Goal: Task Accomplishment & Management: Manage account settings

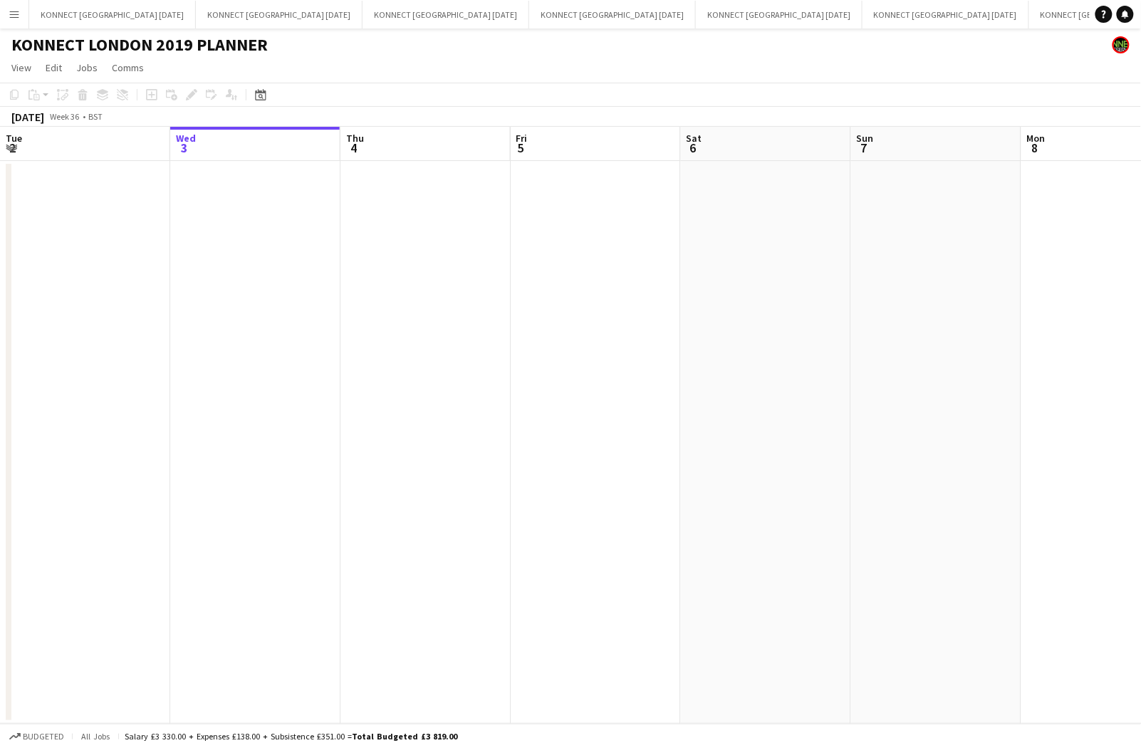
scroll to position [0, 340]
click at [696, 21] on button "KONNECT [GEOGRAPHIC_DATA] [DATE] Close" at bounding box center [779, 15] width 167 height 28
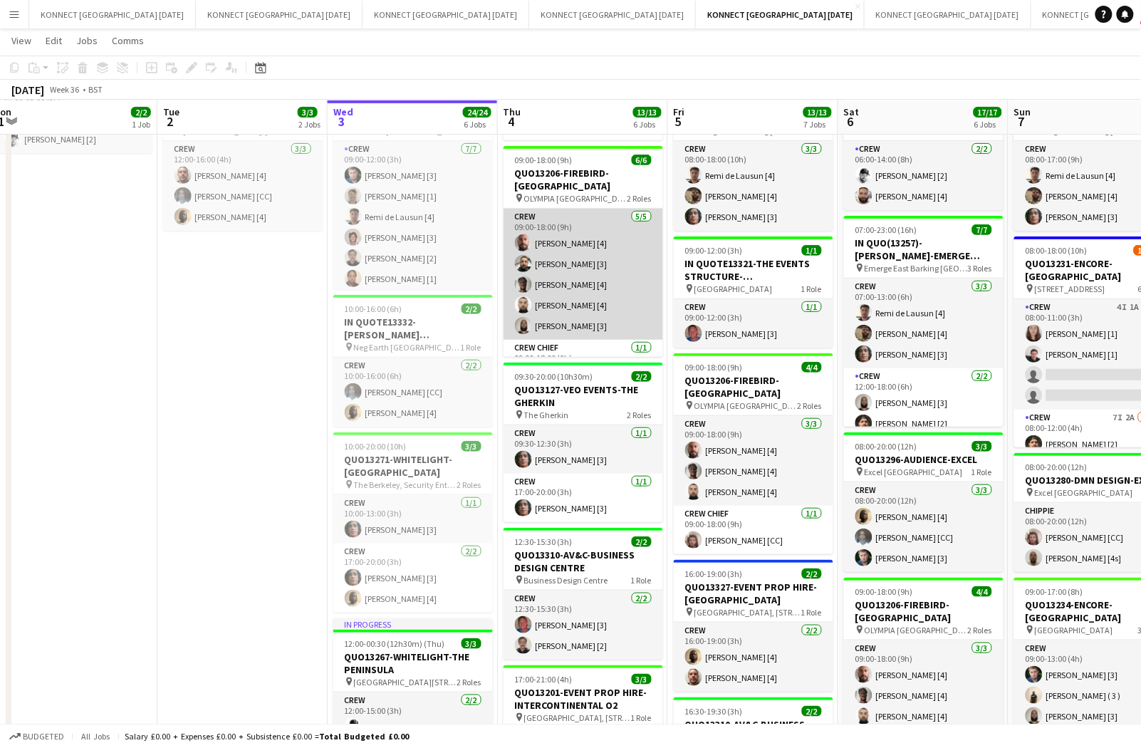
click at [624, 268] on app-card-role "Crew [DATE] 09:00-18:00 (9h) [PERSON_NAME] [4] [PERSON_NAME] [3] [PERSON_NAME] …" at bounding box center [582, 274] width 159 height 131
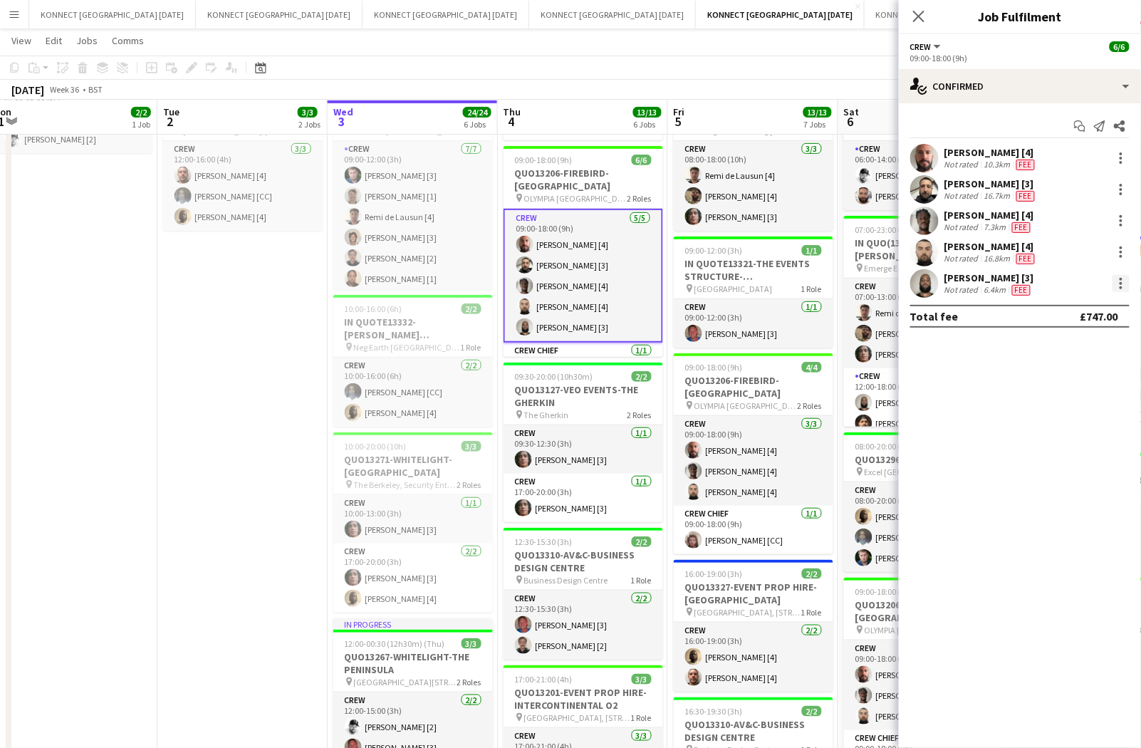
click at [1126, 288] on div at bounding box center [1120, 283] width 17 height 17
click at [1072, 441] on span "Remove" at bounding box center [1051, 446] width 43 height 12
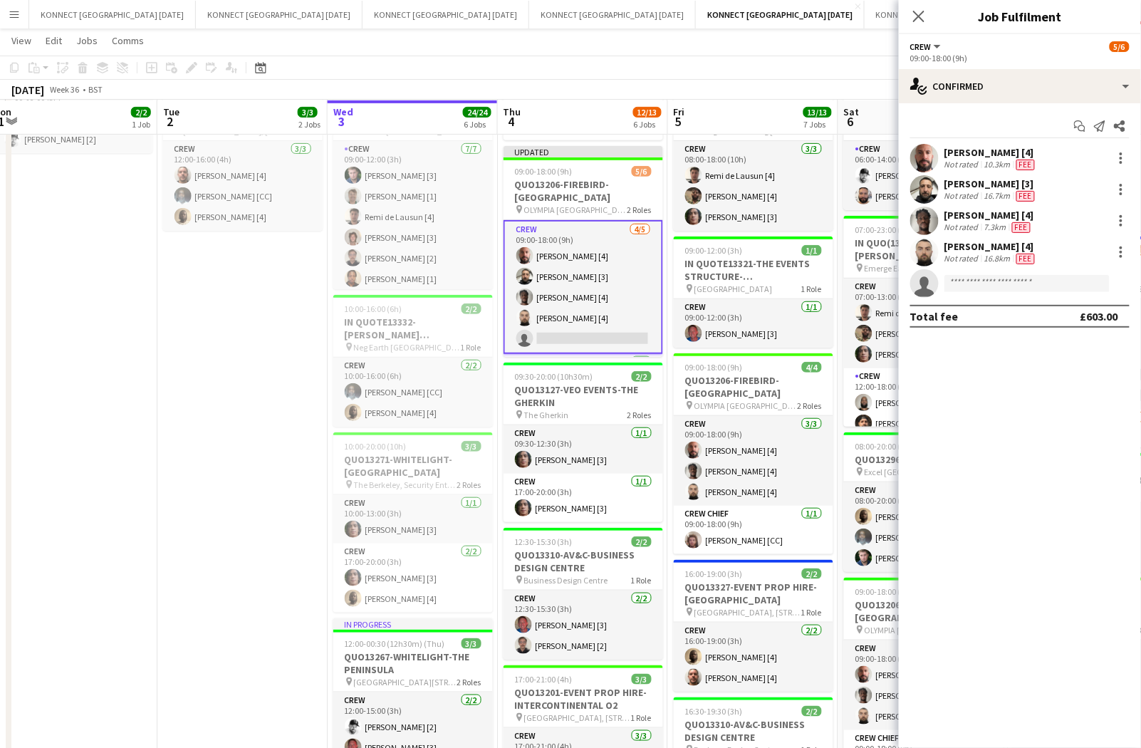
click at [750, 53] on app-page-menu "View Day view expanded Day view collapsed Month view Date picker Jump to [DATE]…" at bounding box center [570, 41] width 1141 height 27
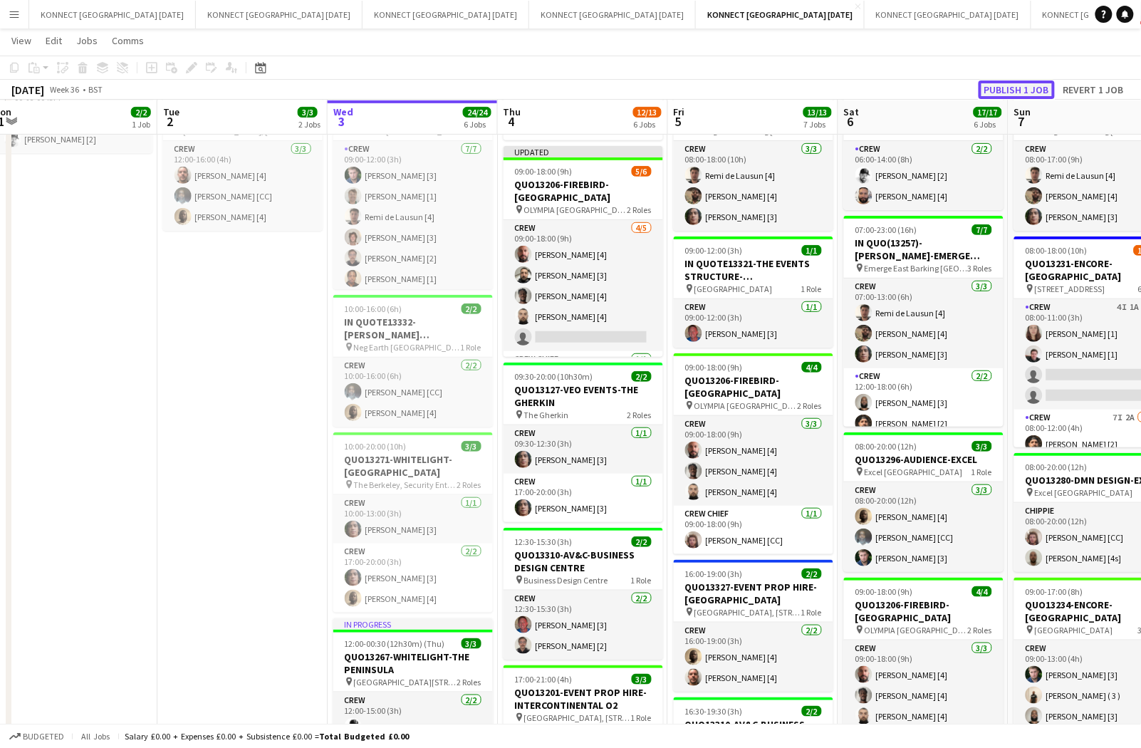
click at [1044, 87] on button "Publish 1 job" at bounding box center [1016, 89] width 76 height 19
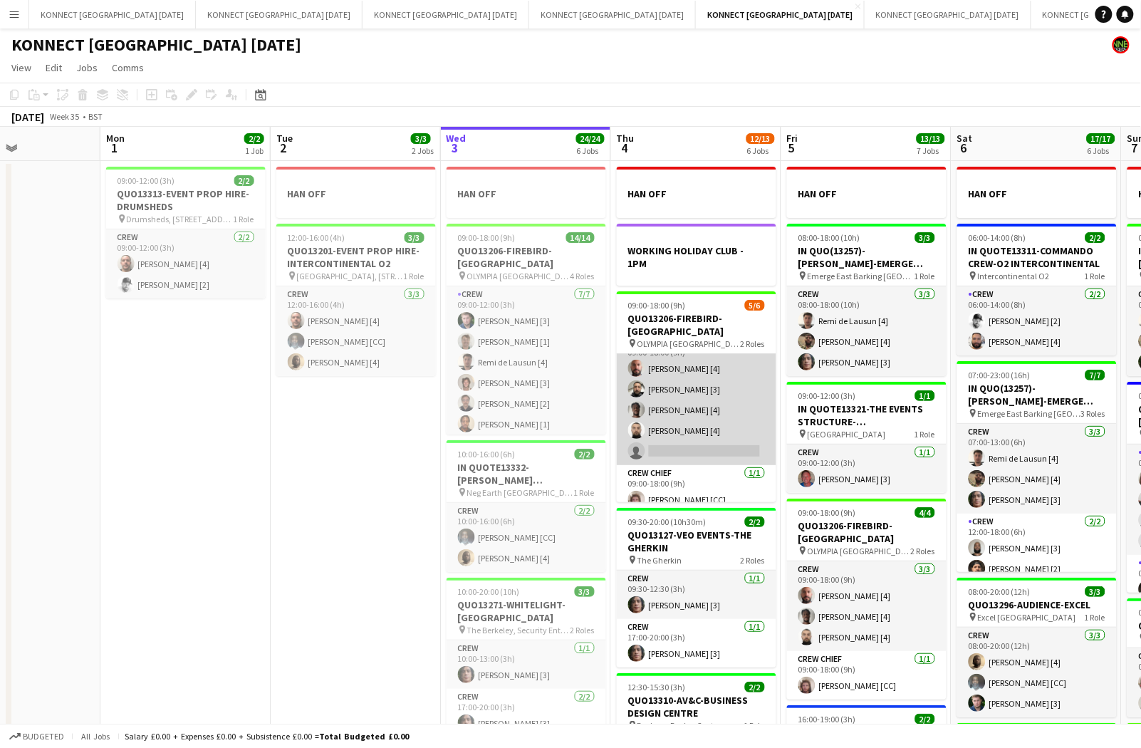
click at [721, 374] on app-card-role "Crew [DATE] 09:00-18:00 (9h) [PERSON_NAME] [4] [PERSON_NAME] [3] [PERSON_NAME] …" at bounding box center [696, 399] width 159 height 131
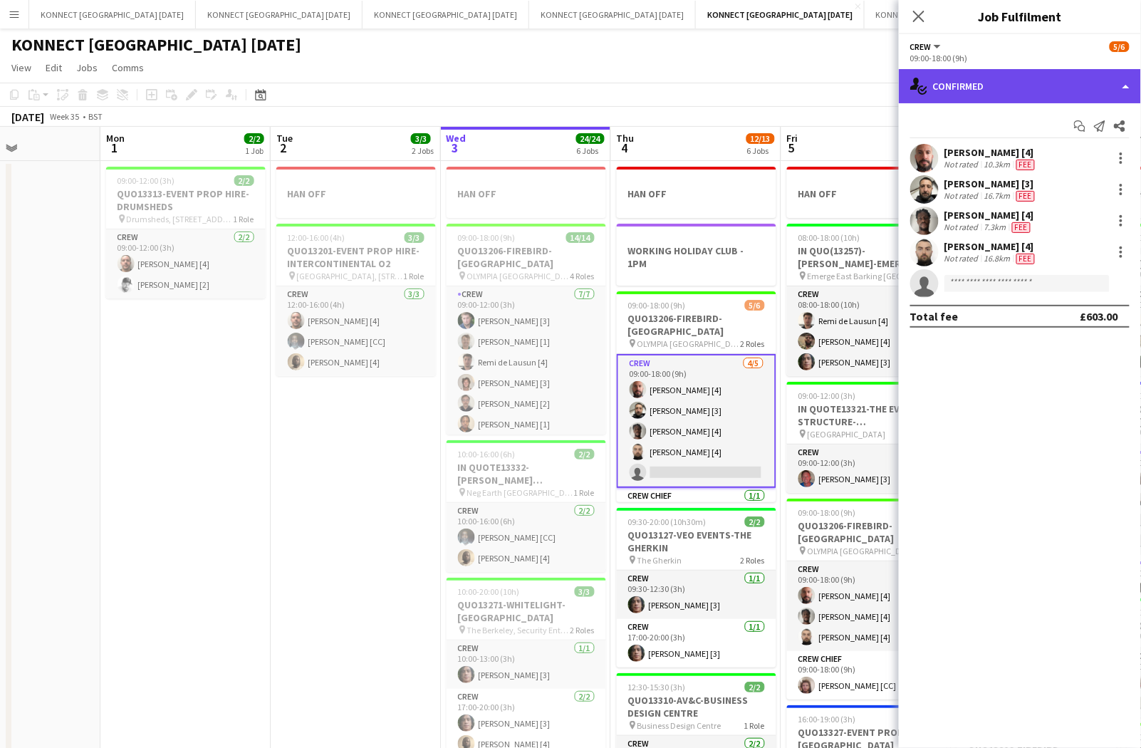
click at [1022, 96] on div "single-neutral-actions-check-2 Confirmed" at bounding box center [1020, 86] width 242 height 34
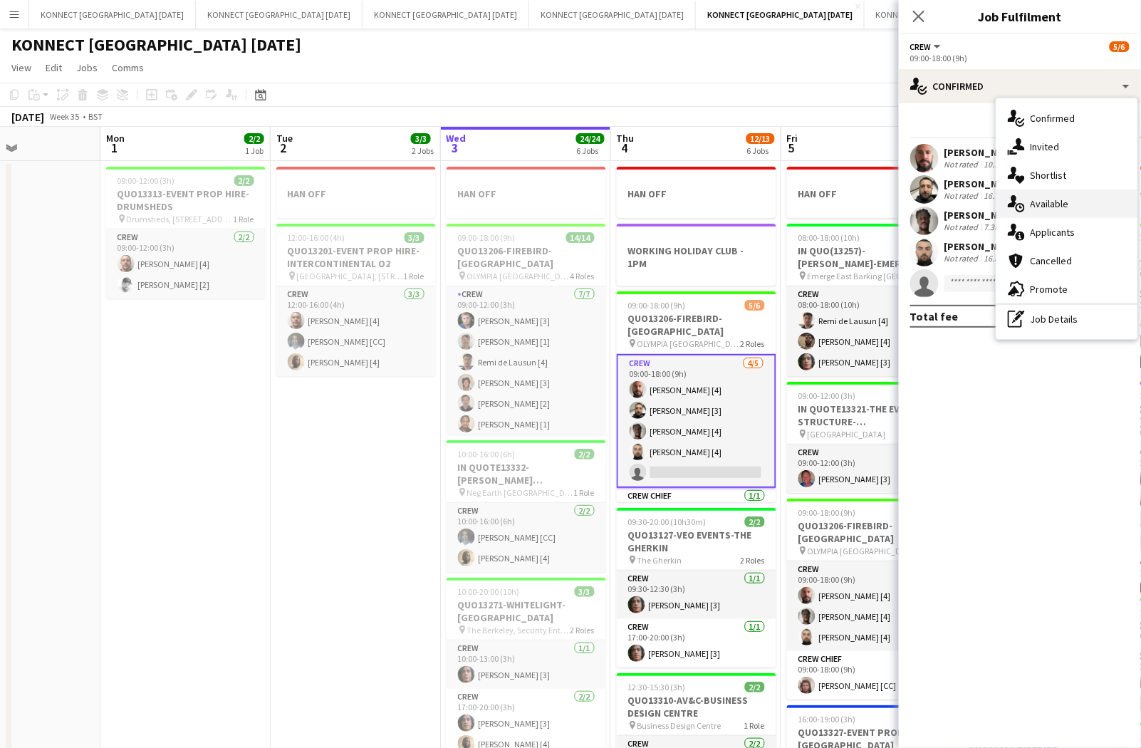
click at [1097, 209] on div "single-neutral-actions-upload Available" at bounding box center [1066, 203] width 141 height 28
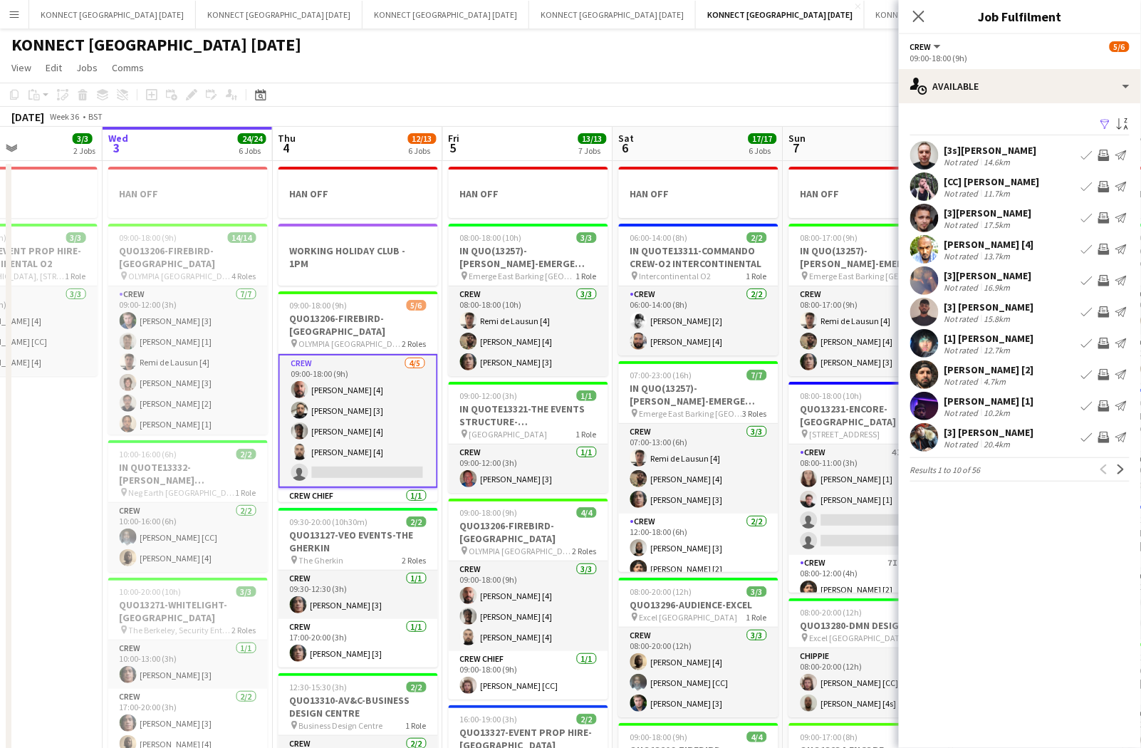
scroll to position [0, 485]
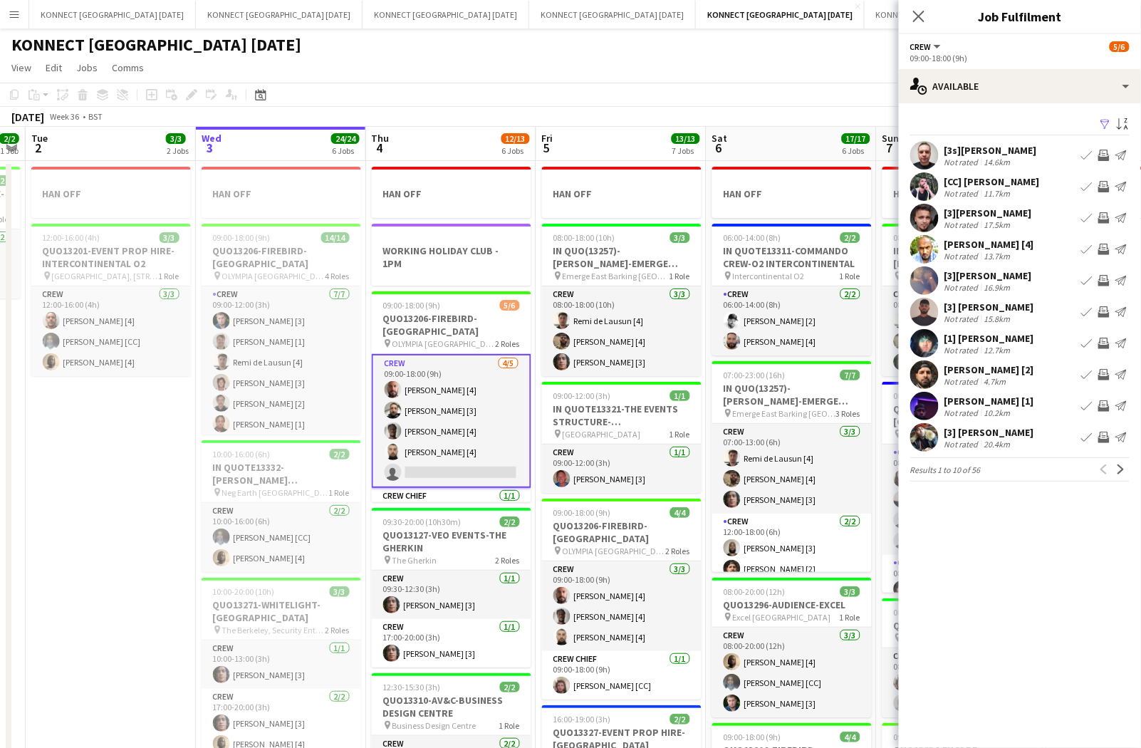
click at [1013, 103] on div "Filter Sort asc [3s][PERSON_NAME] Not rated 14.6km Book crew Invite crew Send n…" at bounding box center [1020, 300] width 242 height 395
click at [1015, 96] on div "single-neutral-actions-upload Available" at bounding box center [1020, 86] width 242 height 34
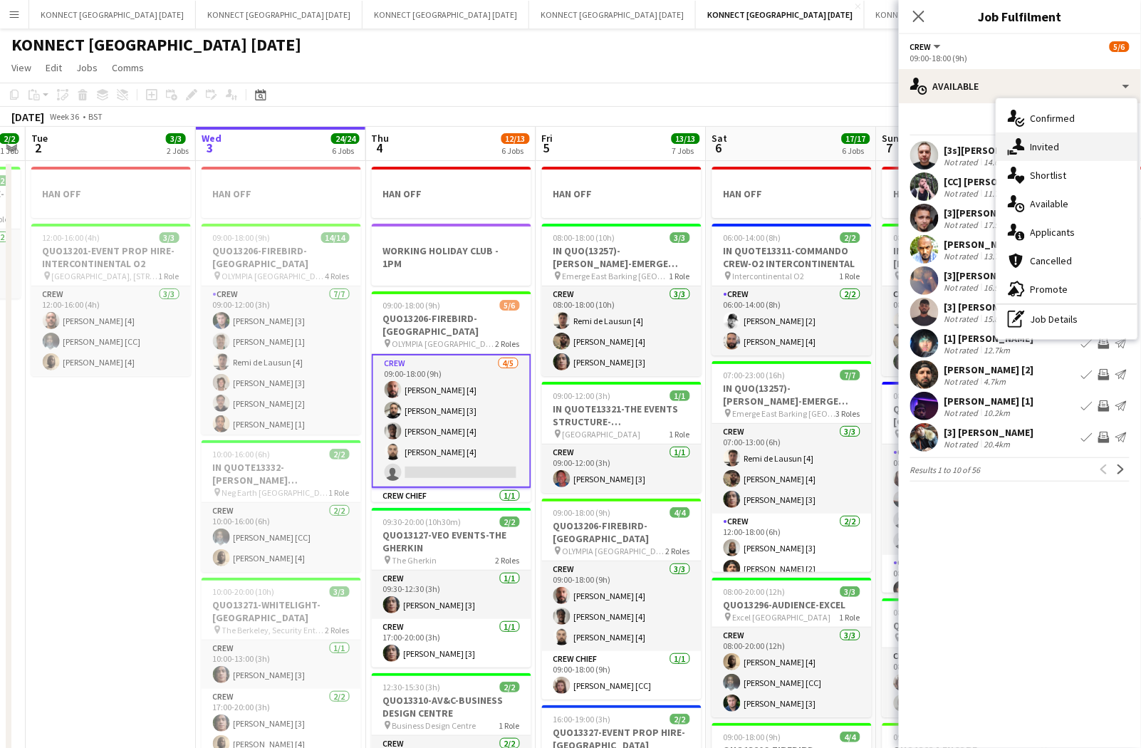
click at [1037, 132] on div "single-neutral-actions-share-1 Invited" at bounding box center [1066, 146] width 141 height 28
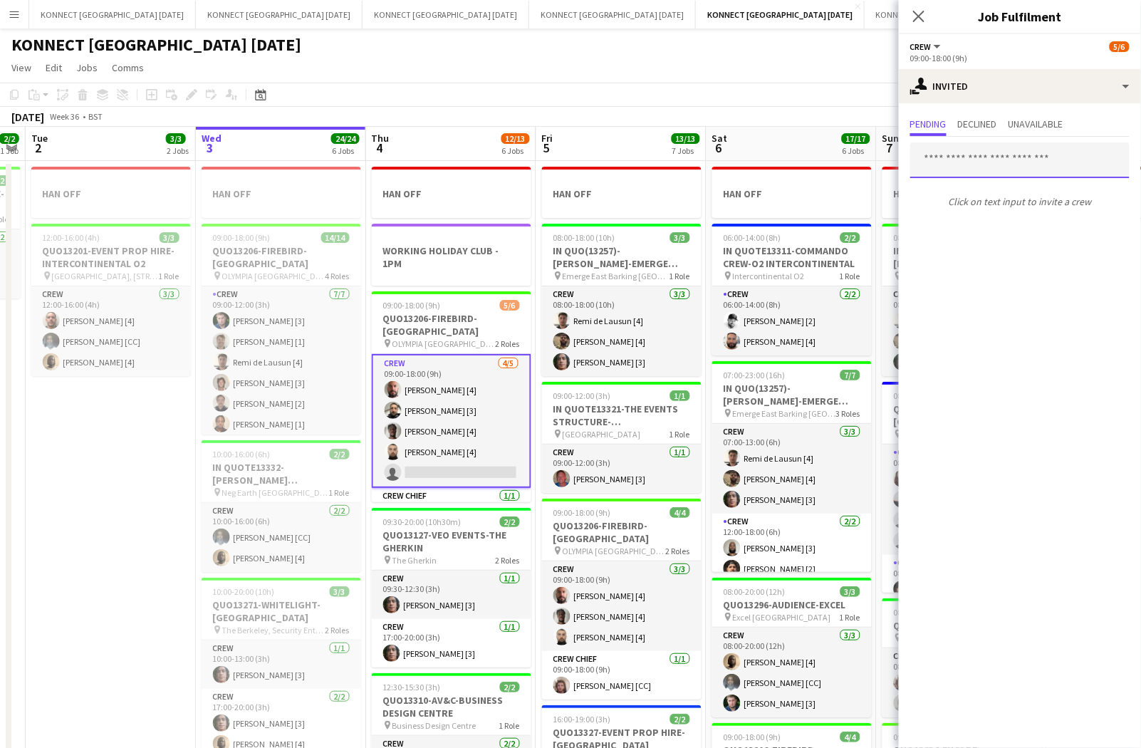
click at [1029, 167] on input "text" at bounding box center [1019, 160] width 219 height 36
type input "*"
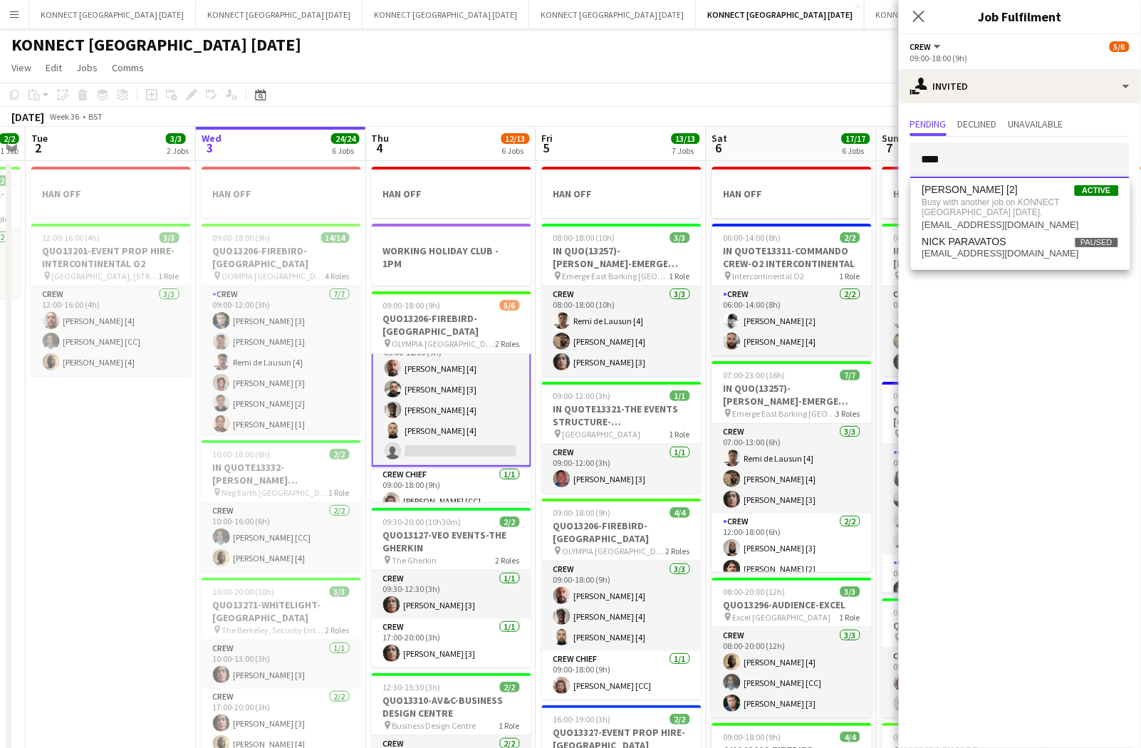
scroll to position [6, 0]
type input "****"
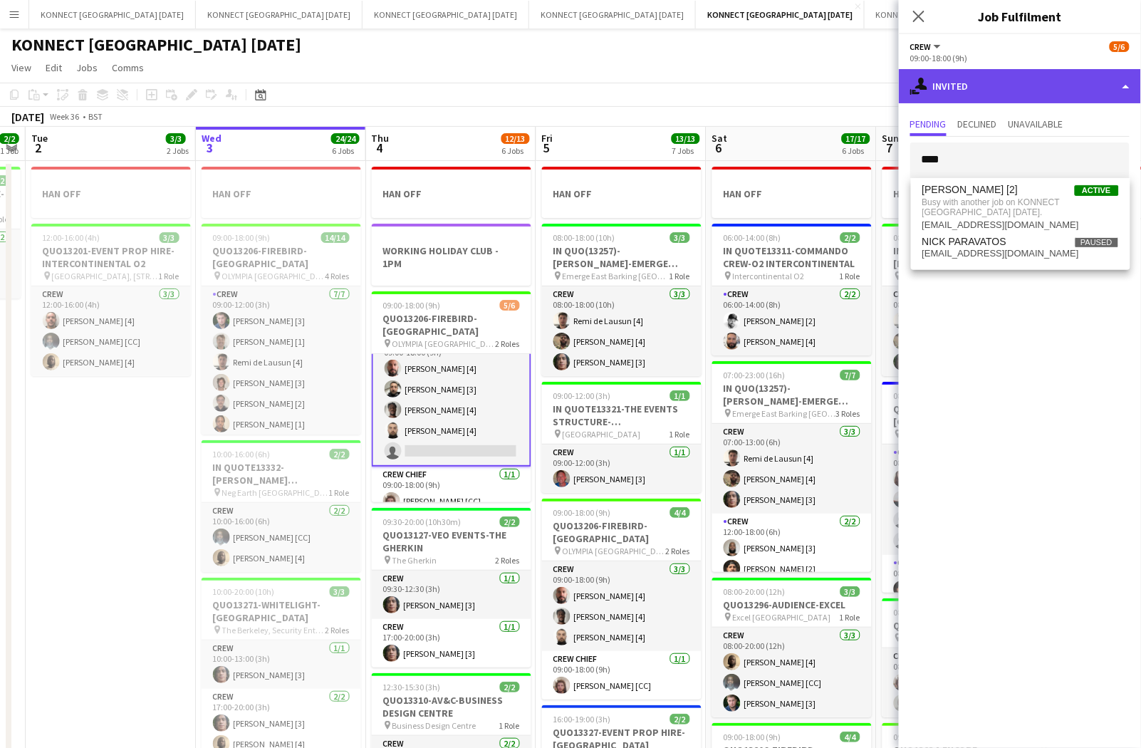
click at [1022, 76] on div "single-neutral-actions-share-1 Invited" at bounding box center [1020, 86] width 242 height 34
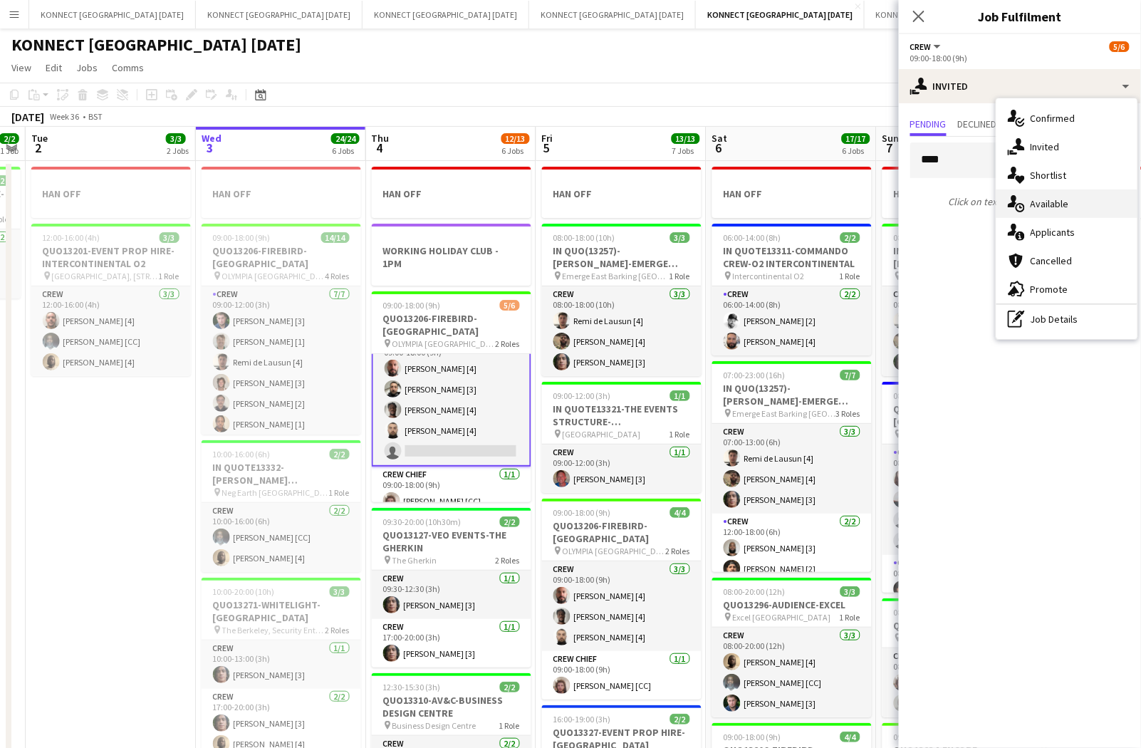
click at [1071, 201] on div "single-neutral-actions-upload Available" at bounding box center [1066, 203] width 141 height 28
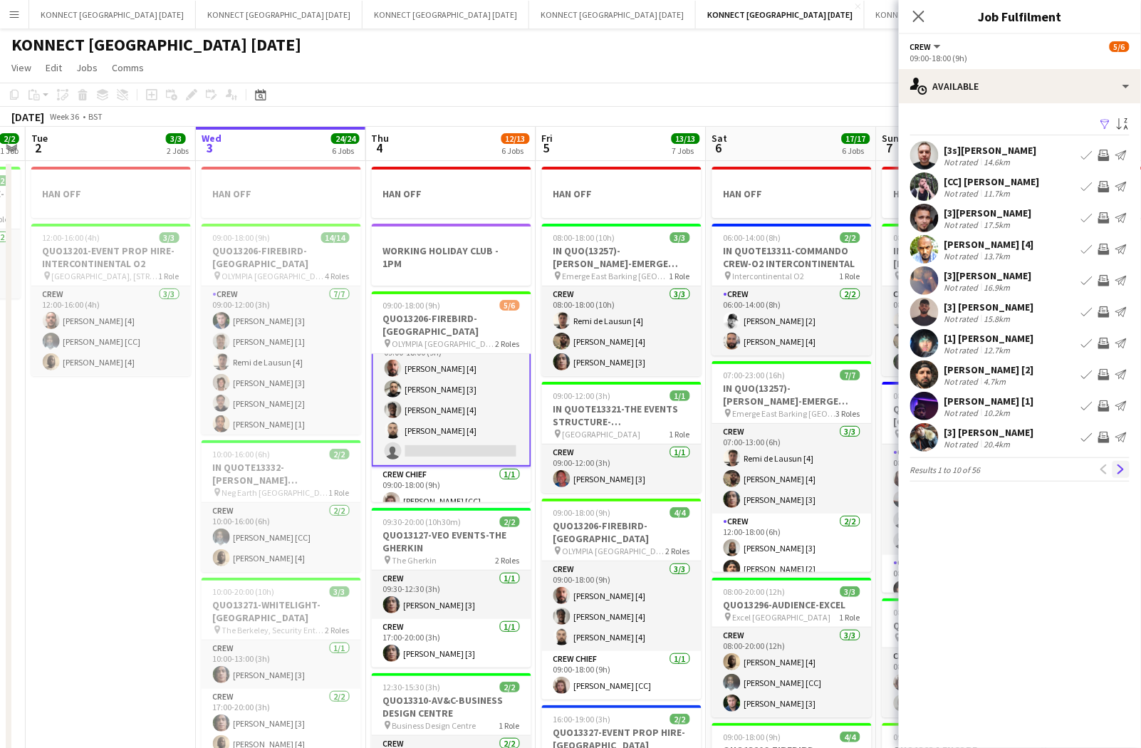
click at [1120, 471] on app-icon "Next" at bounding box center [1121, 469] width 10 height 10
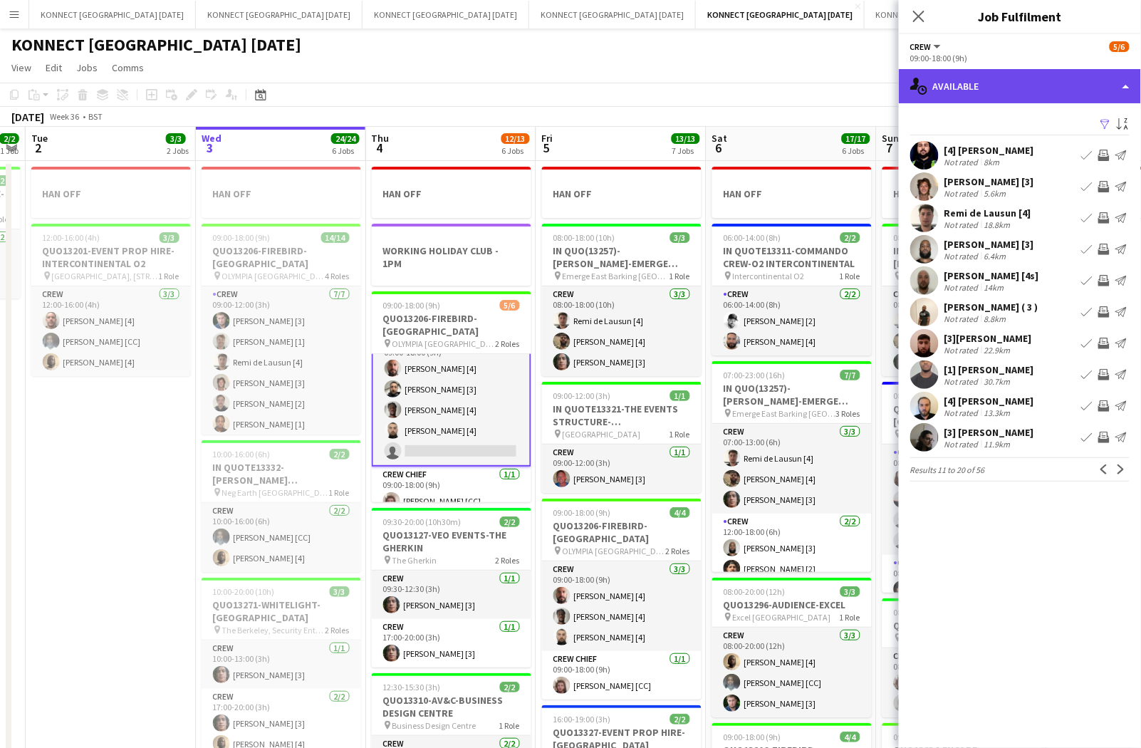
click at [982, 75] on div "single-neutral-actions-upload Available" at bounding box center [1020, 86] width 242 height 34
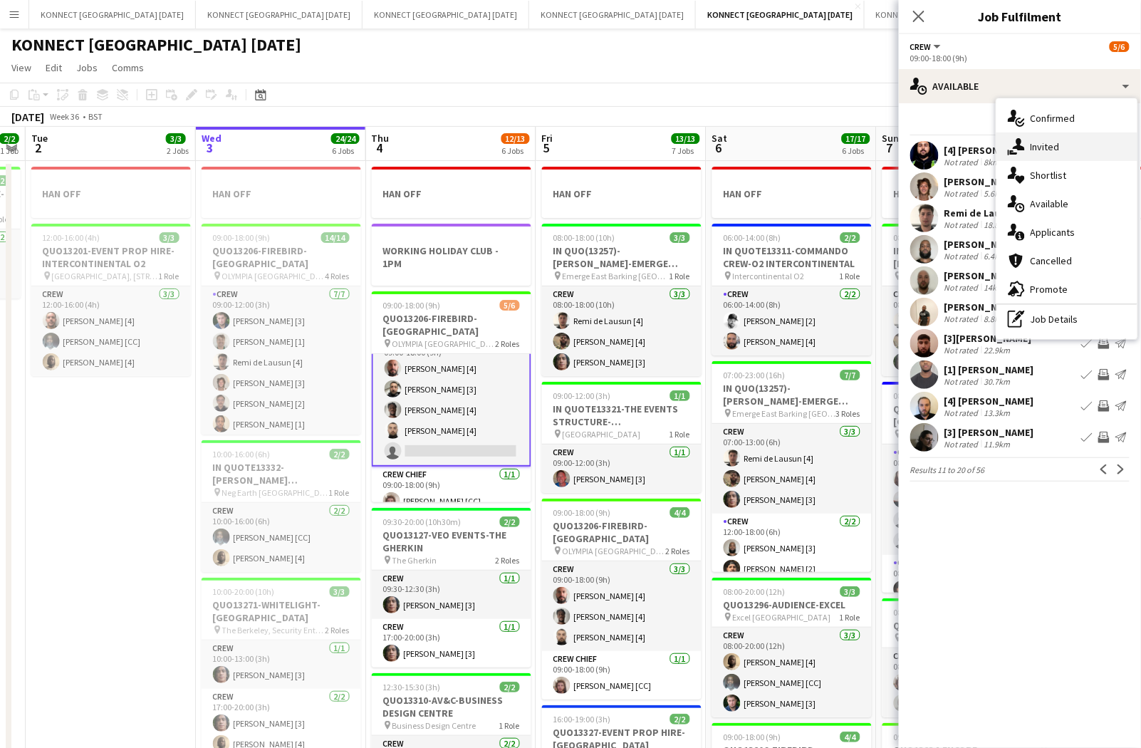
click at [1025, 138] on div "single-neutral-actions-share-1 Invited" at bounding box center [1066, 146] width 141 height 28
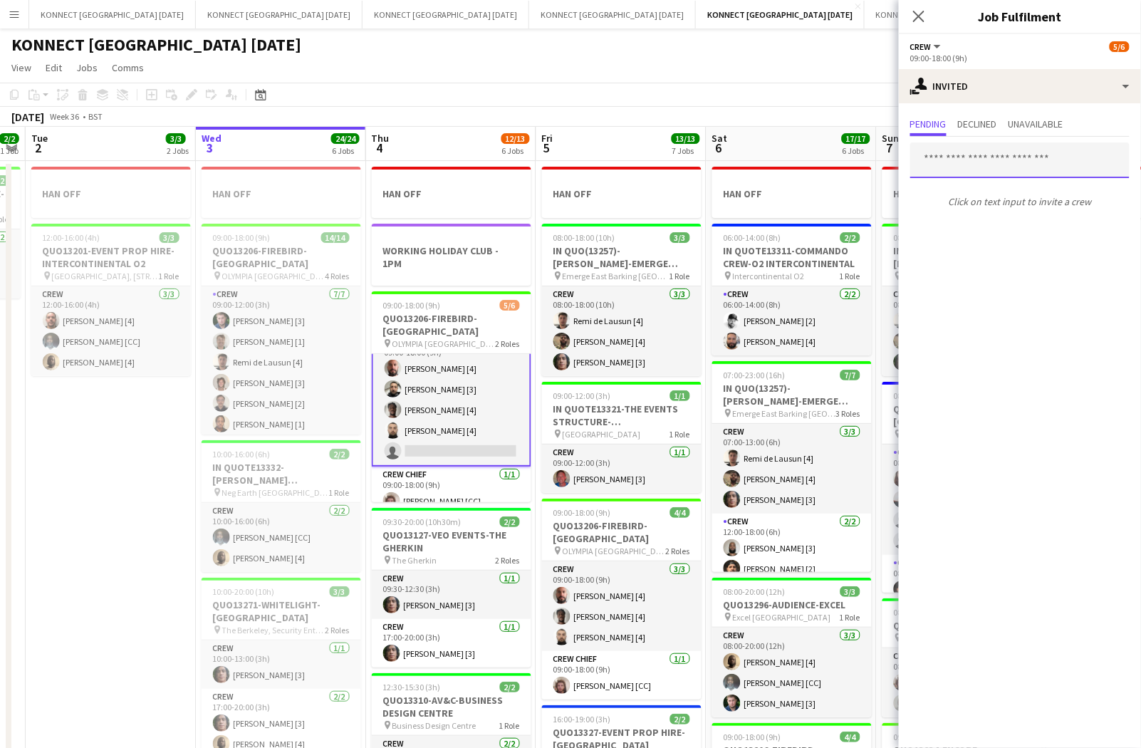
click at [1003, 166] on input "text" at bounding box center [1019, 160] width 219 height 36
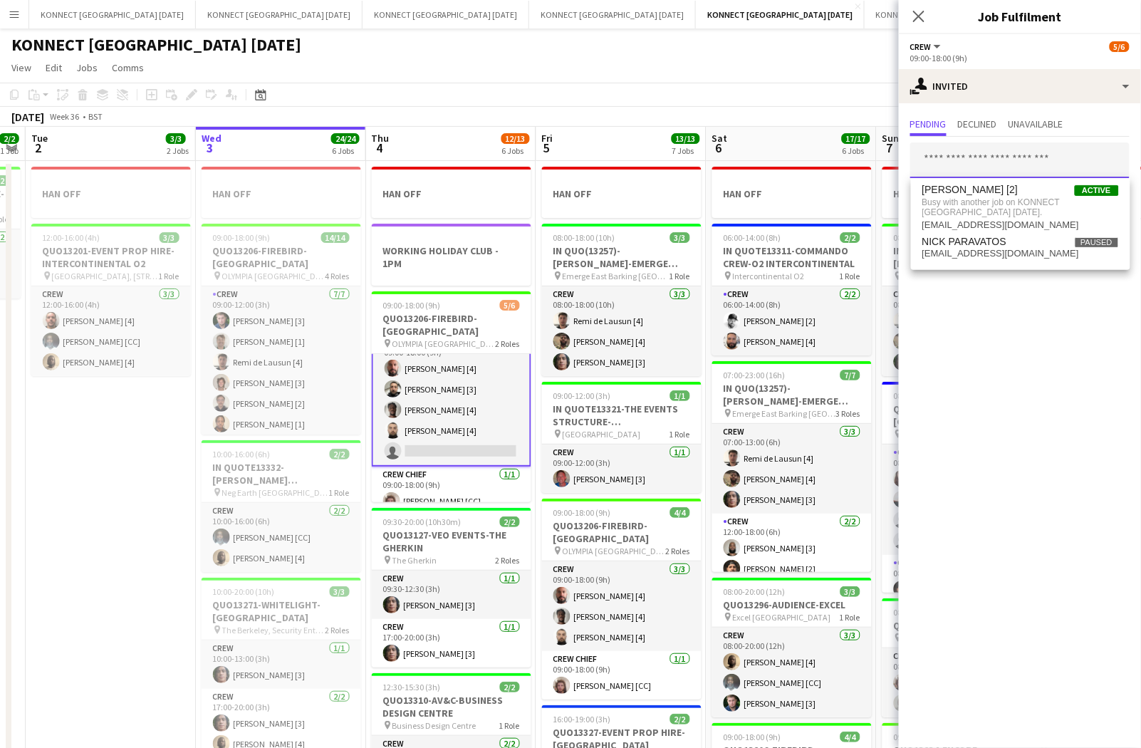
type input "*"
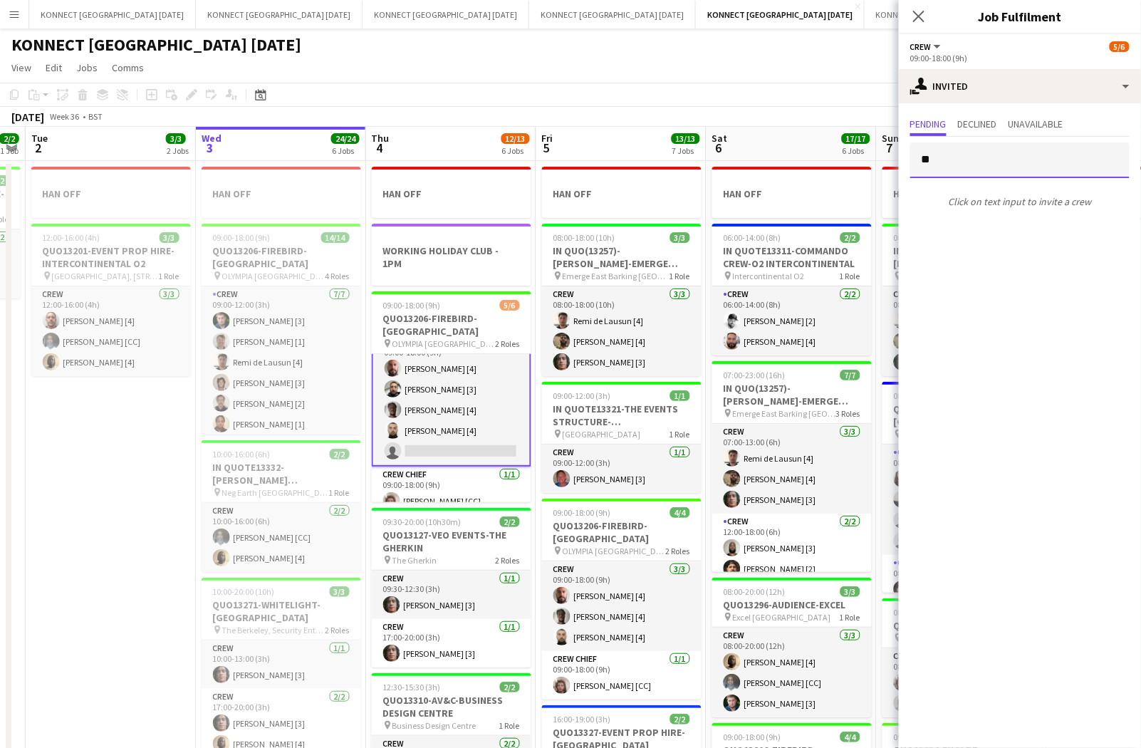
type input "*"
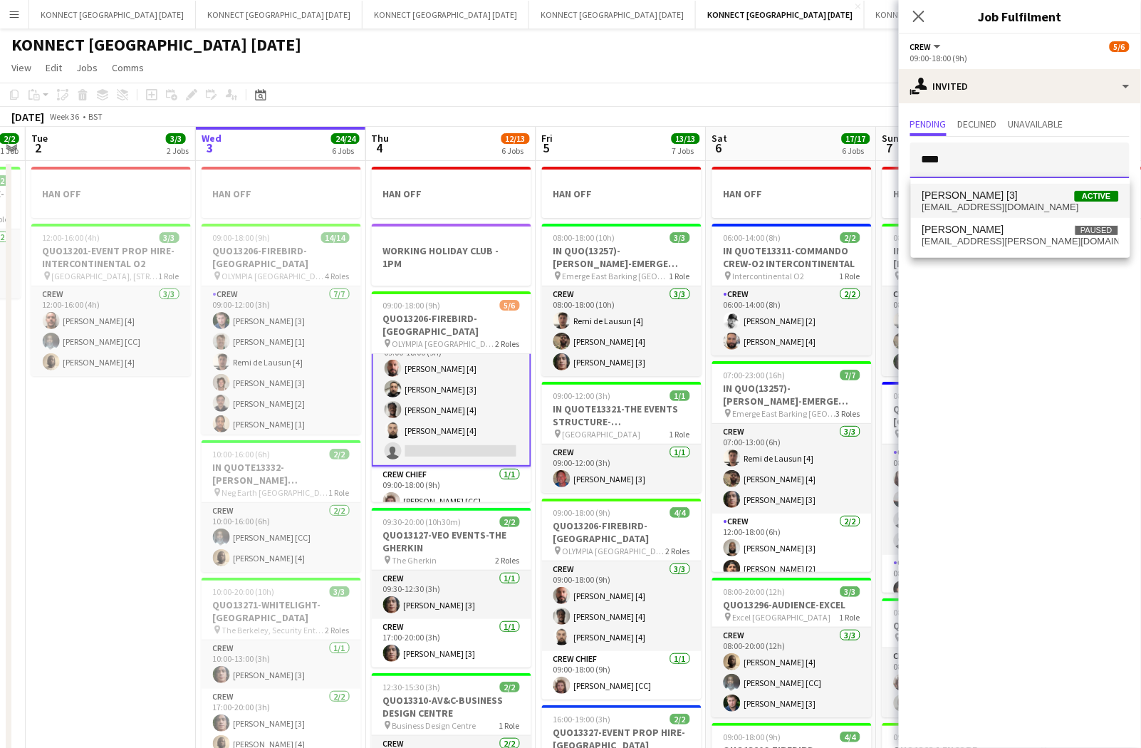
type input "****"
click at [998, 204] on span "[EMAIL_ADDRESS][DOMAIN_NAME]" at bounding box center [1020, 206] width 197 height 11
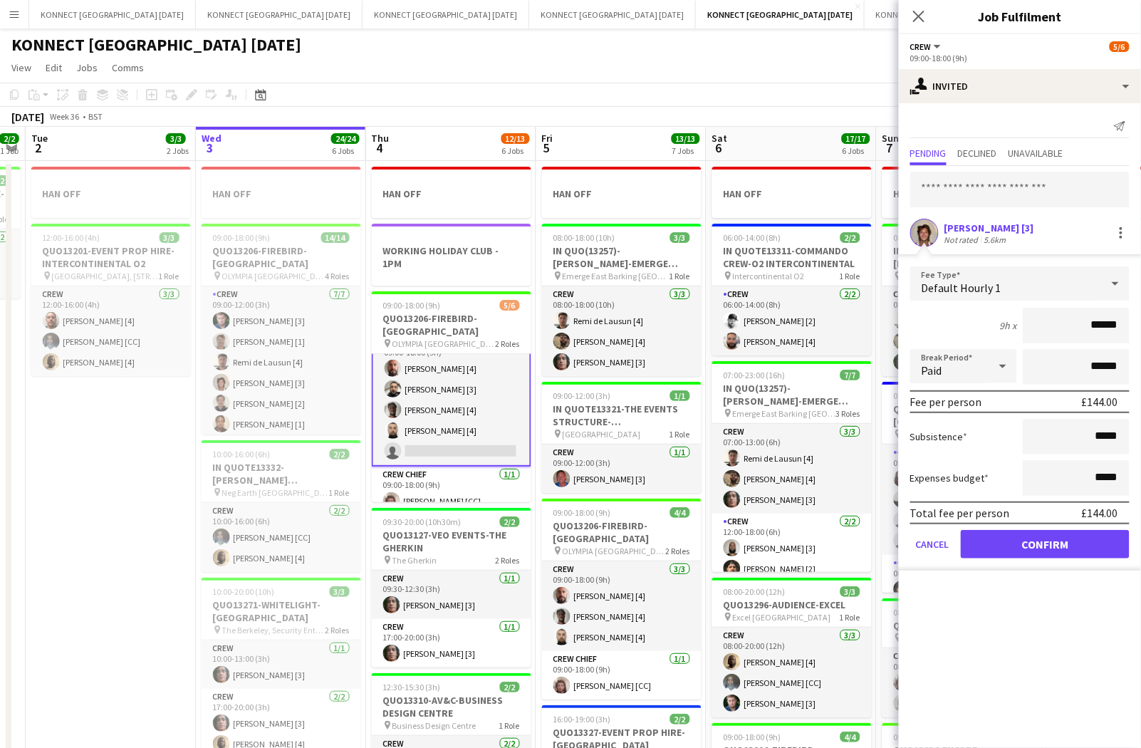
click at [1012, 519] on div "Total fee per person £144.00" at bounding box center [1019, 512] width 219 height 23
click at [1005, 537] on button "Confirm" at bounding box center [1044, 544] width 169 height 28
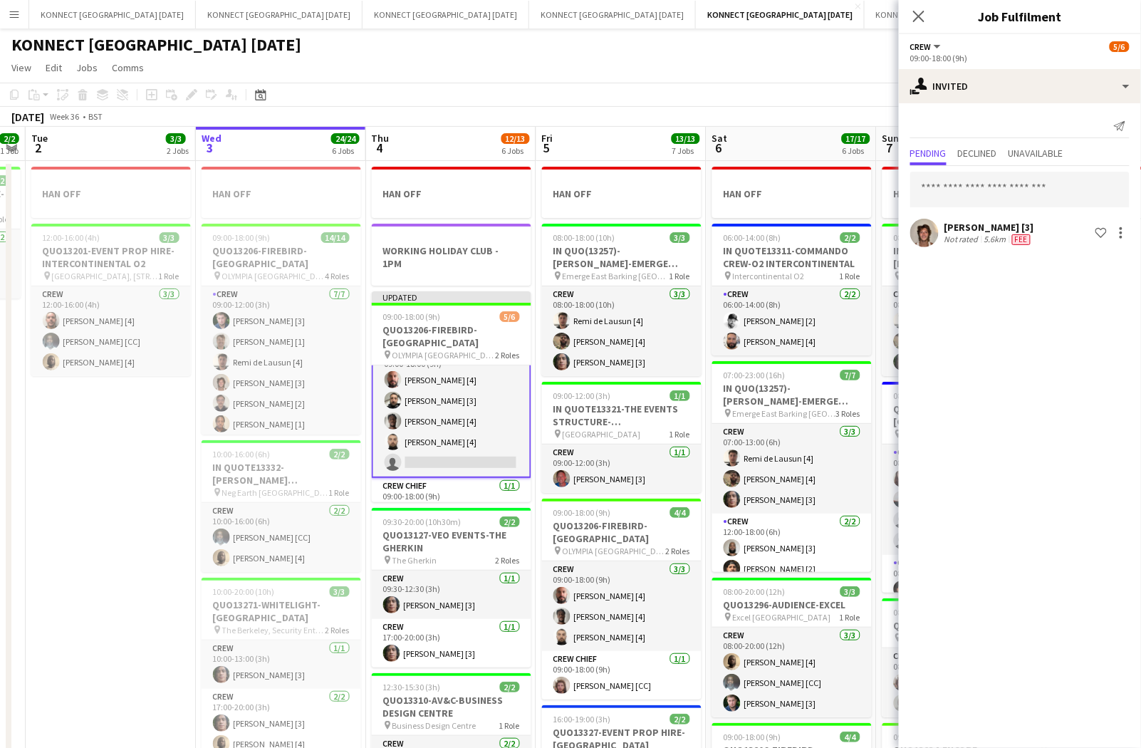
click at [778, 92] on app-toolbar "Copy Paste Paste Command V Paste with crew Command Shift V Paste linked Job [GE…" at bounding box center [570, 95] width 1141 height 24
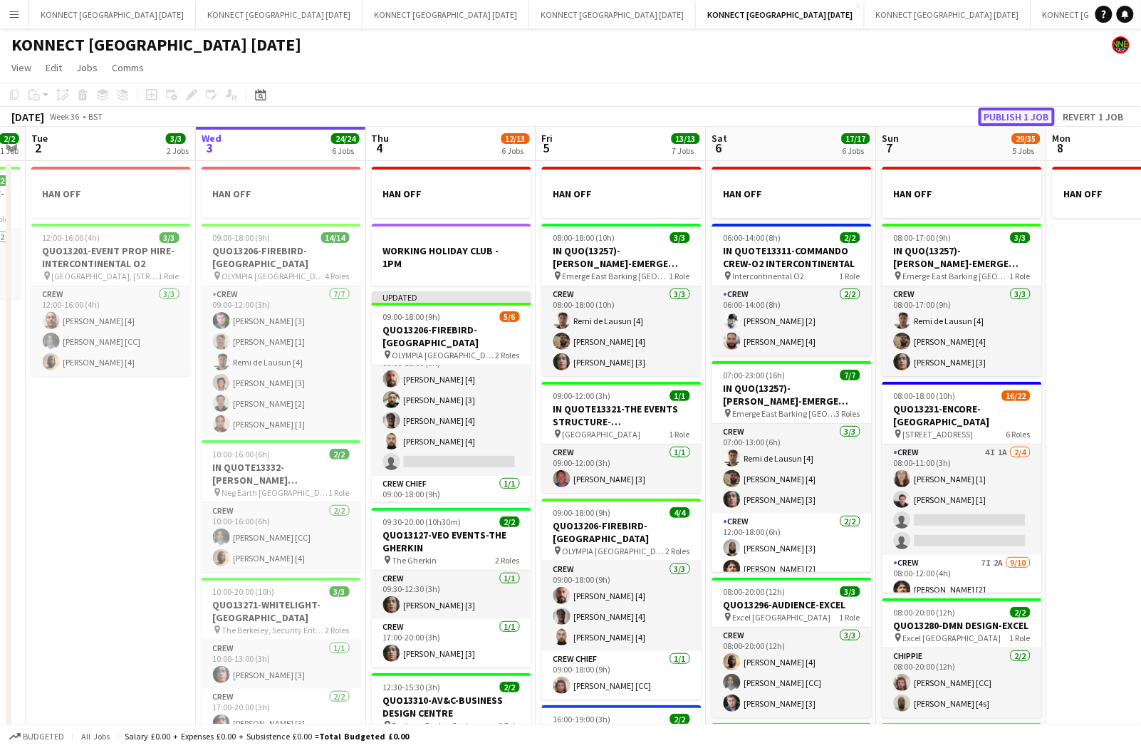
click at [1039, 113] on button "Publish 1 job" at bounding box center [1016, 117] width 76 height 19
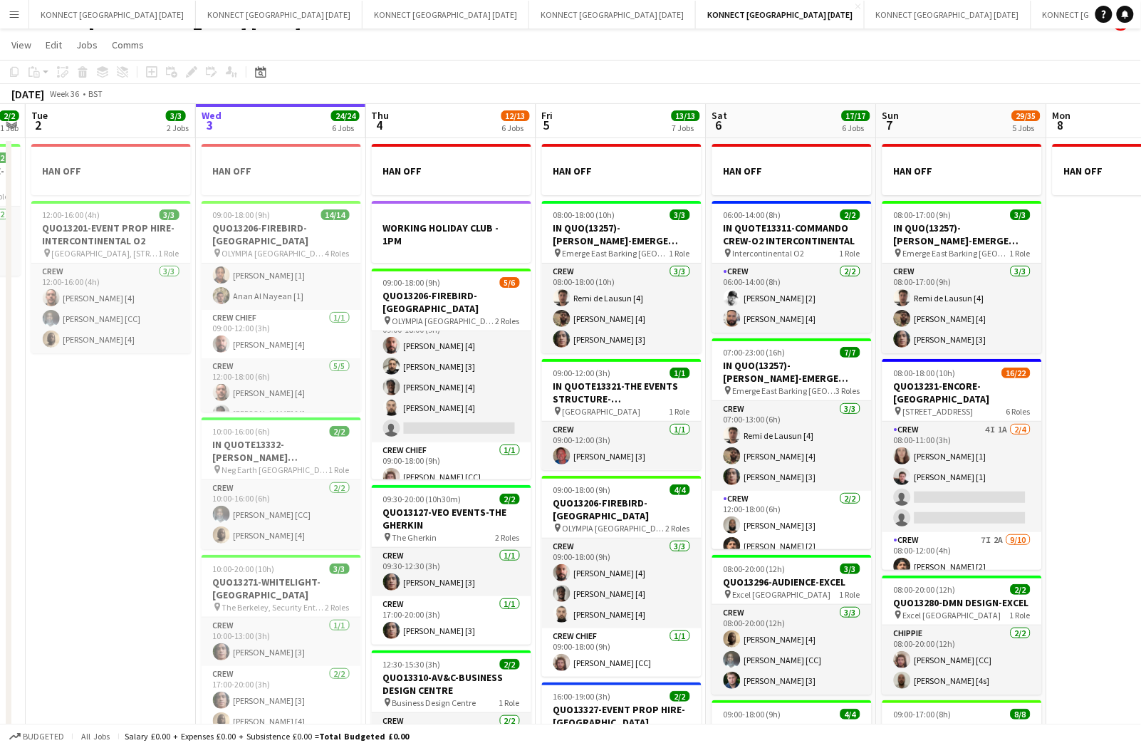
scroll to position [241, 0]
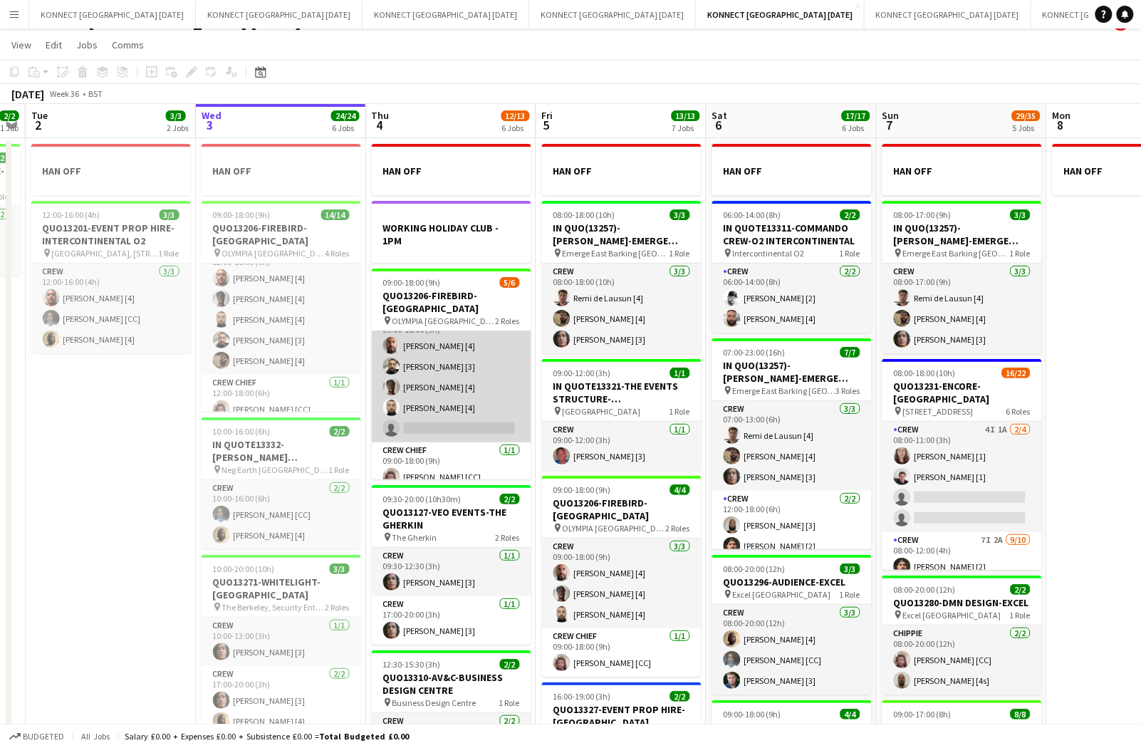
click at [433, 354] on app-card-role "Crew 1I [DATE] 09:00-18:00 (9h) [PERSON_NAME] [4] [PERSON_NAME] [3] [PERSON_NAM…" at bounding box center [451, 376] width 159 height 131
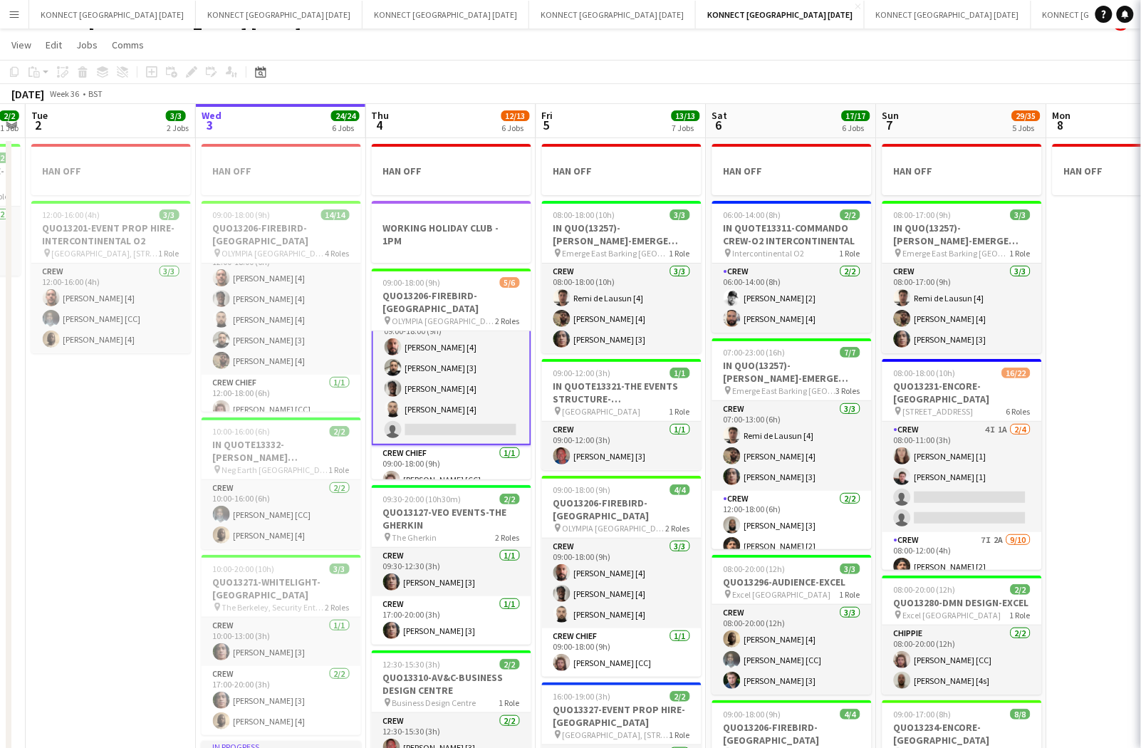
scroll to position [21, 0]
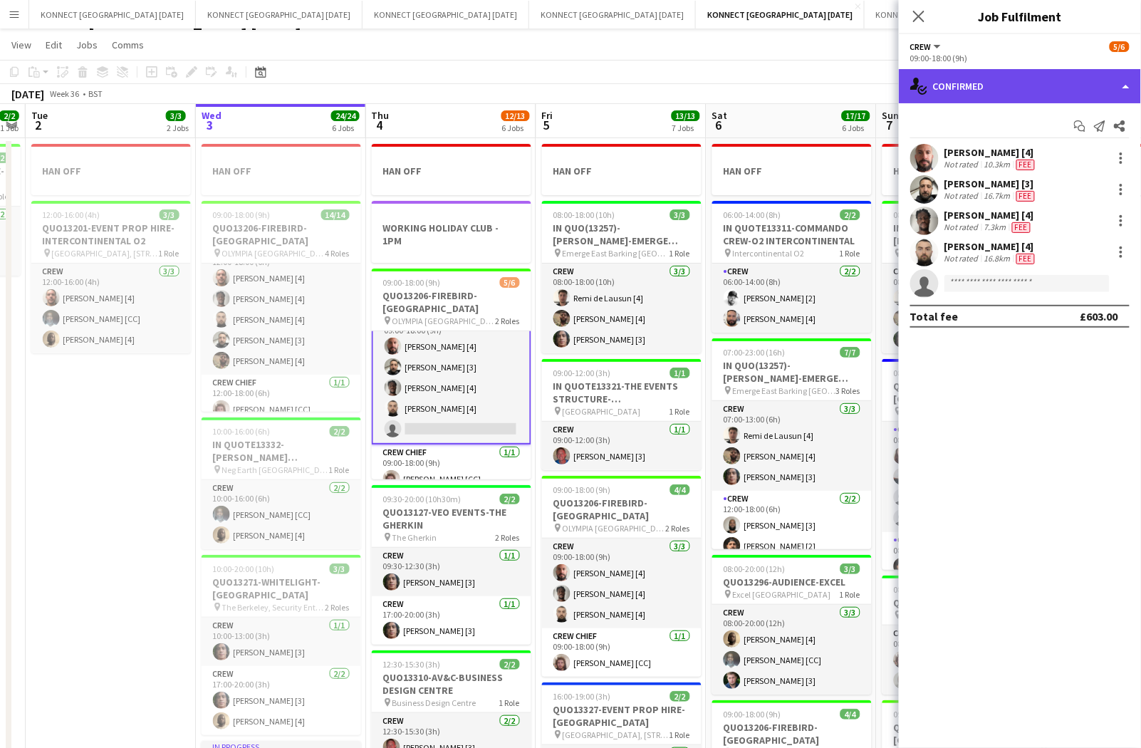
click at [1008, 85] on div "single-neutral-actions-check-2 Confirmed" at bounding box center [1020, 86] width 242 height 34
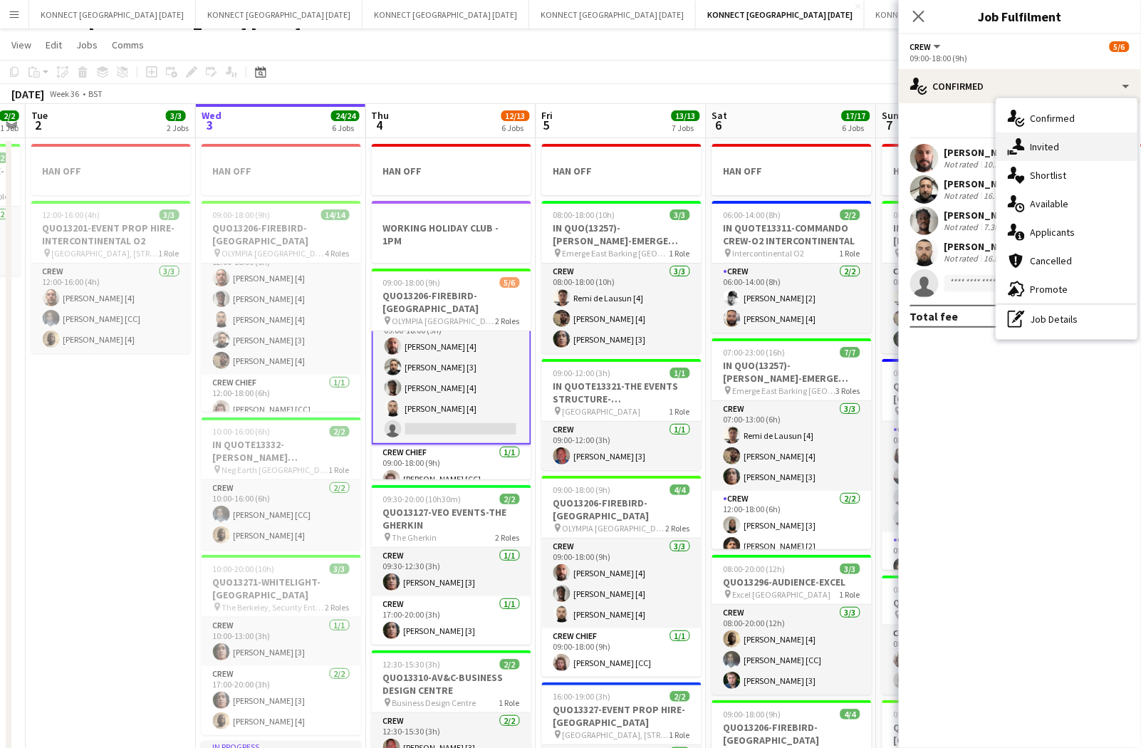
click at [1062, 143] on div "single-neutral-actions-share-1 Invited" at bounding box center [1066, 146] width 141 height 28
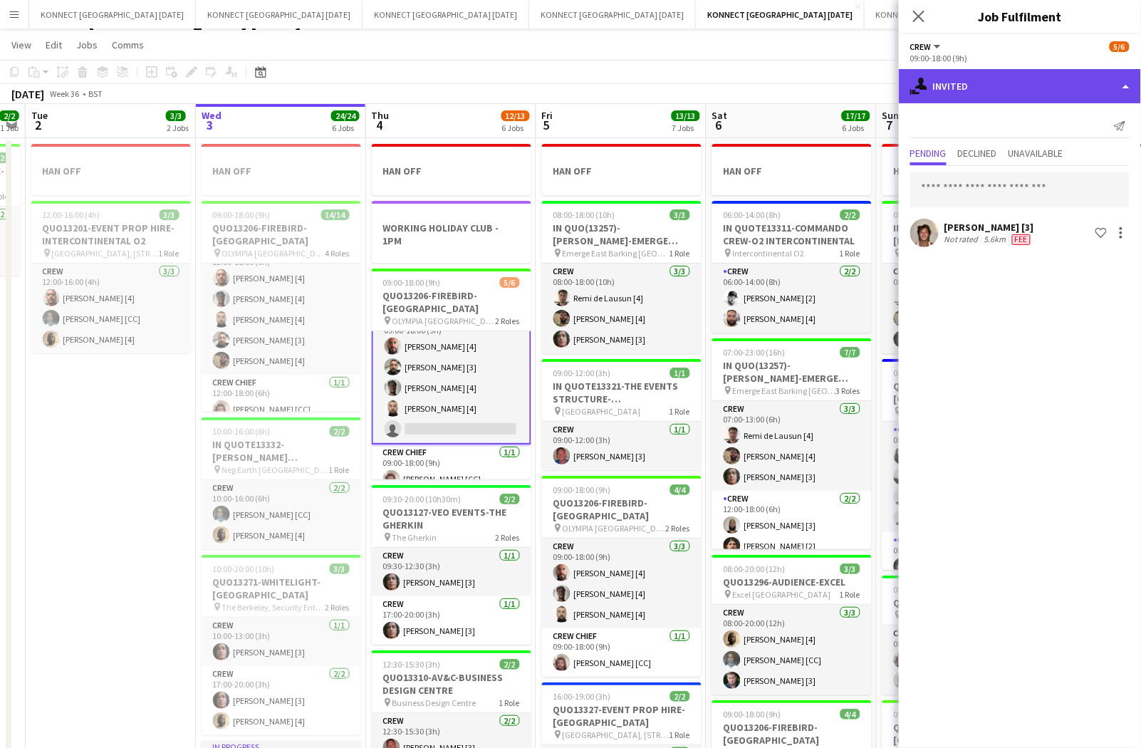
click at [995, 88] on div "single-neutral-actions-share-1 Invited" at bounding box center [1020, 86] width 242 height 34
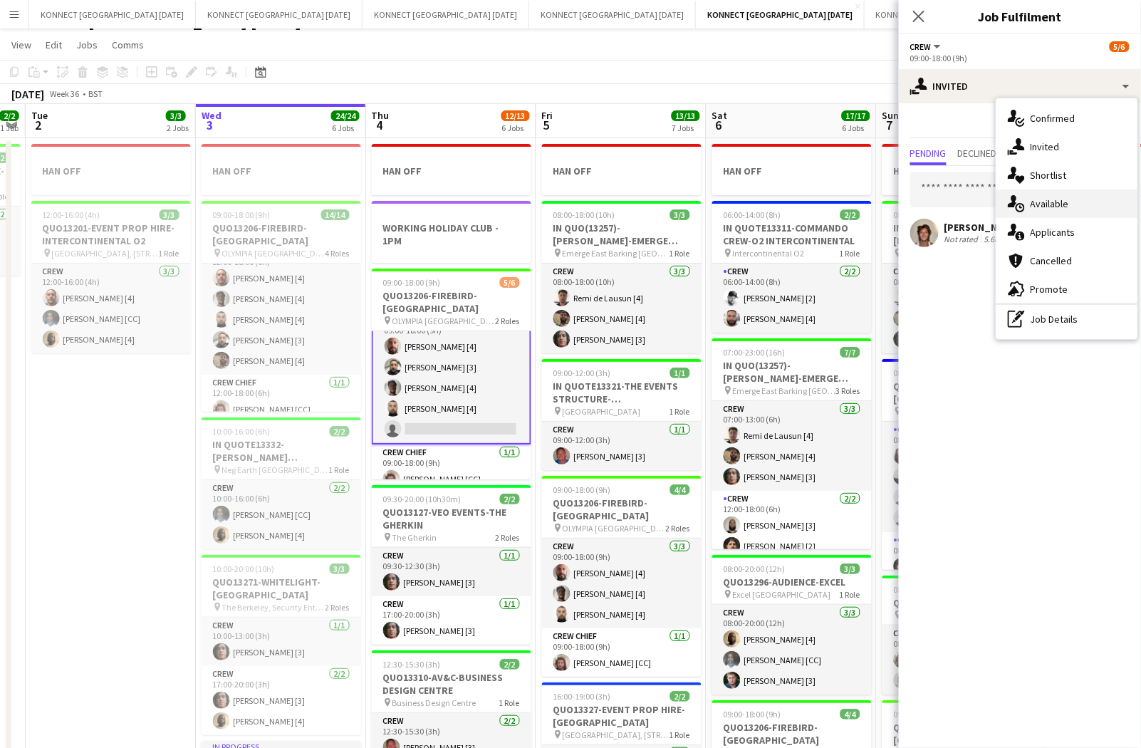
click at [1062, 199] on span "Available" at bounding box center [1049, 203] width 38 height 13
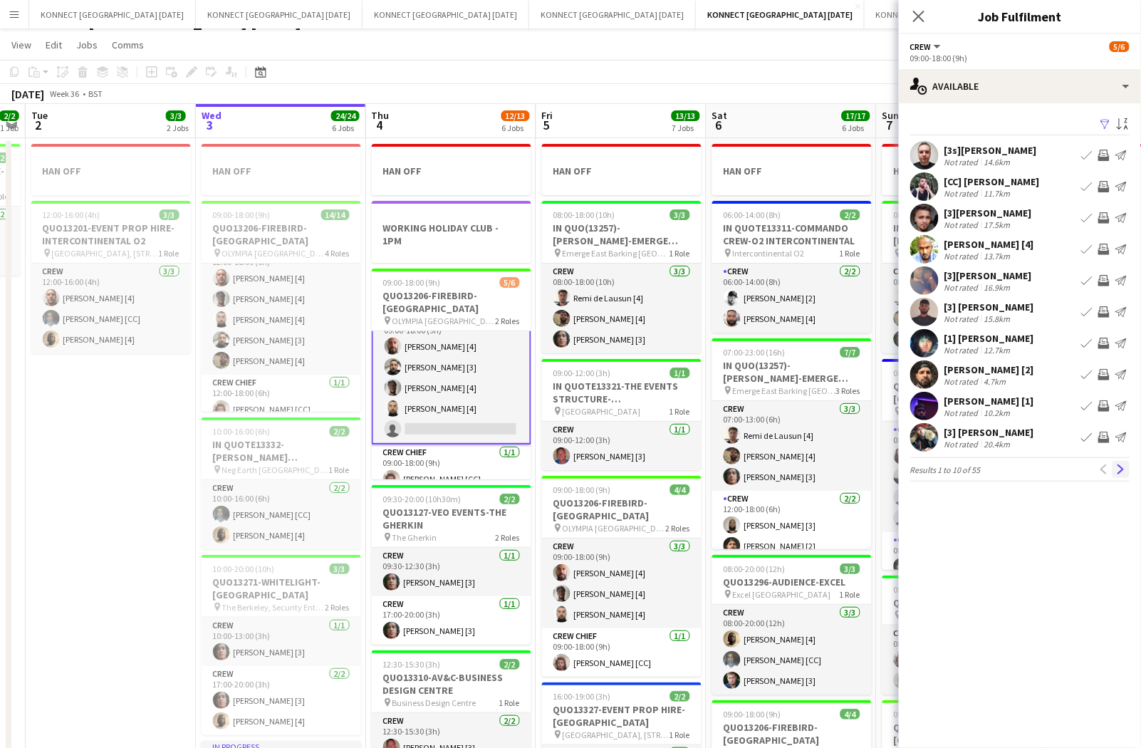
click at [1121, 470] on app-icon "Next" at bounding box center [1121, 469] width 10 height 10
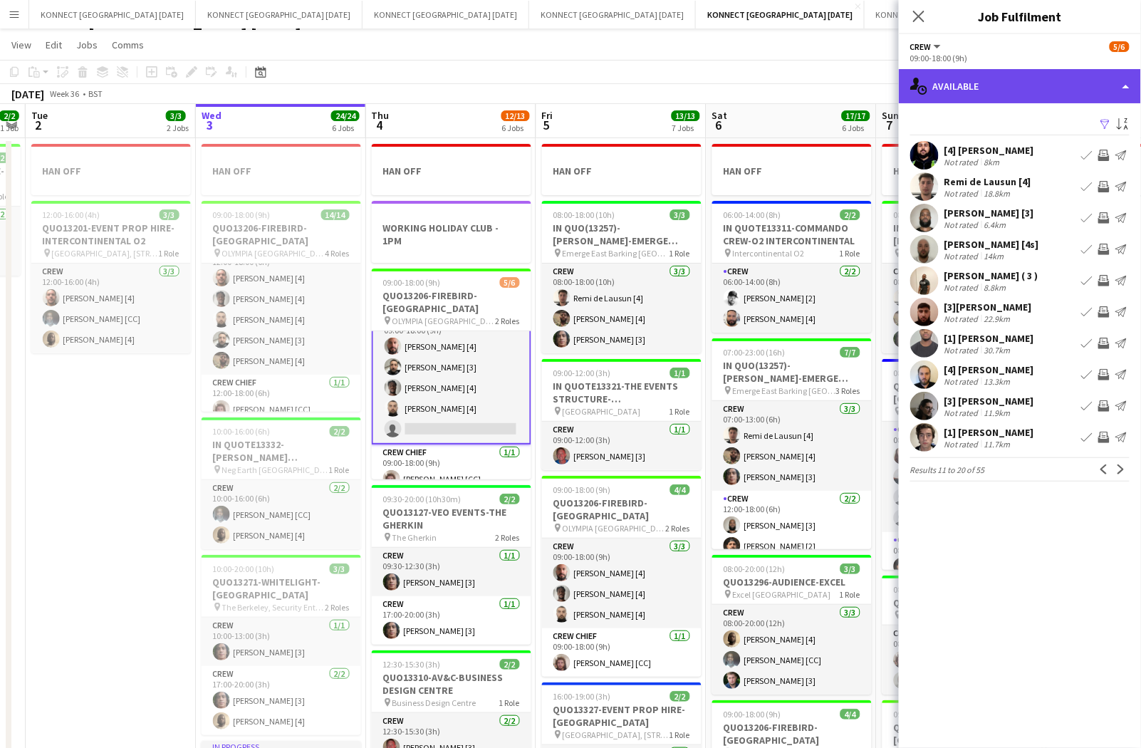
click at [997, 70] on div "single-neutral-actions-upload Available" at bounding box center [1020, 86] width 242 height 34
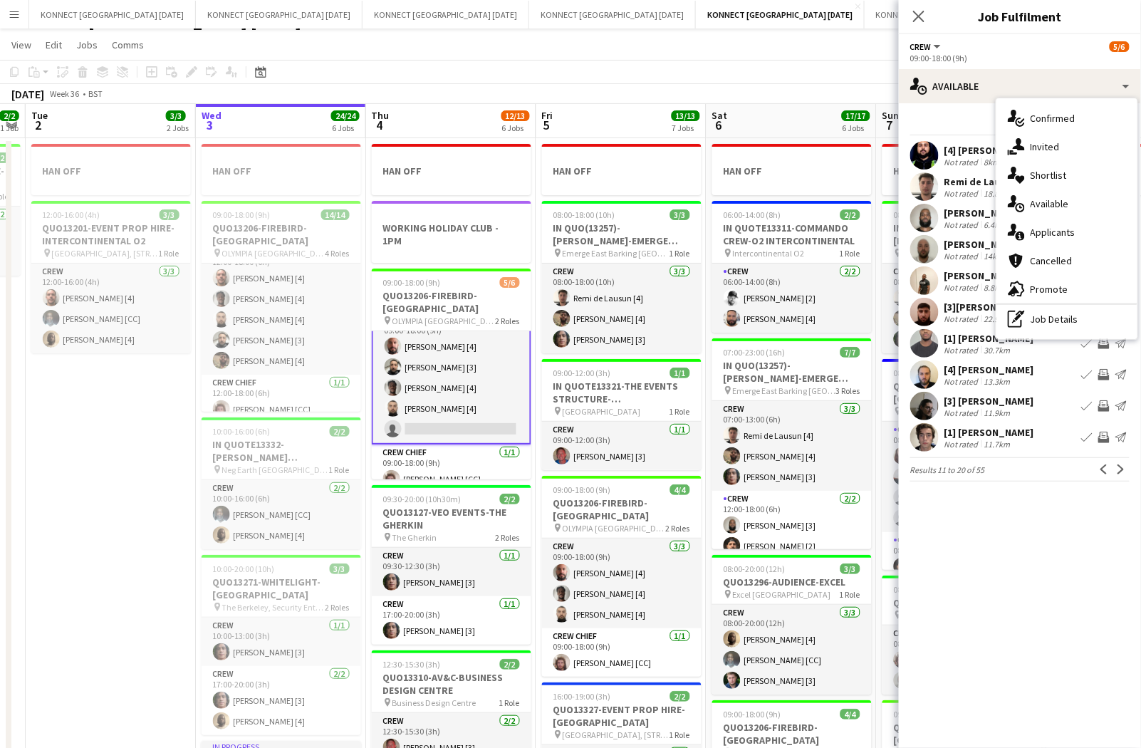
click at [970, 124] on div "Filter Sort asc" at bounding box center [1019, 125] width 219 height 21
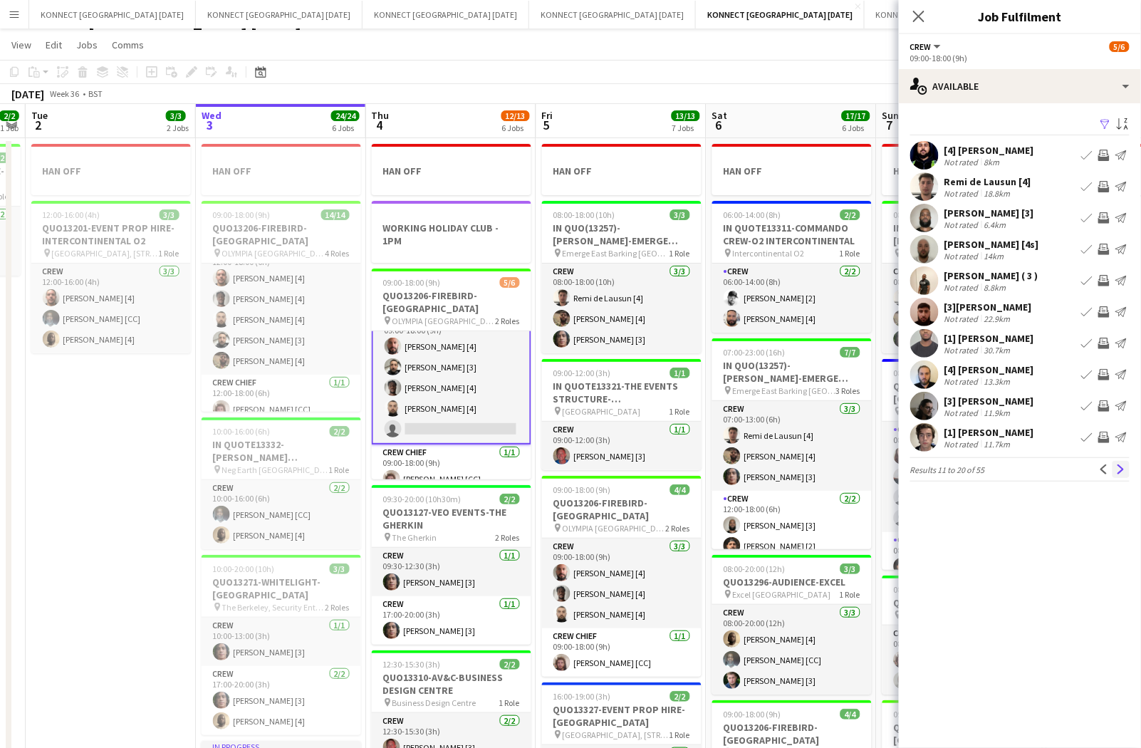
click at [1117, 471] on app-icon "Next" at bounding box center [1121, 469] width 10 height 10
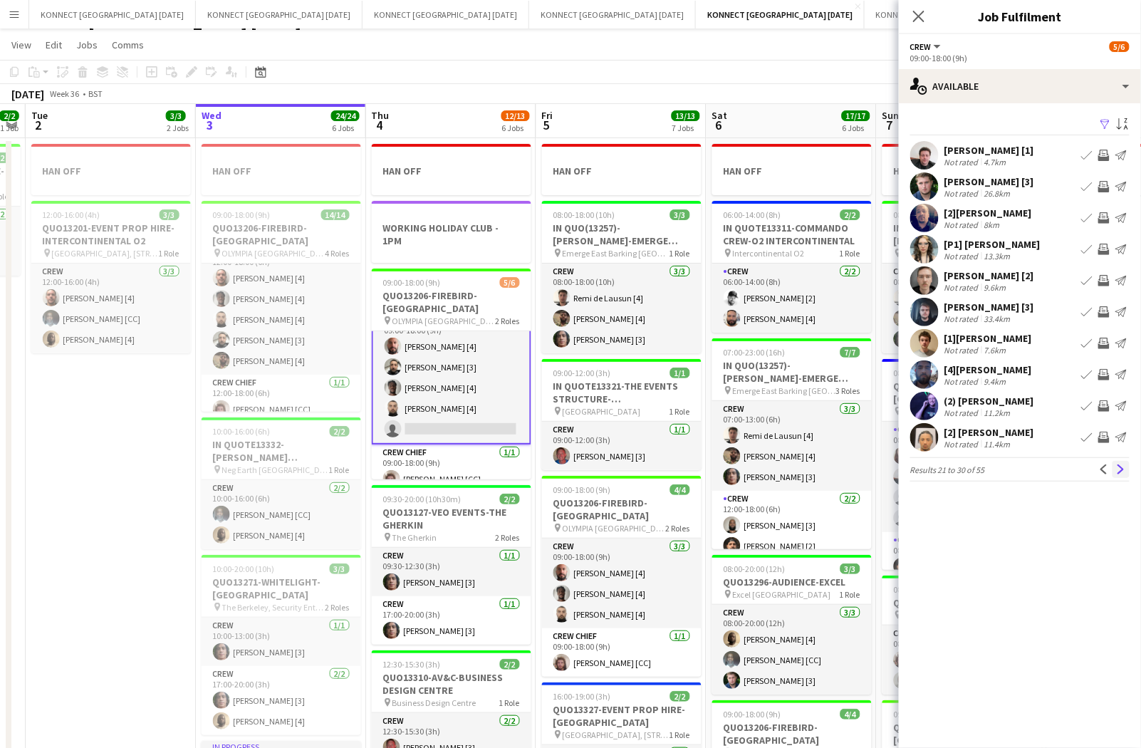
click at [1123, 468] on app-icon "Next" at bounding box center [1121, 469] width 10 height 10
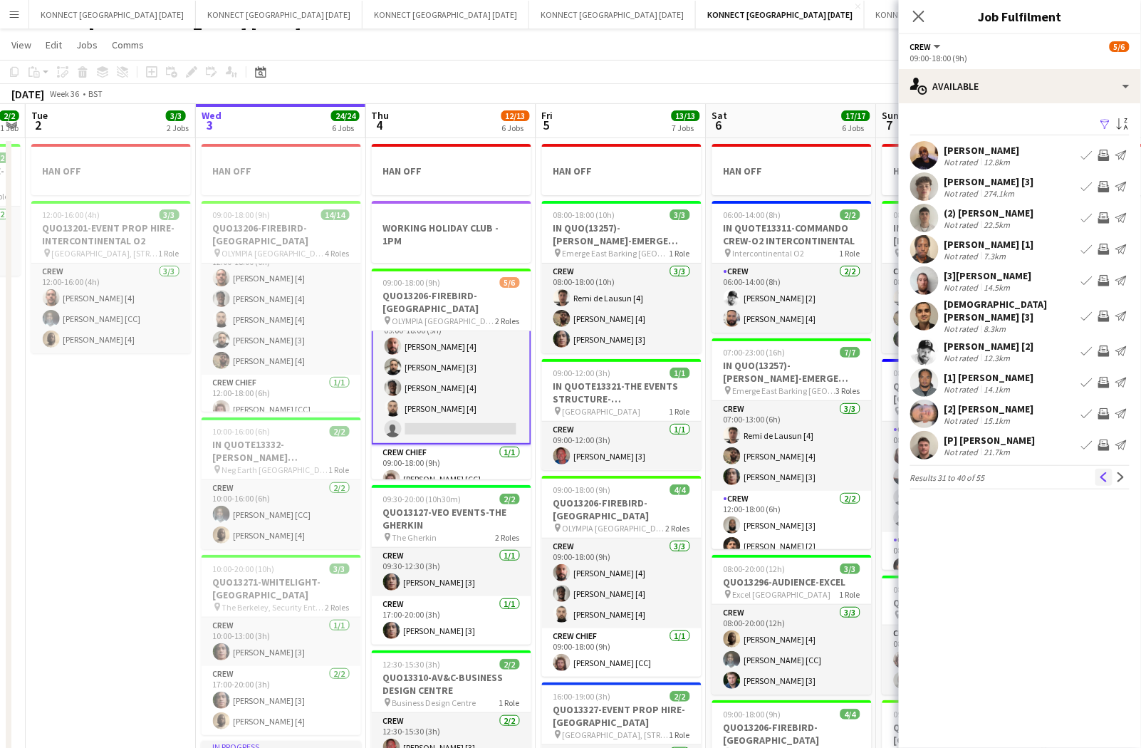
click at [1104, 472] on app-icon "Previous" at bounding box center [1104, 477] width 10 height 10
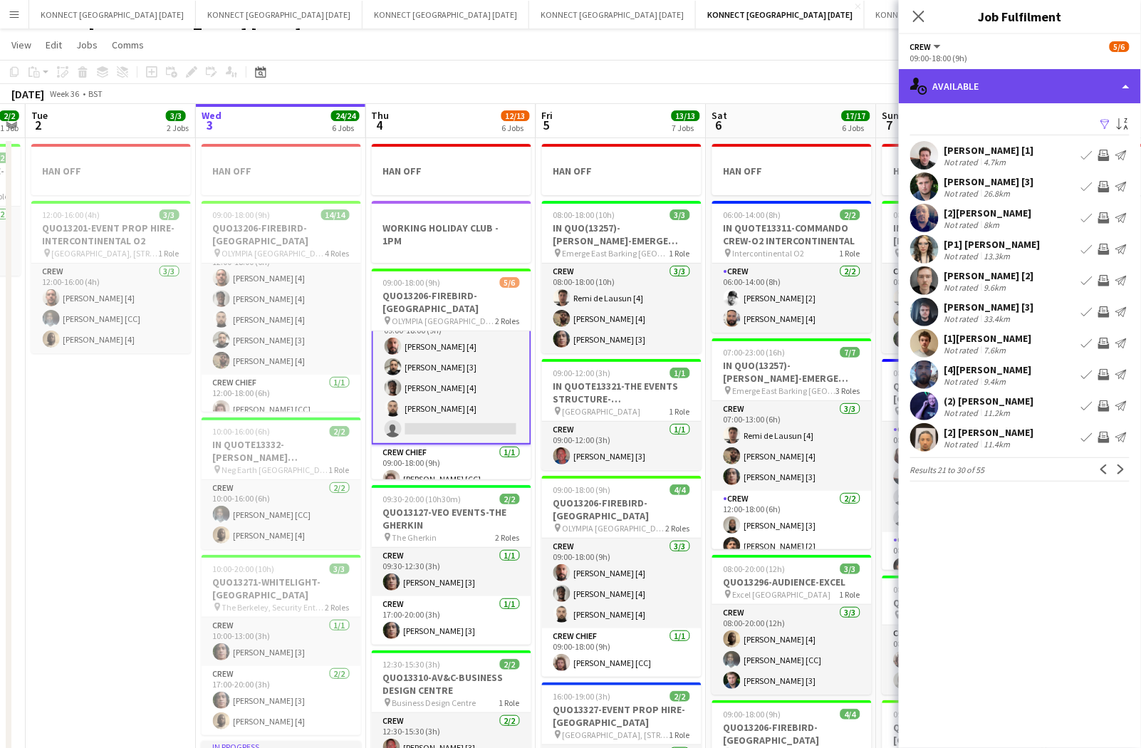
click at [981, 91] on div "single-neutral-actions-upload Available" at bounding box center [1020, 86] width 242 height 34
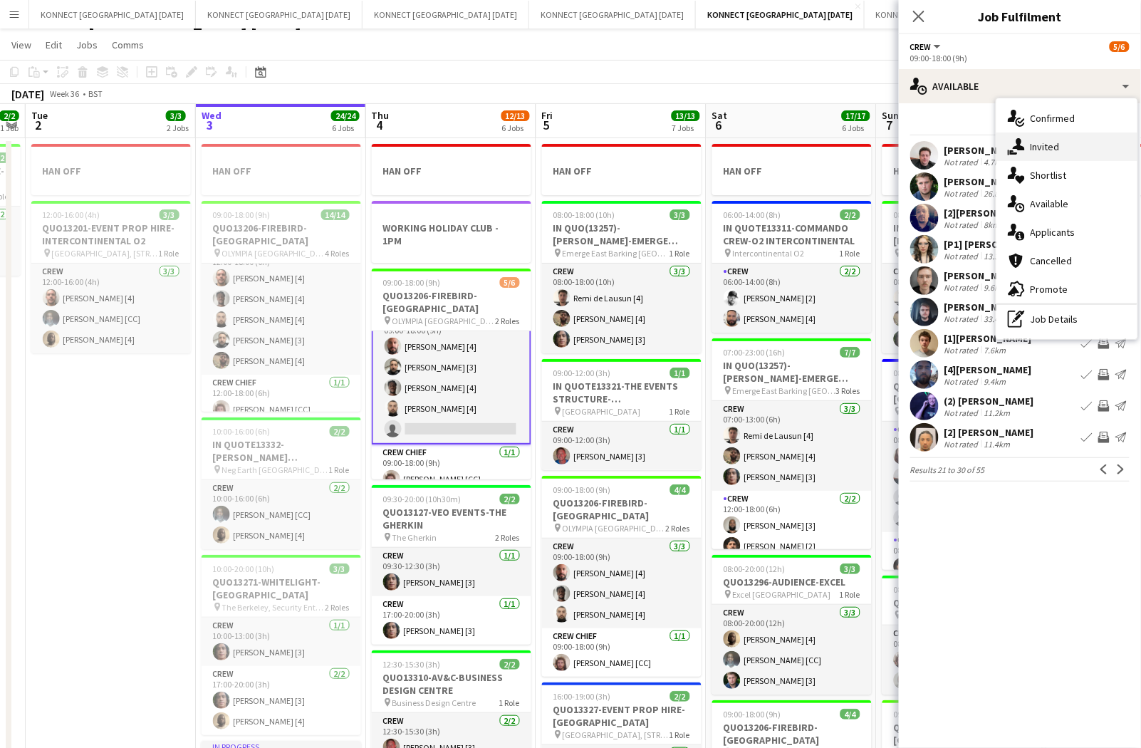
click at [1040, 148] on span "Invited" at bounding box center [1044, 146] width 29 height 13
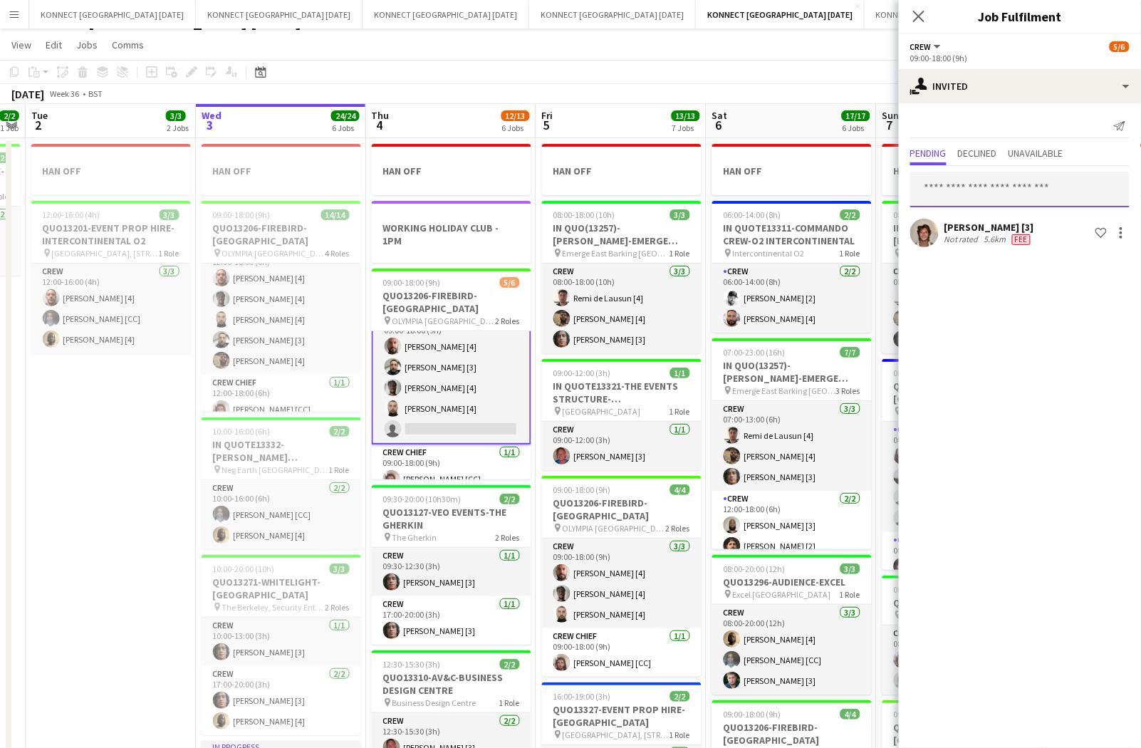
click at [998, 184] on input "text" at bounding box center [1019, 190] width 219 height 36
click at [973, 196] on input "*****" at bounding box center [1019, 190] width 219 height 36
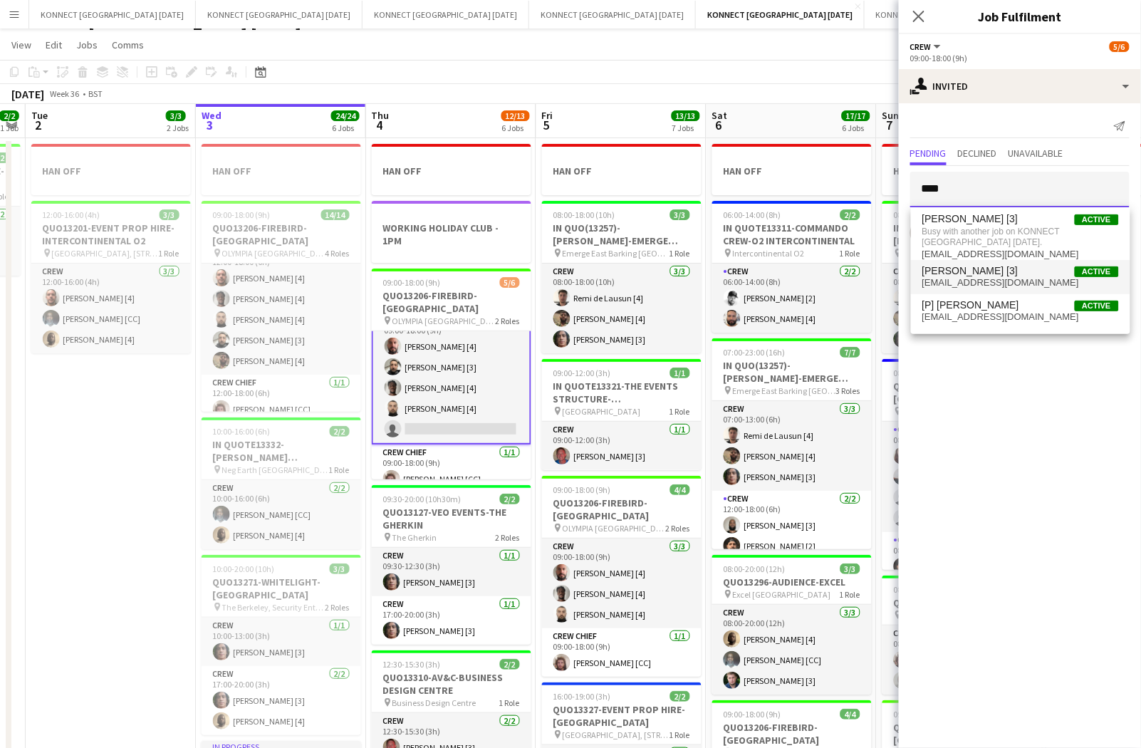
type input "****"
click at [979, 288] on span "[EMAIL_ADDRESS][DOMAIN_NAME]" at bounding box center [1020, 282] width 197 height 11
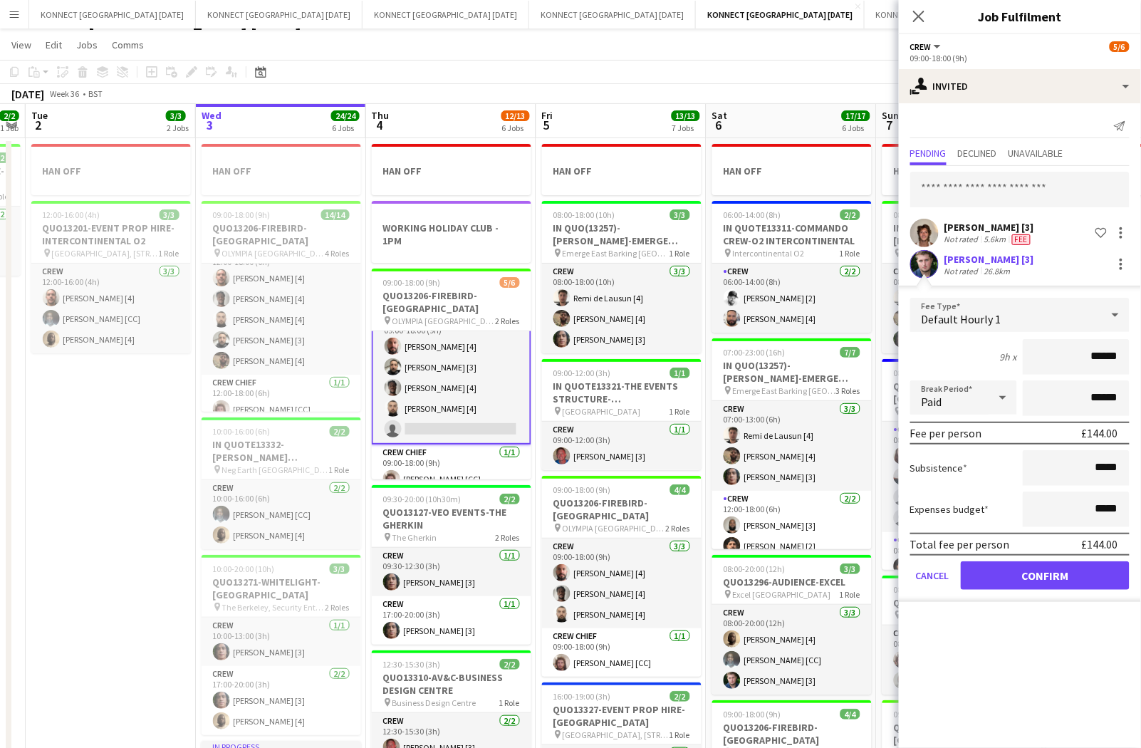
click at [1070, 587] on form "Fee Type Default Hourly 1 9h x ****** Break Period Paid ****** Fee per person £…" at bounding box center [1020, 450] width 242 height 304
click at [1062, 575] on button "Confirm" at bounding box center [1044, 575] width 169 height 28
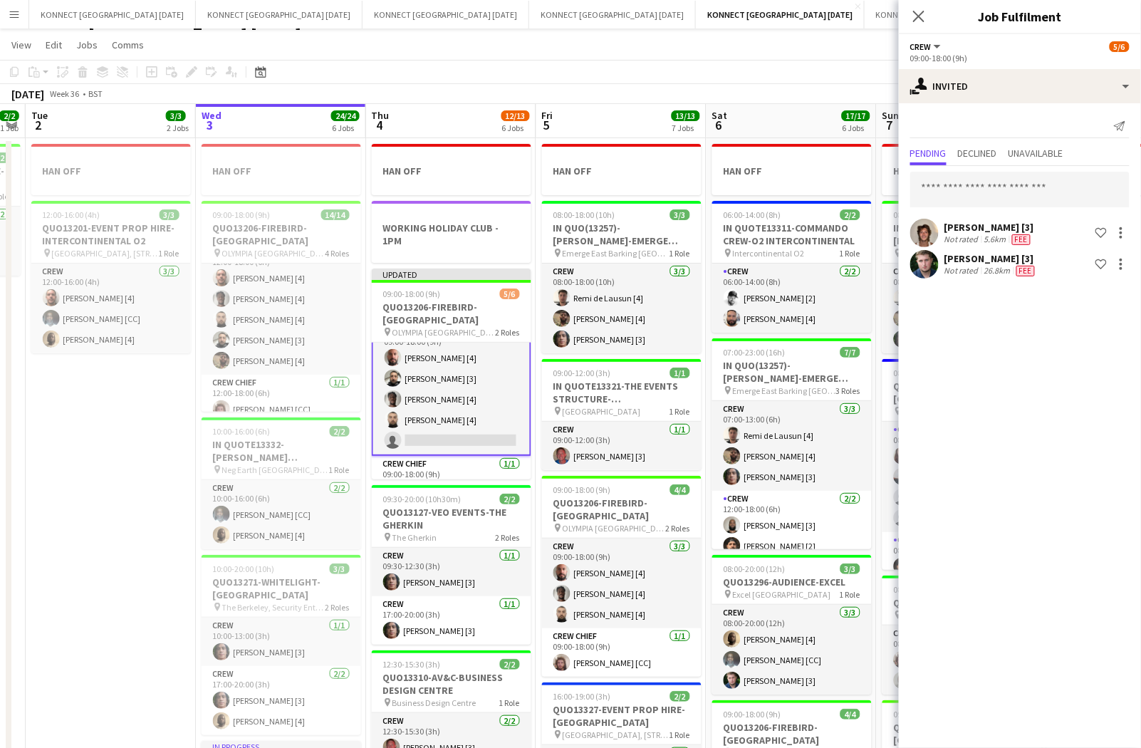
click at [775, 105] on app-board-header-date "Sat 6 17/17 6 Jobs" at bounding box center [791, 121] width 170 height 34
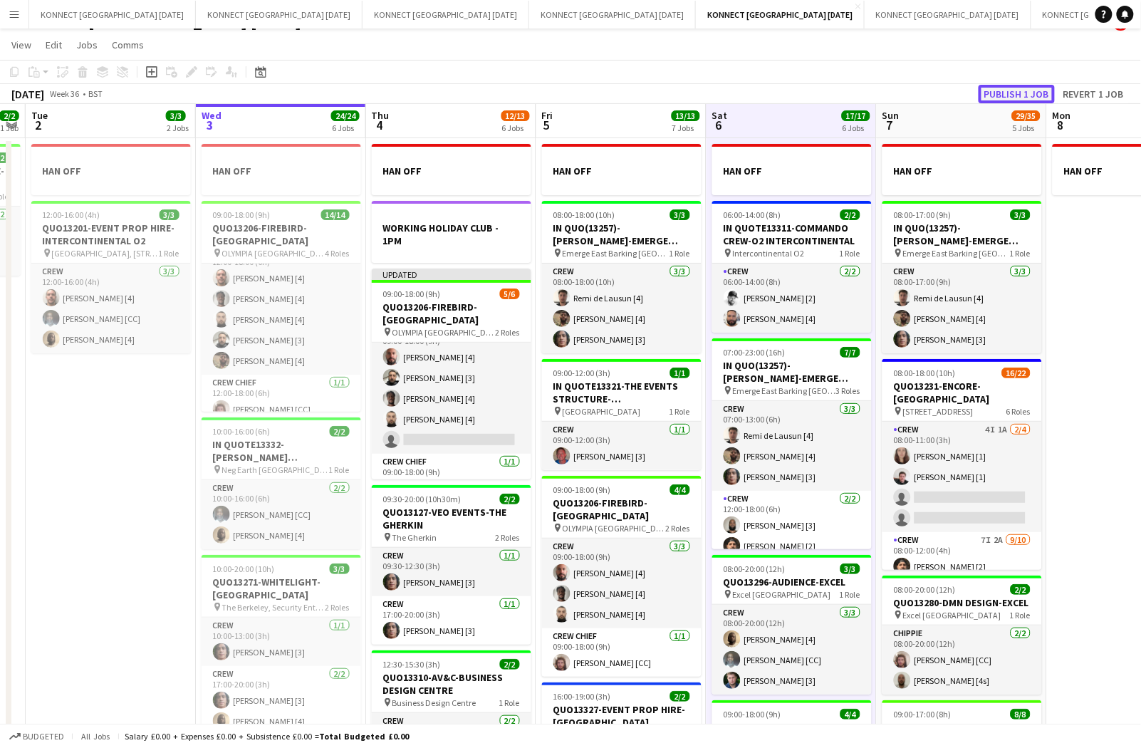
click at [1005, 91] on button "Publish 1 job" at bounding box center [1016, 94] width 76 height 19
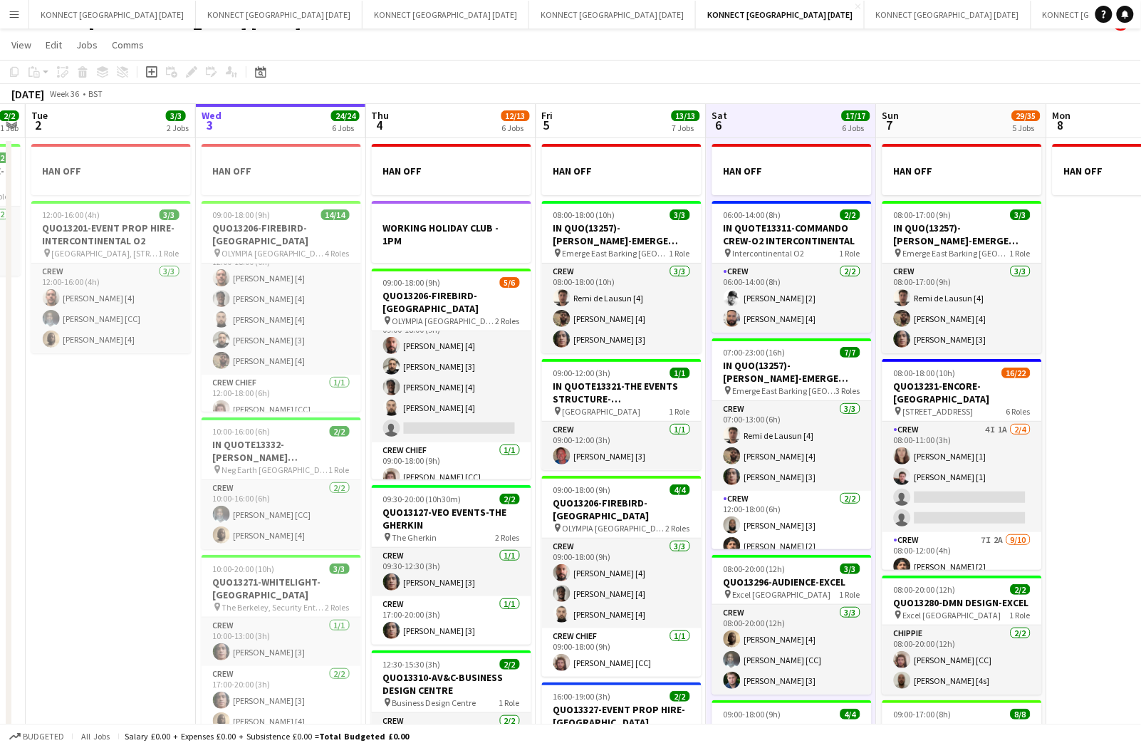
click at [773, 131] on app-board-header-date "Sat 6 17/17 6 Jobs" at bounding box center [791, 121] width 170 height 34
click at [704, 295] on app-date-cell "HAN OFF 08:00-18:00 (10h) 3/3 IN QUO(13257)-[PERSON_NAME]-EMERGE EAST pin Emerg…" at bounding box center [621, 639] width 170 height 1003
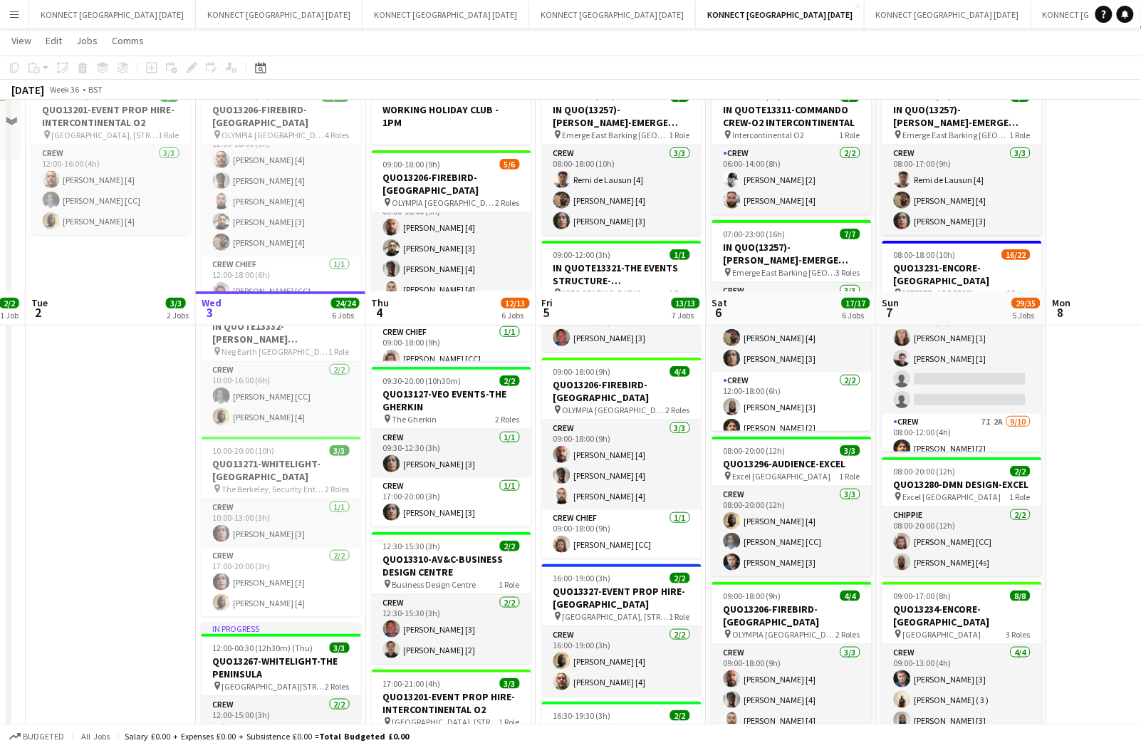
scroll to position [0, 0]
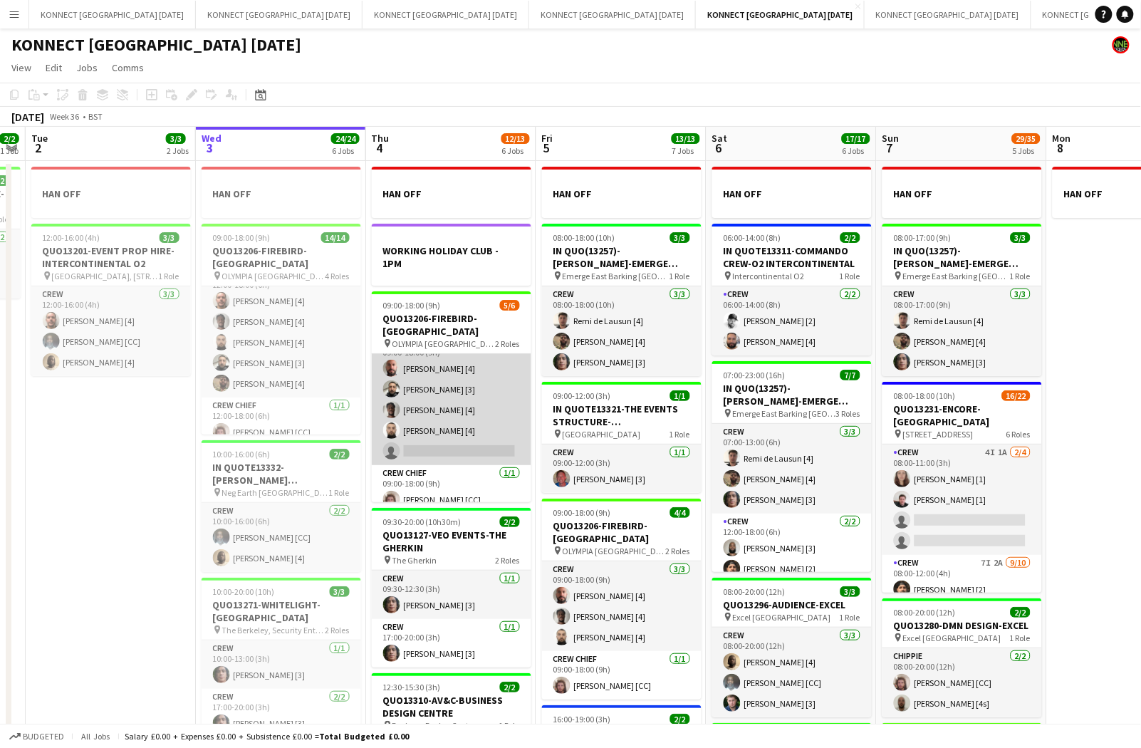
click at [482, 382] on app-card-role "Crew 2I [DATE] 09:00-18:00 (9h) [PERSON_NAME] [4] [PERSON_NAME] [3] [PERSON_NAM…" at bounding box center [451, 399] width 159 height 131
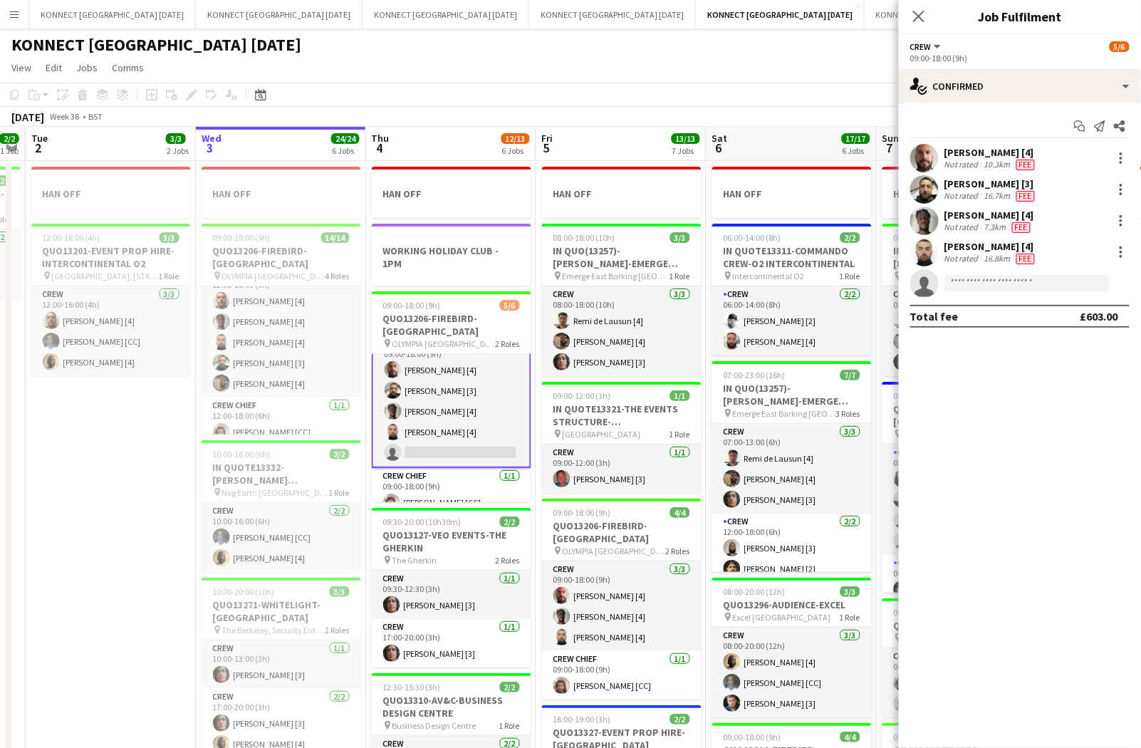
scroll to position [21, 0]
click at [1025, 80] on div "single-neutral-actions-check-2 Confirmed" at bounding box center [1020, 86] width 242 height 34
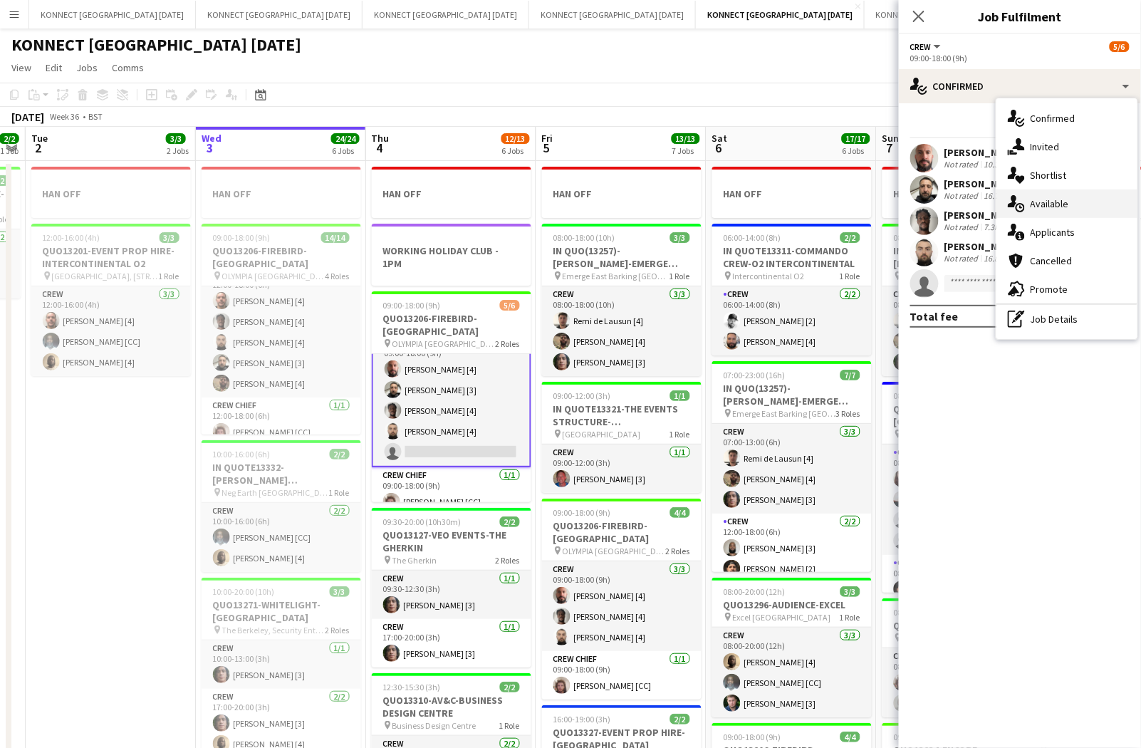
click at [1062, 211] on div "single-neutral-actions-upload Available" at bounding box center [1066, 203] width 141 height 28
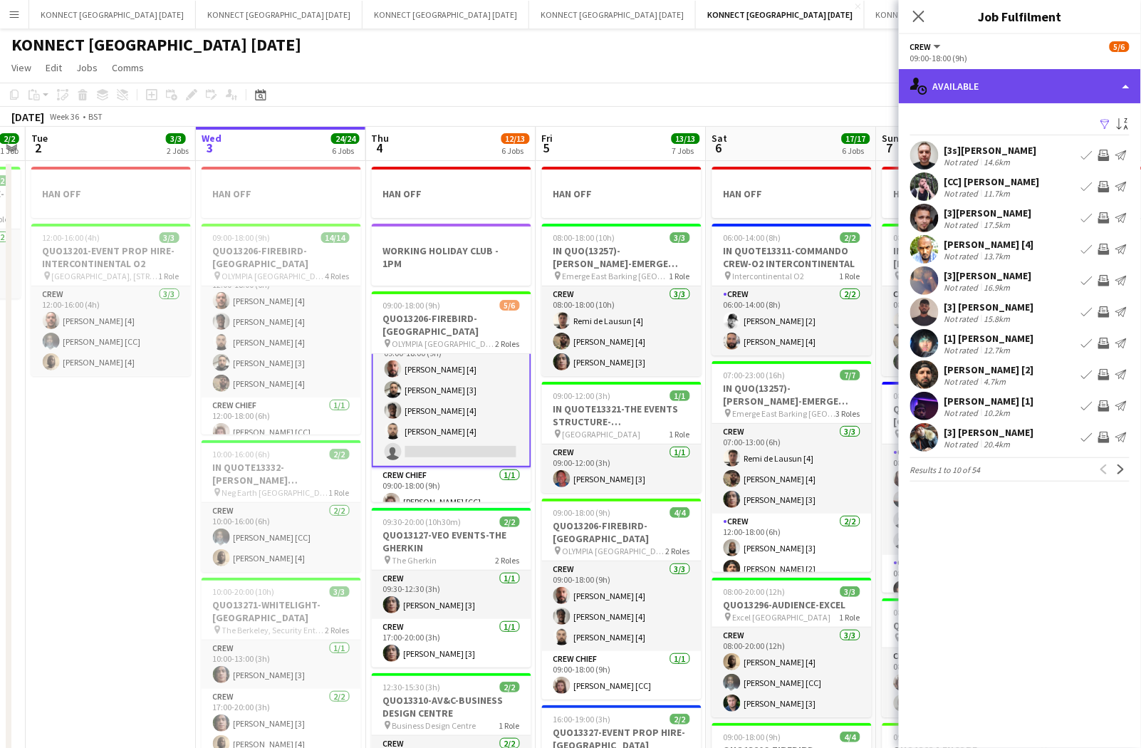
click at [1001, 80] on div "single-neutral-actions-upload Available" at bounding box center [1020, 86] width 242 height 34
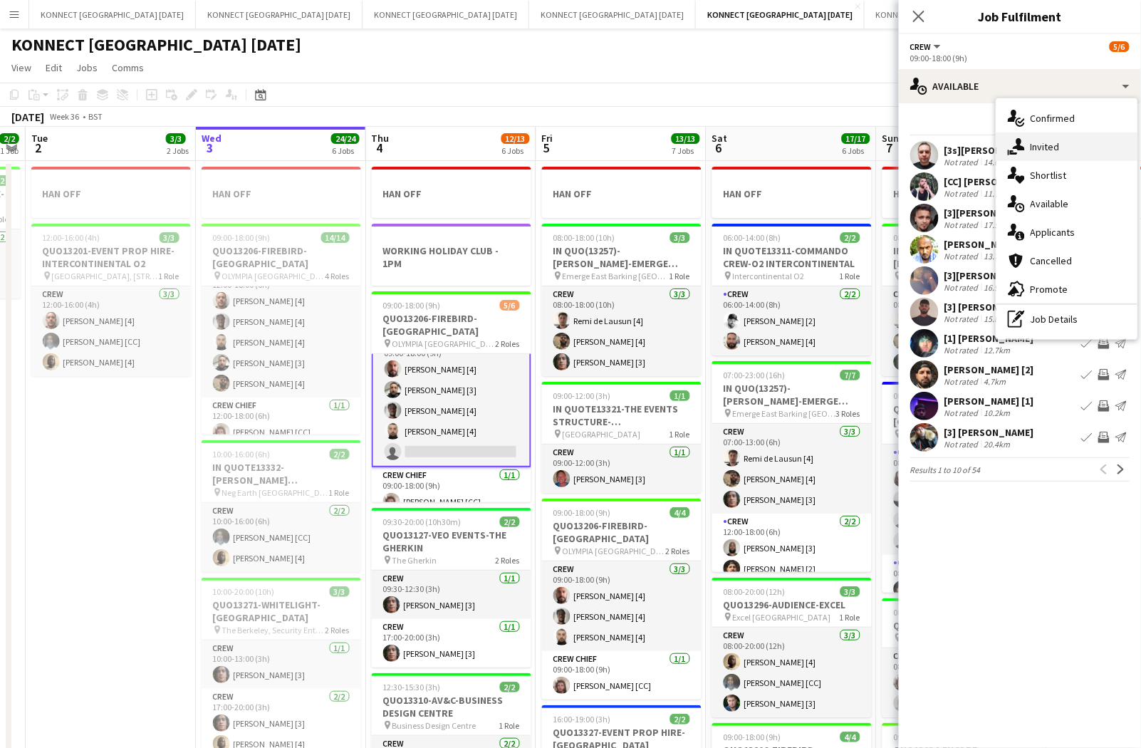
click at [1029, 145] on div "single-neutral-actions-share-1 Invited" at bounding box center [1066, 146] width 141 height 28
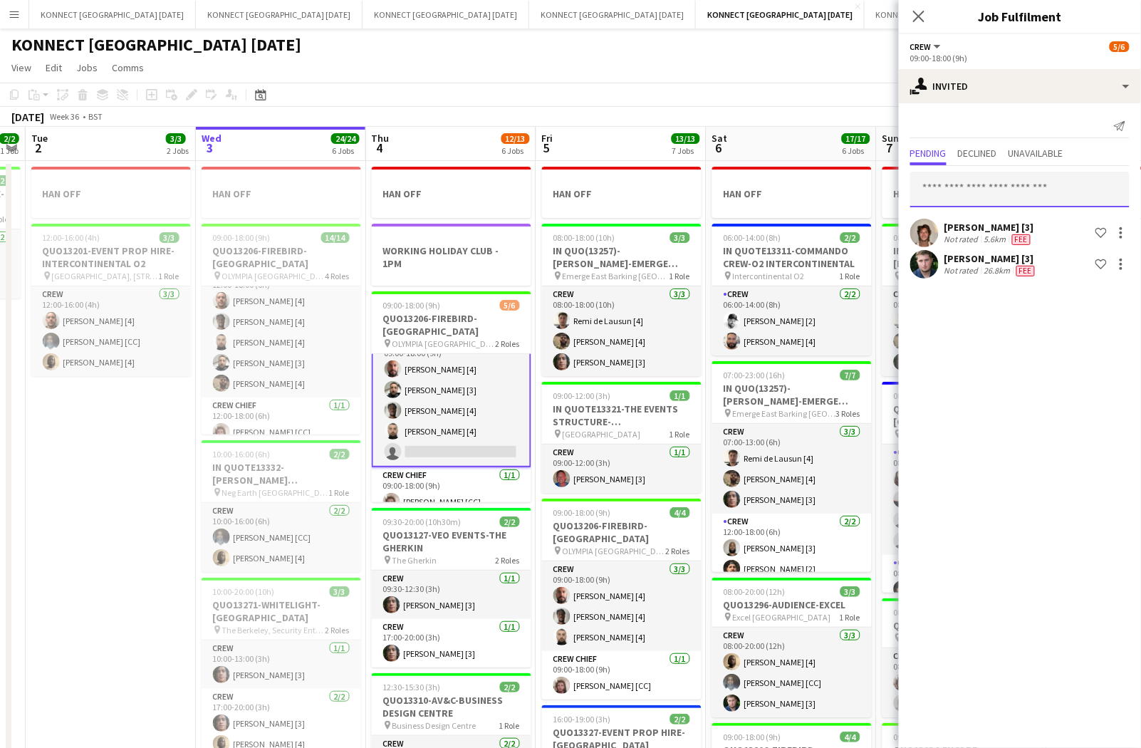
click at [982, 187] on input "text" at bounding box center [1019, 190] width 219 height 36
click at [960, 185] on input "****" at bounding box center [1019, 190] width 219 height 36
type input "******"
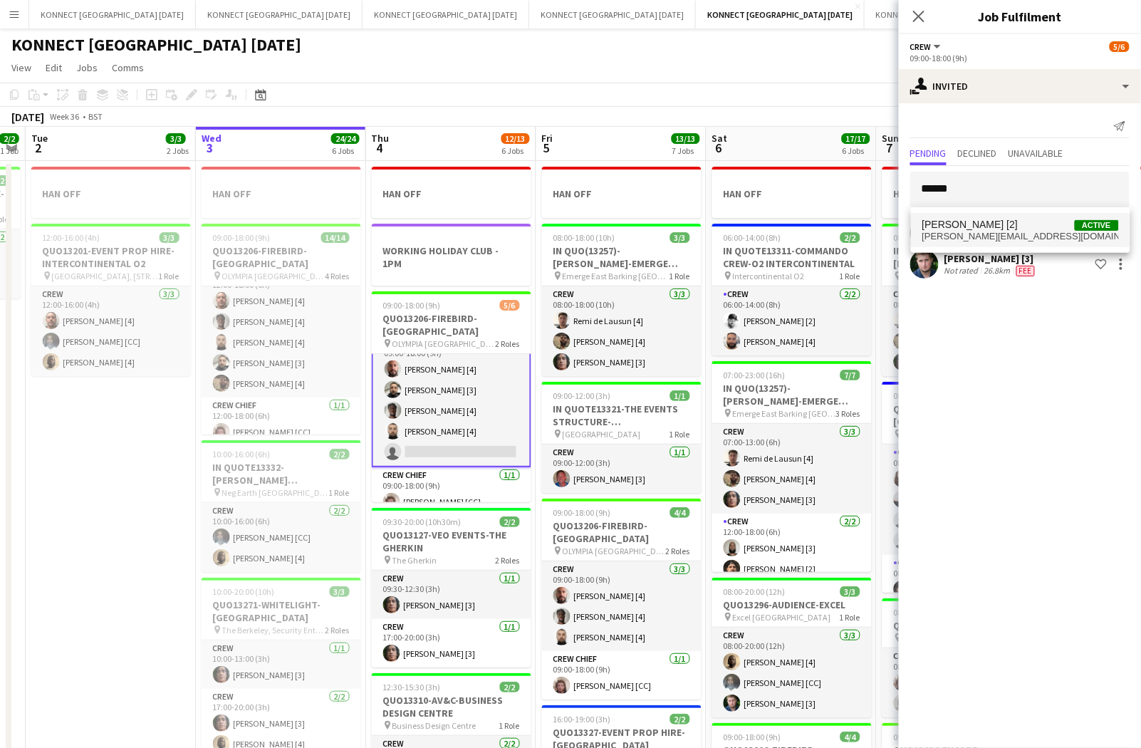
click at [946, 215] on mat-option "[PERSON_NAME] [2] Active [PERSON_NAME][EMAIL_ADDRESS][DOMAIN_NAME]" at bounding box center [1020, 230] width 219 height 34
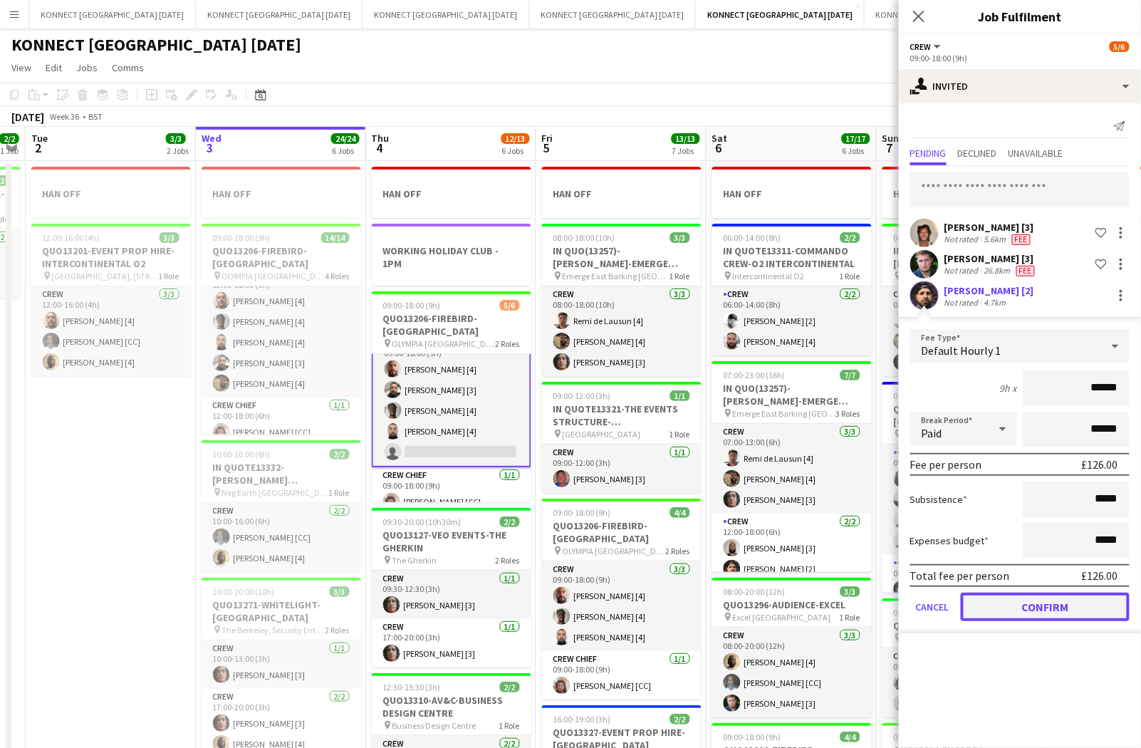
click at [1030, 619] on button "Confirm" at bounding box center [1044, 606] width 169 height 28
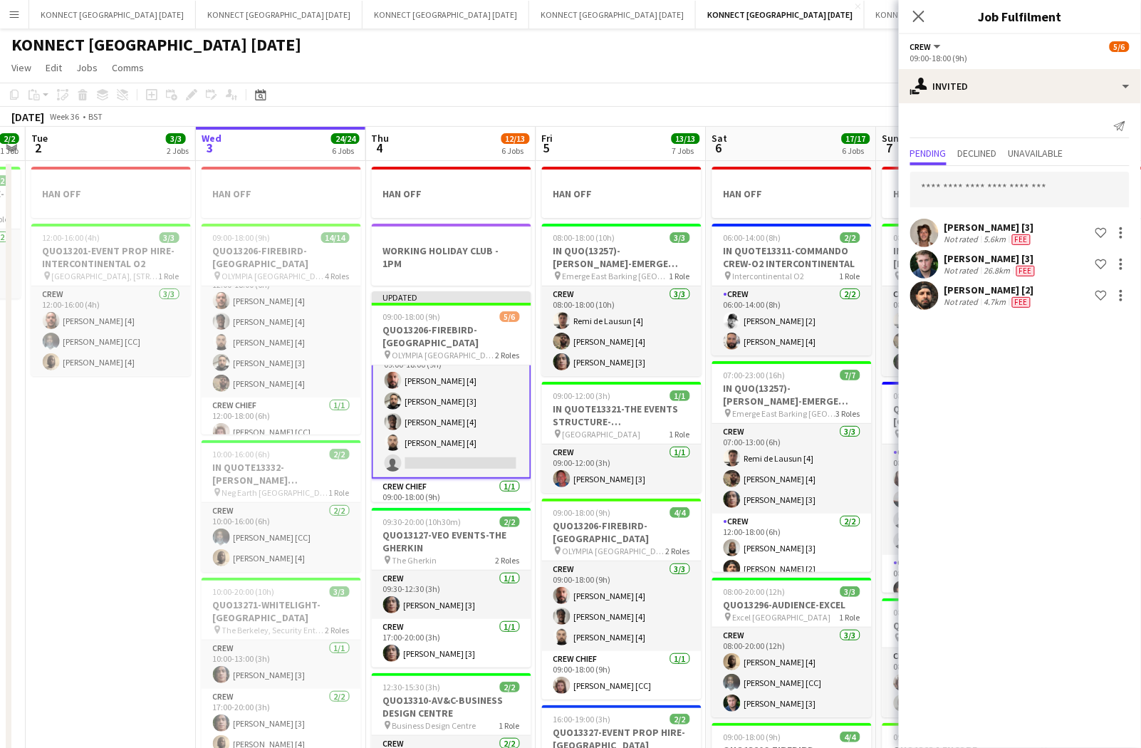
click at [759, 77] on app-page-menu "View Day view expanded Day view collapsed Month view Date picker Jump to [DATE]…" at bounding box center [570, 69] width 1141 height 27
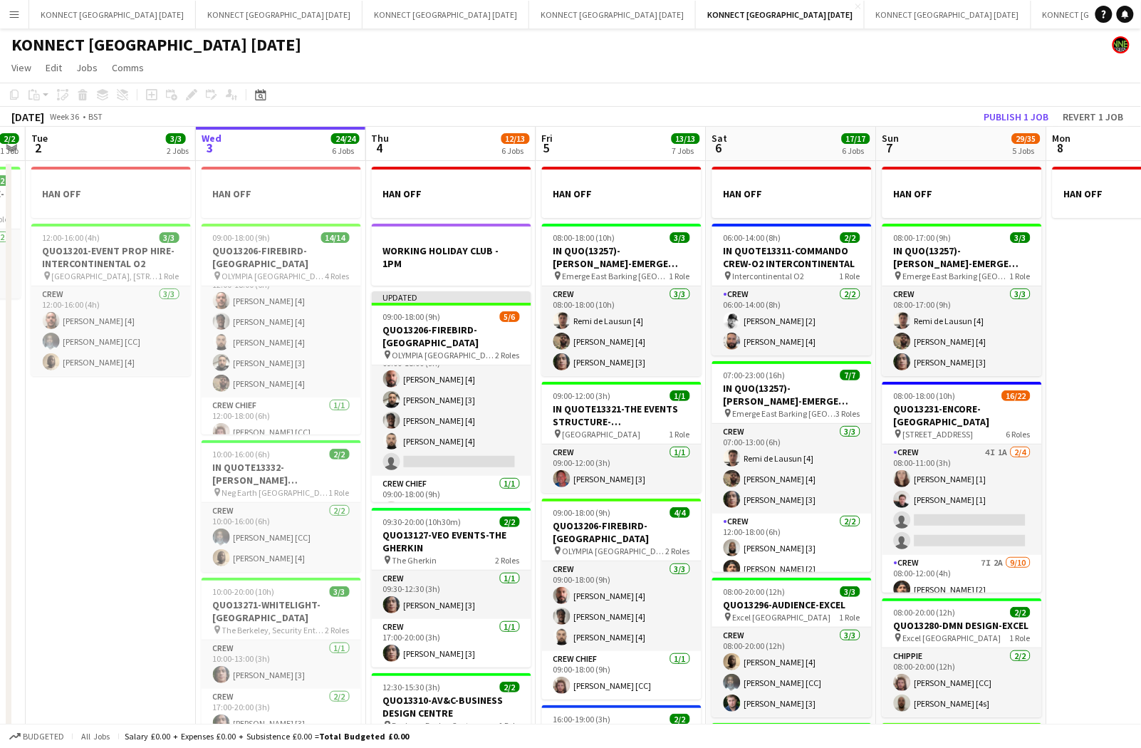
scroll to position [20, 0]
click at [1019, 115] on button "Publish 1 job" at bounding box center [1016, 117] width 76 height 19
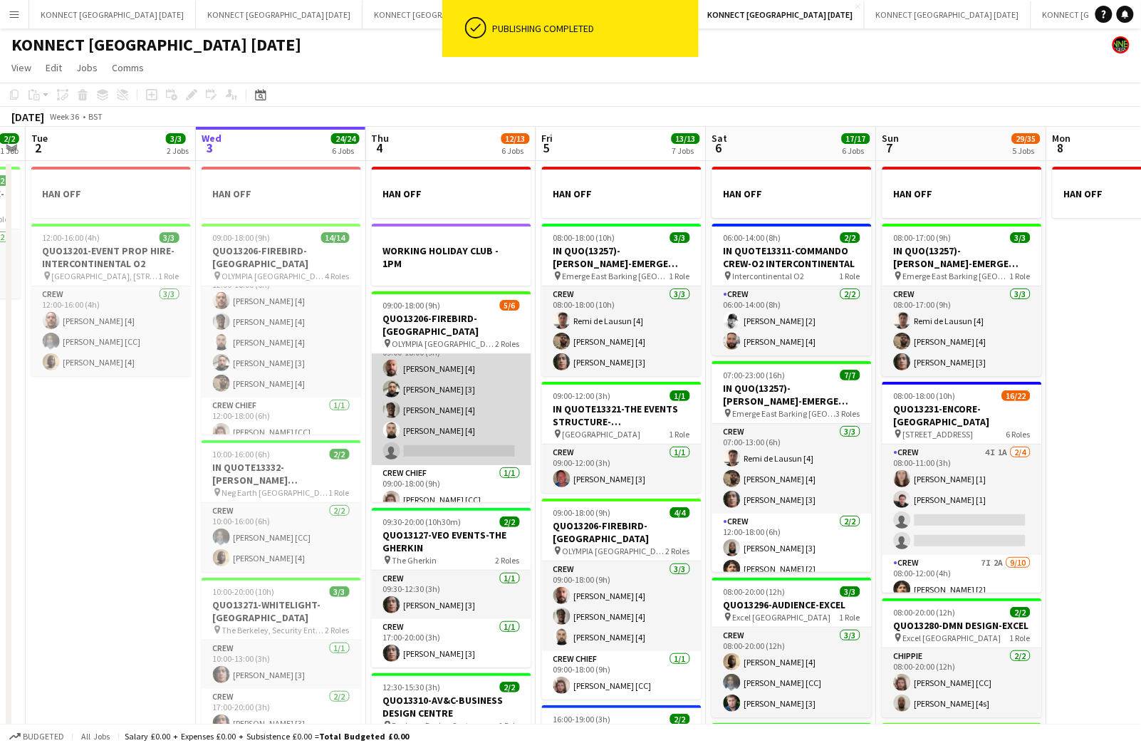
click at [511, 392] on app-card-role "Crew 3I [DATE] 09:00-18:00 (9h) [PERSON_NAME] [4] [PERSON_NAME] [3] [PERSON_NAM…" at bounding box center [451, 399] width 159 height 131
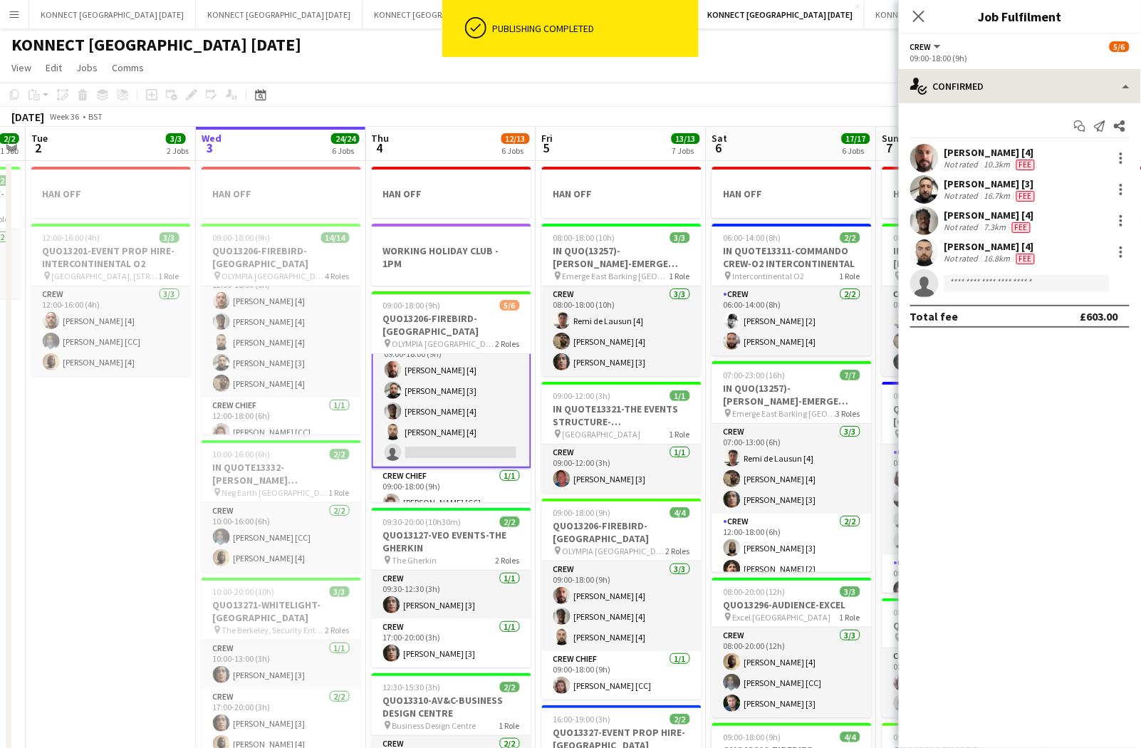
scroll to position [21, 0]
click at [1020, 80] on div "single-neutral-actions-check-2 Confirmed" at bounding box center [1020, 86] width 242 height 34
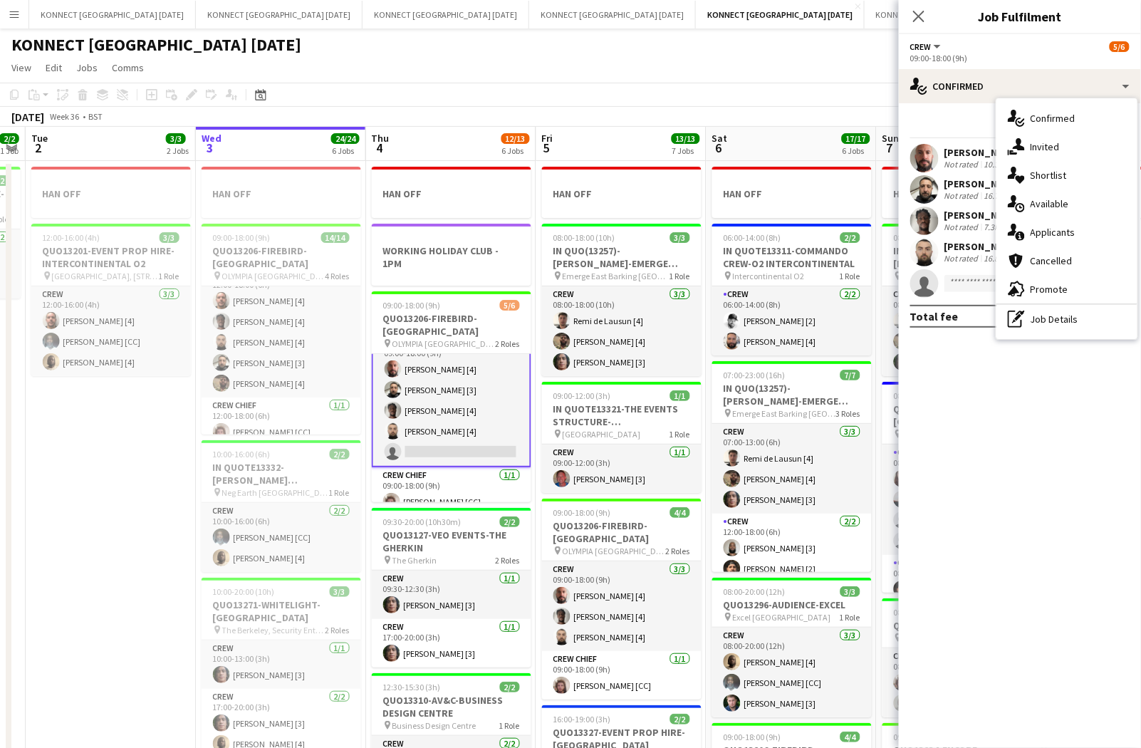
click at [460, 65] on app-page-menu "View Day view expanded Day view collapsed Month view Date picker Jump to [DATE]…" at bounding box center [570, 69] width 1141 height 27
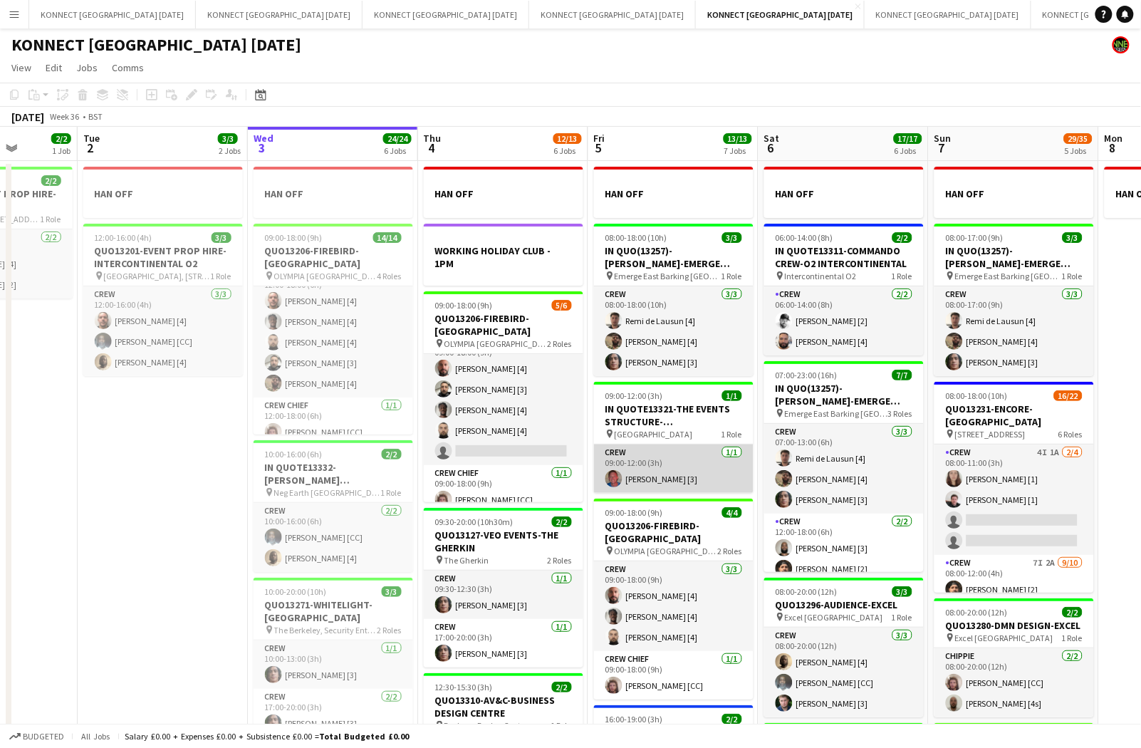
scroll to position [0, 357]
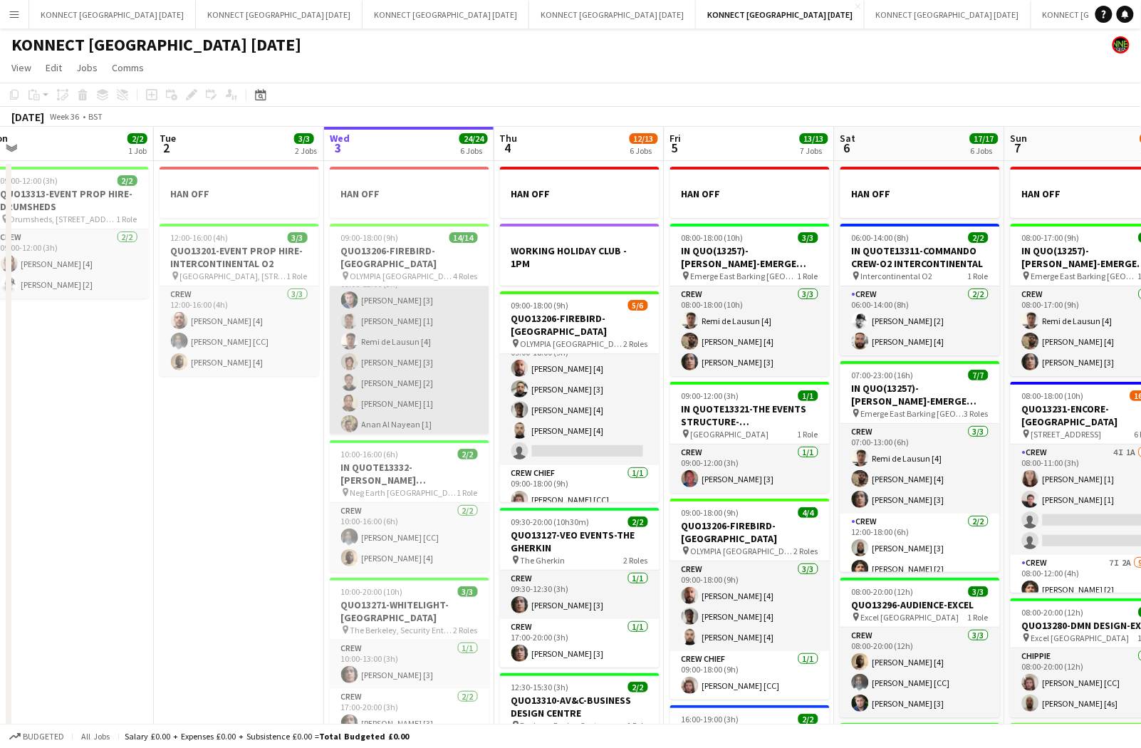
click at [424, 367] on app-card-role "Crew [DATE] 09:00-12:00 (3h) [PERSON_NAME] [3] [PERSON_NAME] [1] [PERSON_NAME] …" at bounding box center [409, 352] width 159 height 172
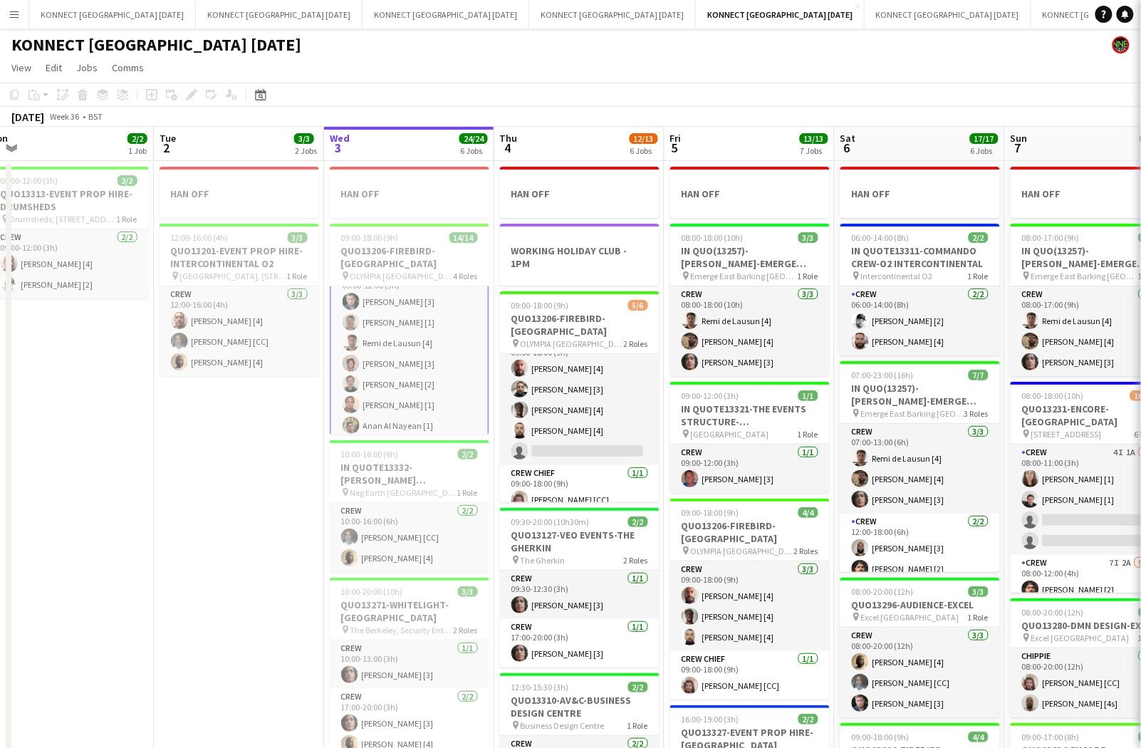
scroll to position [21, 0]
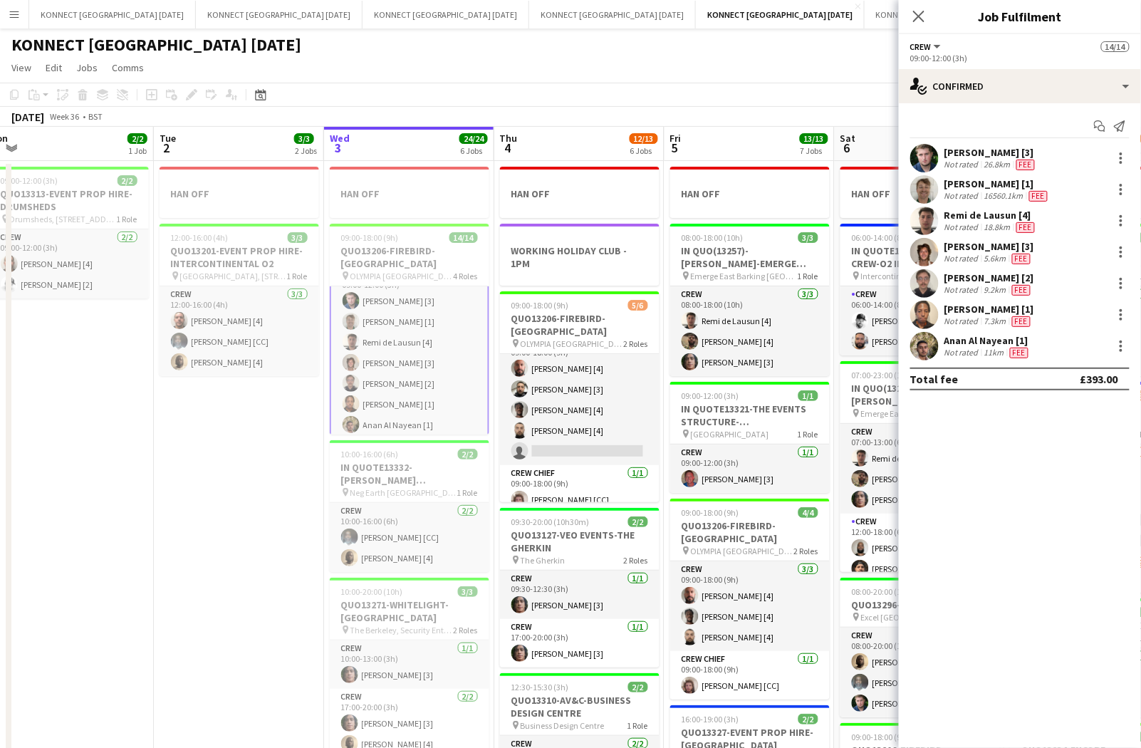
click at [977, 224] on div "Not rated" at bounding box center [962, 226] width 37 height 11
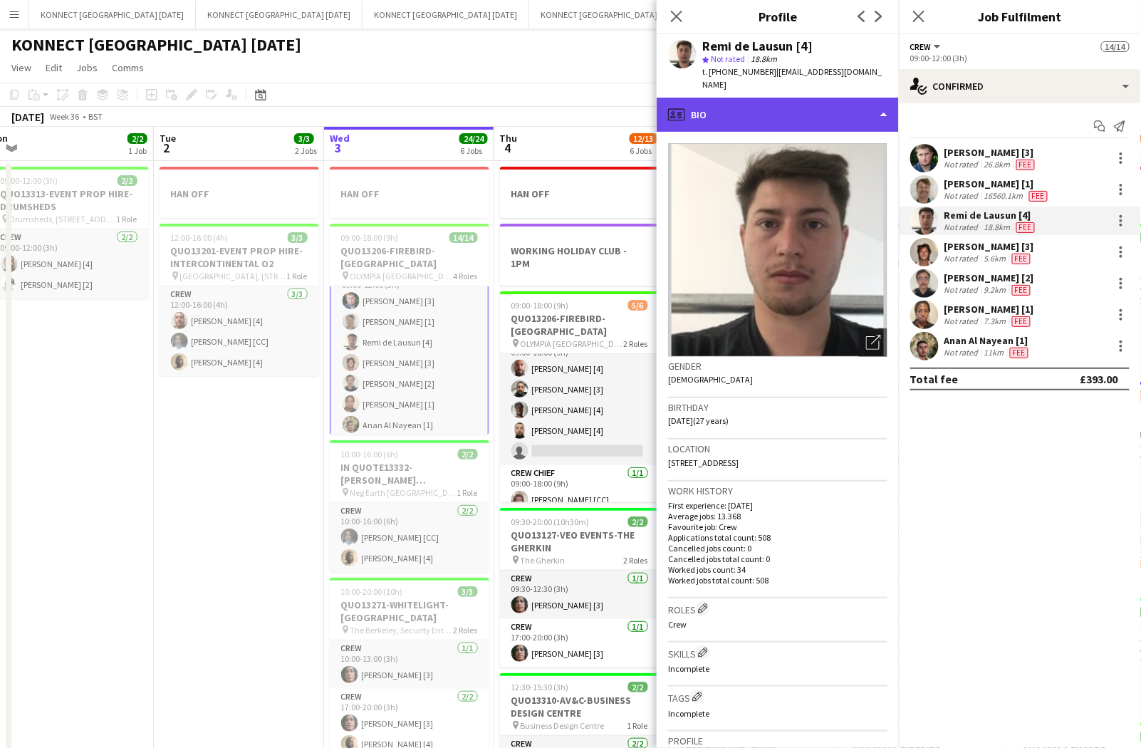
click at [777, 98] on div "profile Bio" at bounding box center [777, 115] width 242 height 34
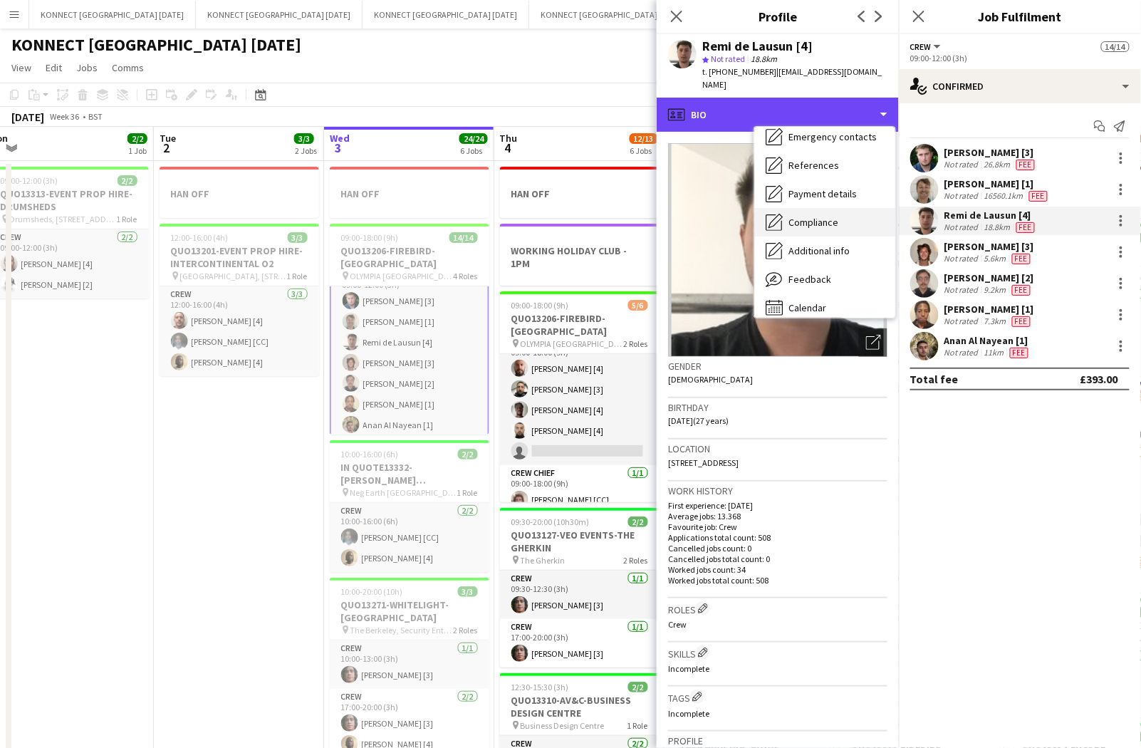
scroll to position [134, 0]
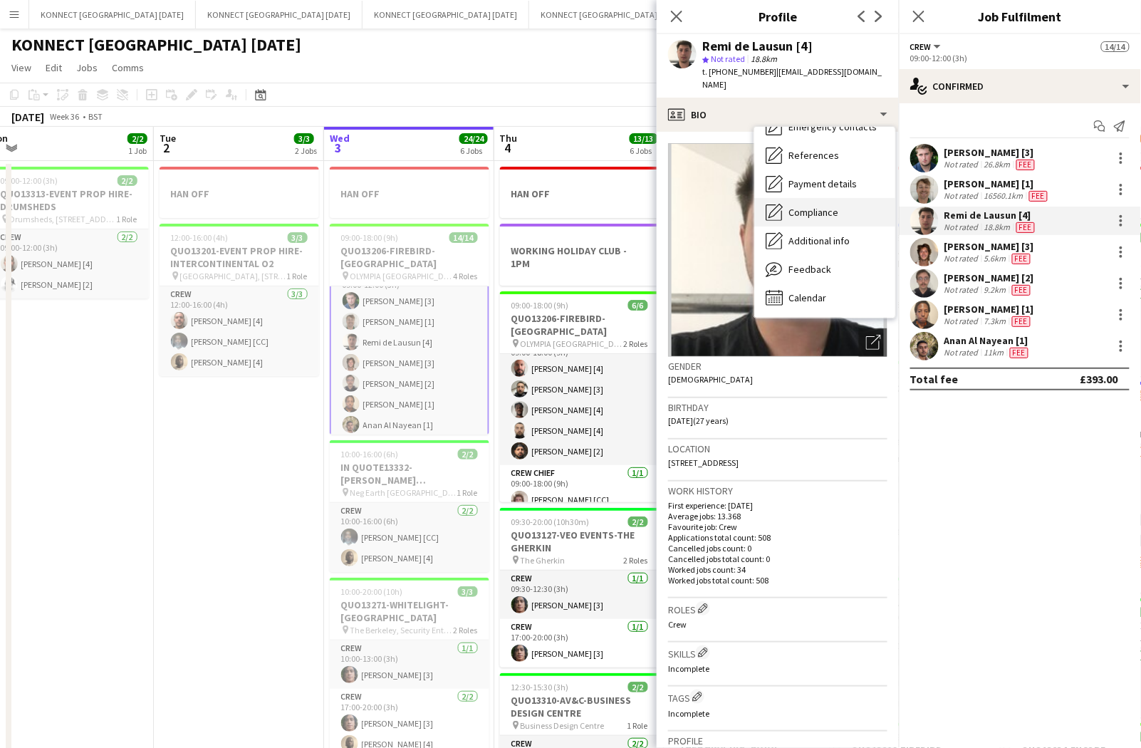
click at [847, 204] on div "Compliance Compliance" at bounding box center [824, 212] width 141 height 28
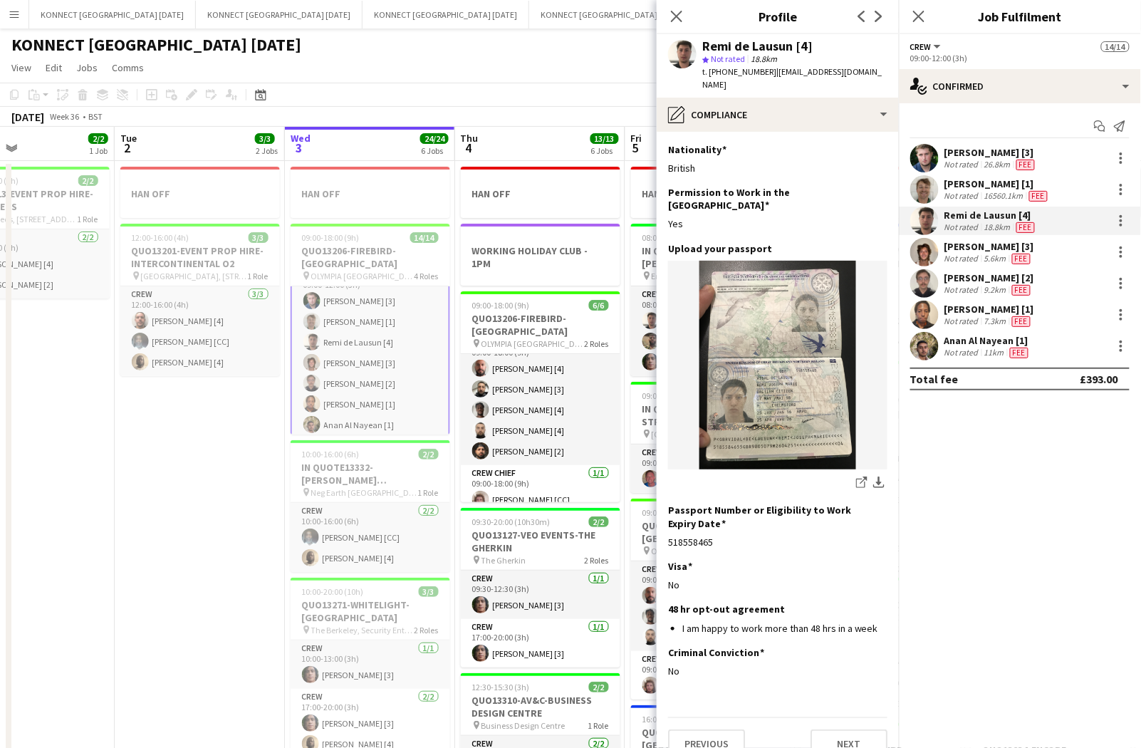
scroll to position [0, 420]
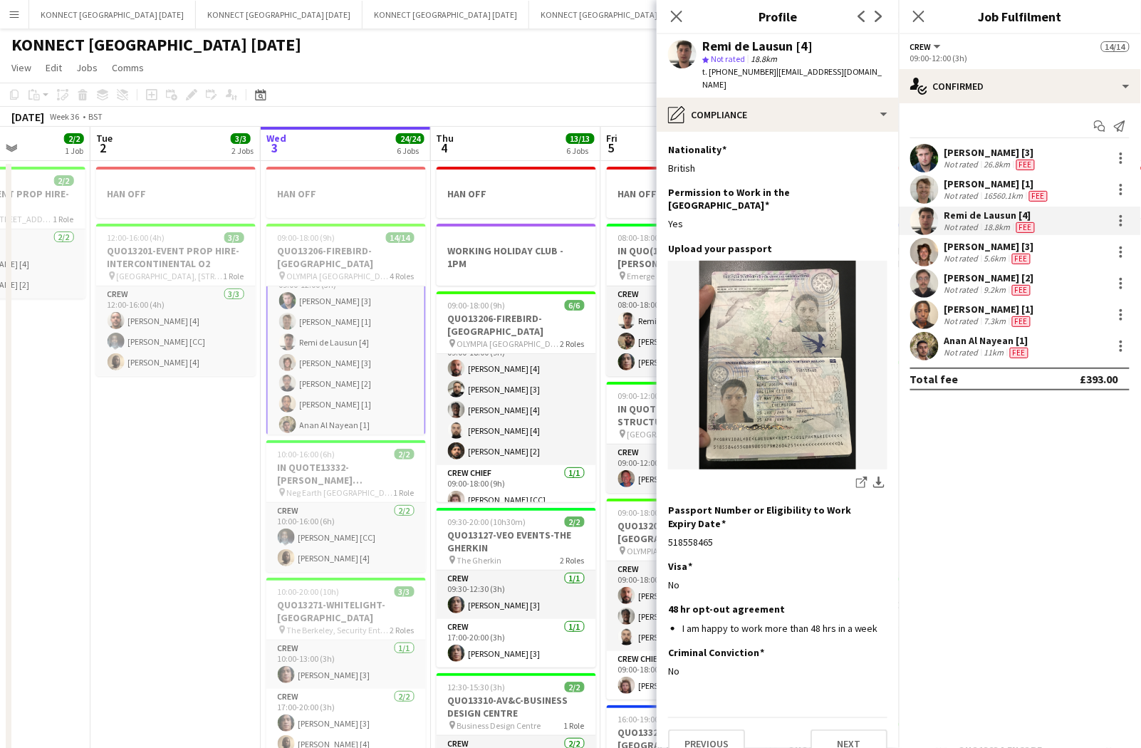
click at [483, 87] on app-toolbar "Copy Paste Paste Command V Paste with crew Command Shift V Paste linked Job [GE…" at bounding box center [570, 95] width 1141 height 24
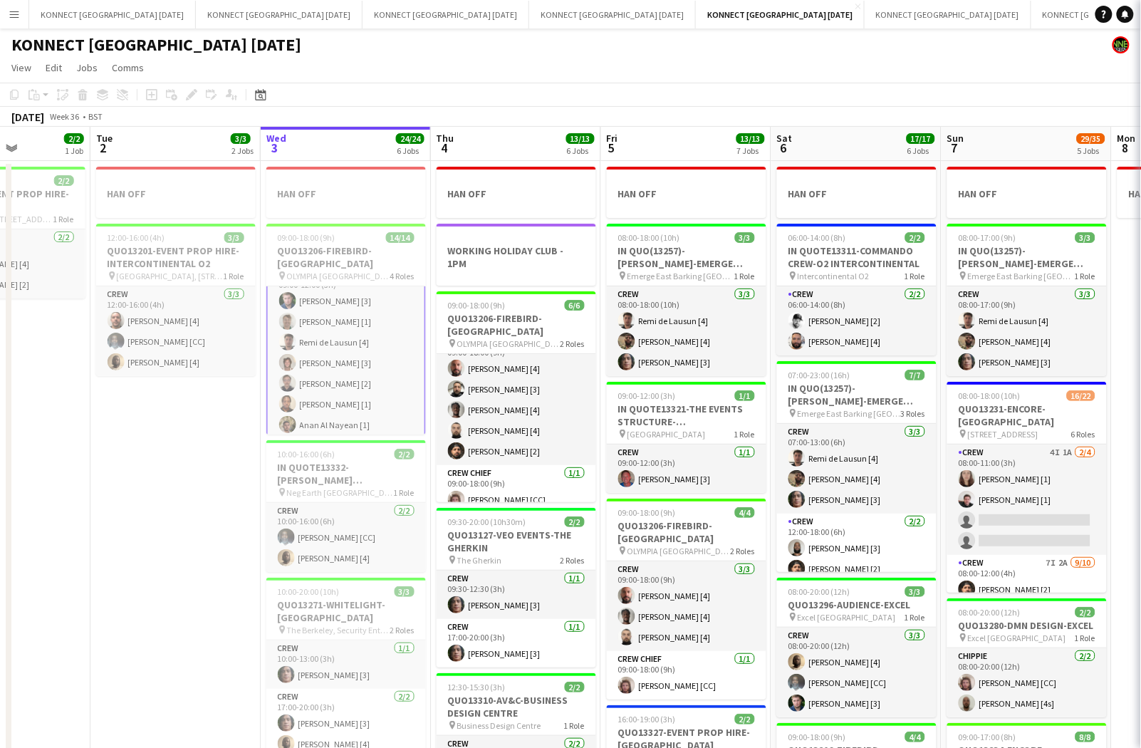
scroll to position [21, 0]
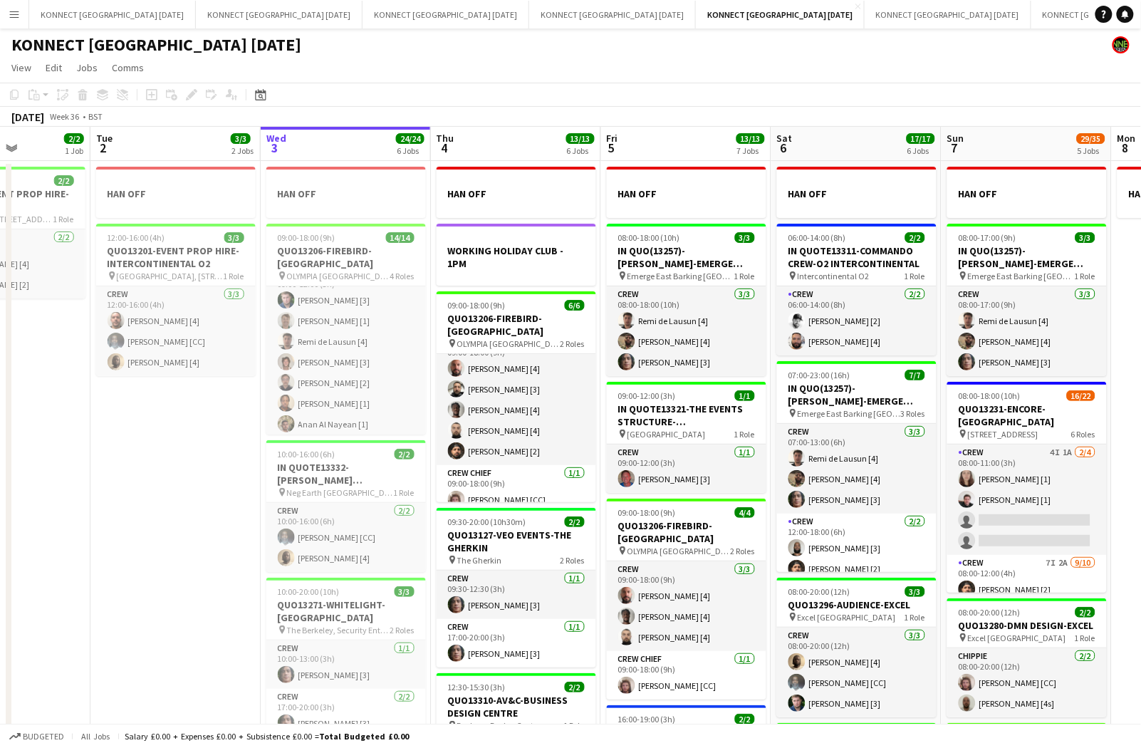
click at [769, 240] on app-date-cell "HAN OFF 08:00-18:00 (10h) 3/3 IN QUO(13257)-[PERSON_NAME]-EMERGE EAST pin Emerg…" at bounding box center [686, 662] width 170 height 1003
click at [773, 239] on app-date-cell "HAN OFF 06:00-14:00 (8h) 2/2 IN QUOTE13311-COMMANDO CREW-O2 INTERCONTINENTAL pi…" at bounding box center [856, 662] width 170 height 1003
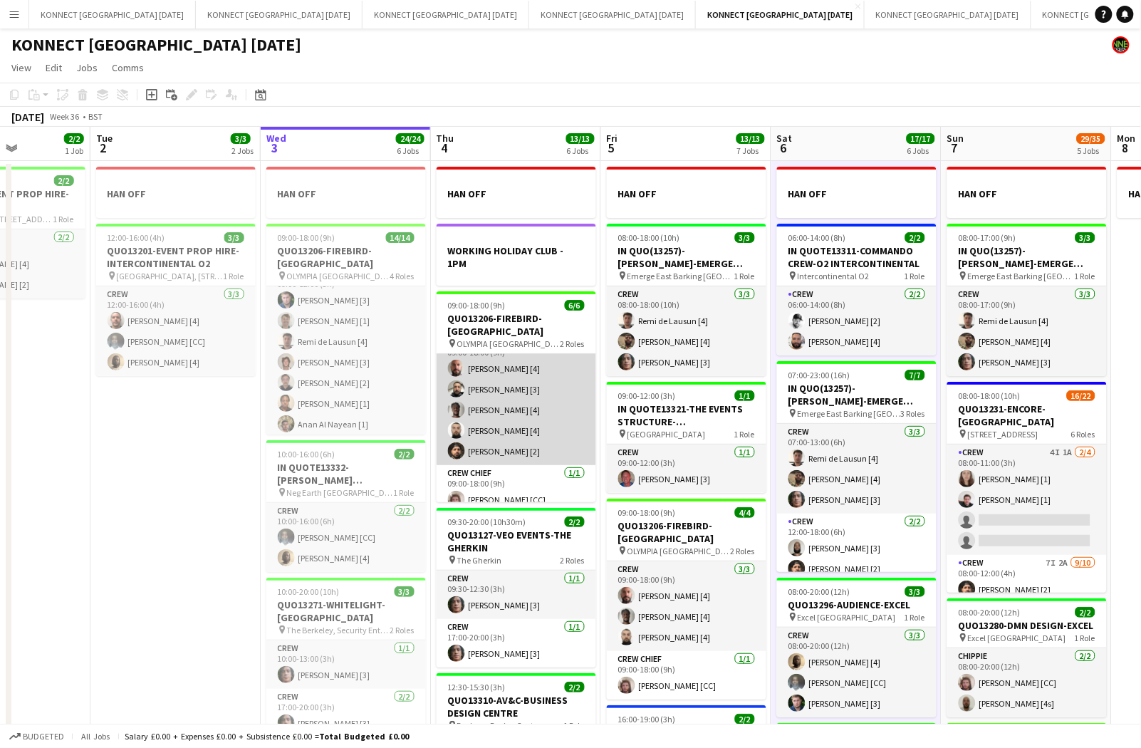
scroll to position [0, 0]
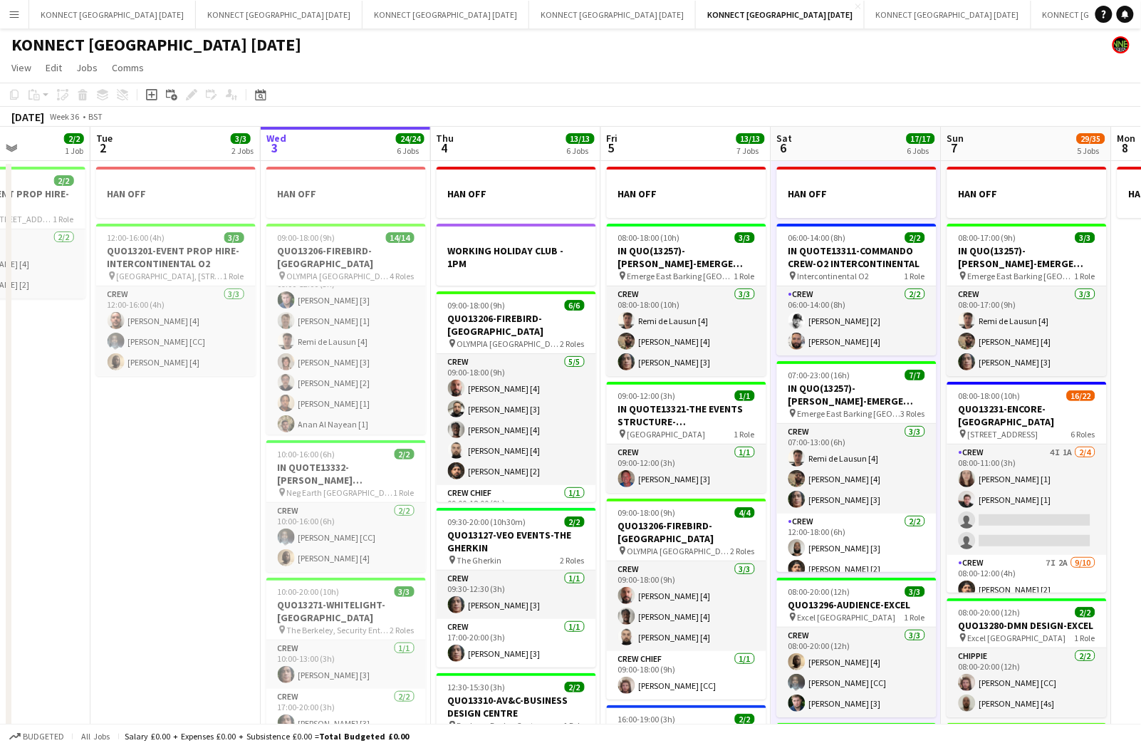
click at [524, 105] on app-toolbar "Copy Paste Paste Command V Paste with crew Command Shift V Paste linked Job [GE…" at bounding box center [570, 95] width 1141 height 24
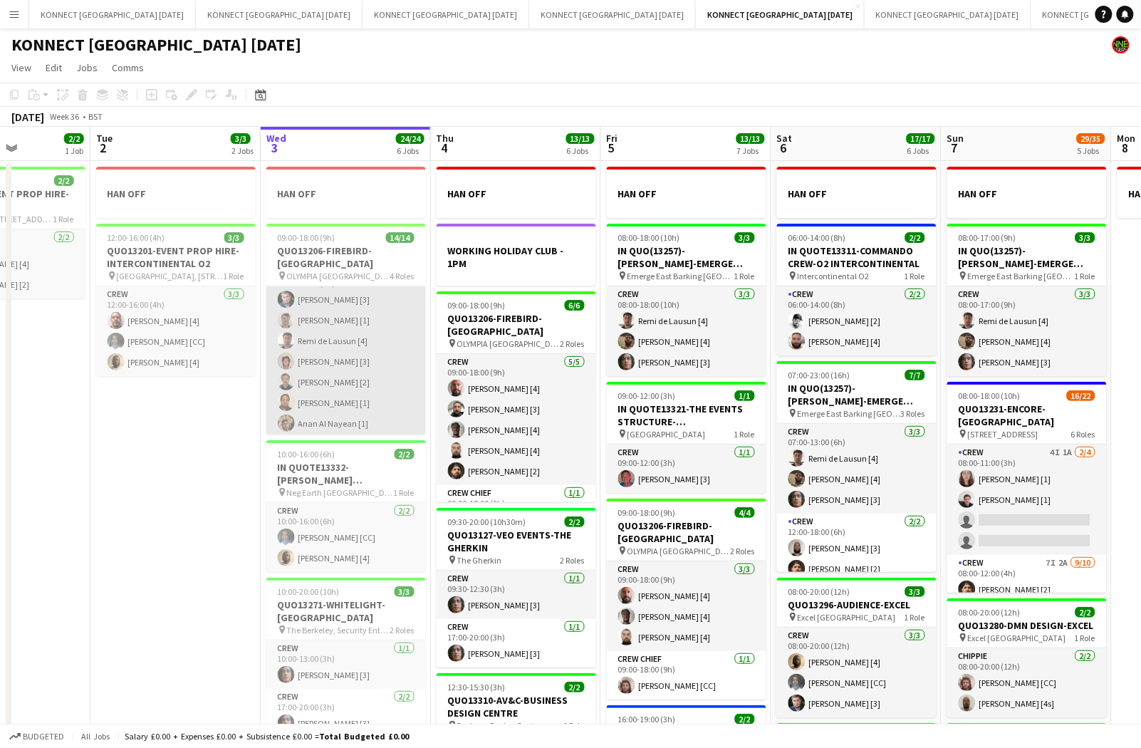
scroll to position [24, 0]
click at [384, 370] on app-card-role "Crew [DATE] 09:00-12:00 (3h) [PERSON_NAME] [3] [PERSON_NAME] [1] [PERSON_NAME] …" at bounding box center [345, 348] width 159 height 172
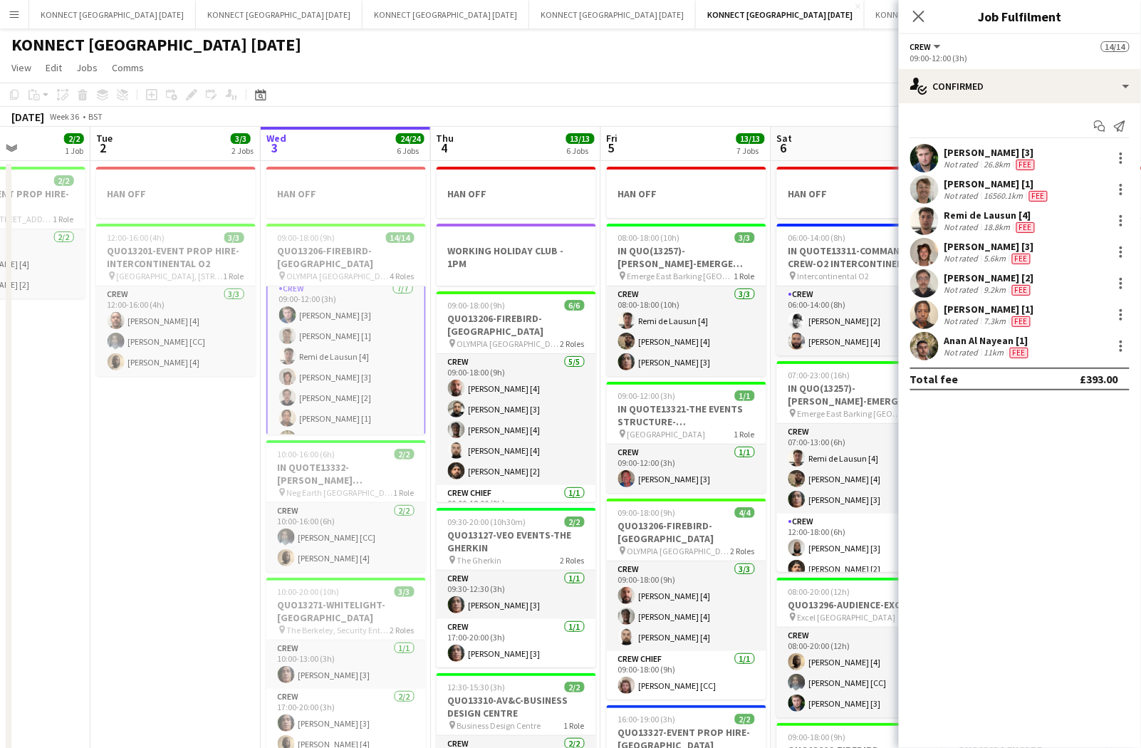
scroll to position [0, 0]
click at [981, 226] on div "18.8km" at bounding box center [997, 226] width 32 height 11
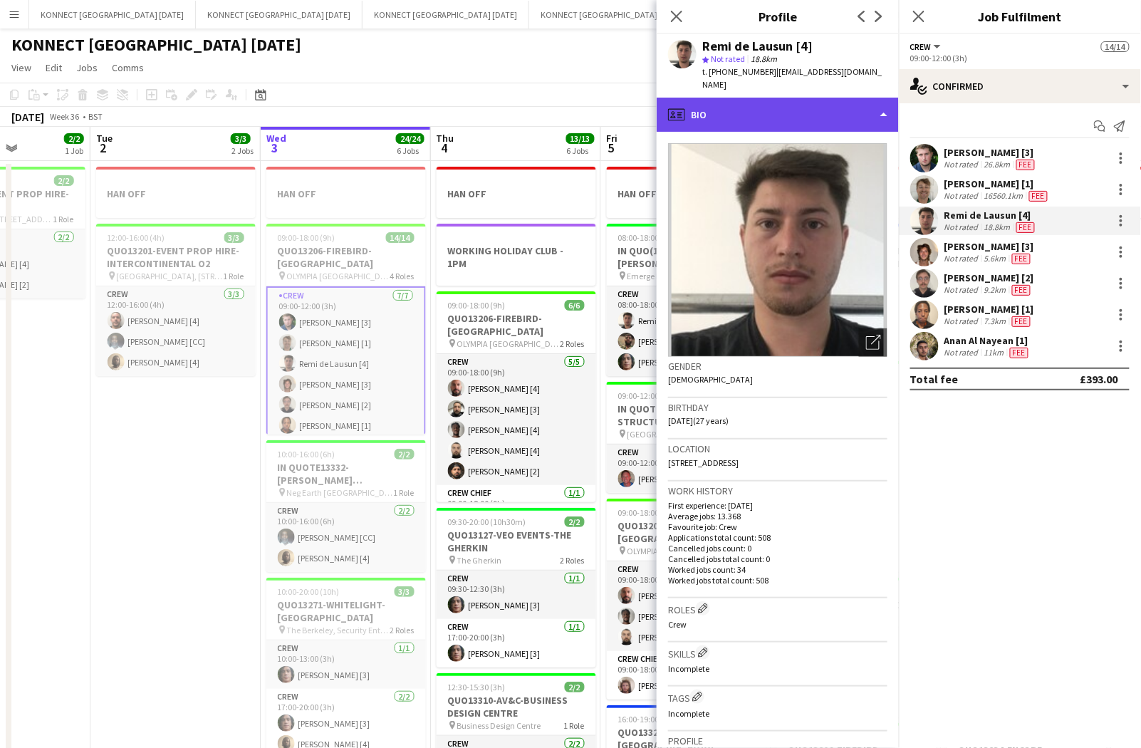
click at [856, 110] on div "profile Bio" at bounding box center [777, 115] width 242 height 34
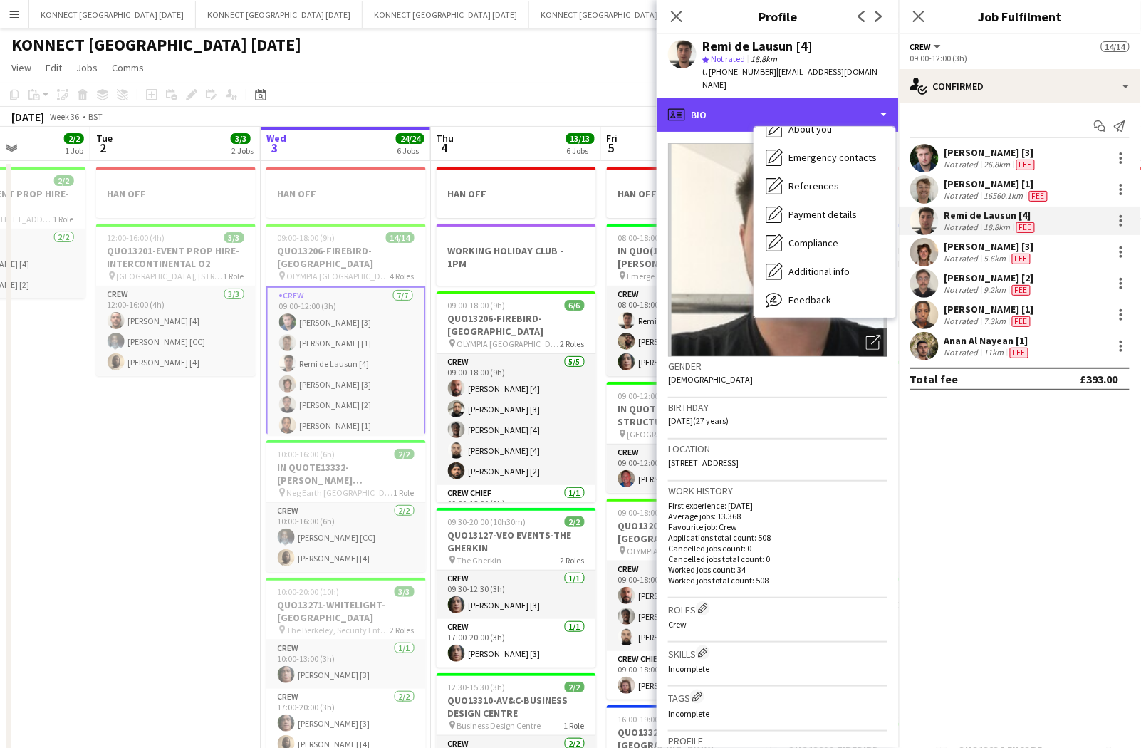
scroll to position [109, 0]
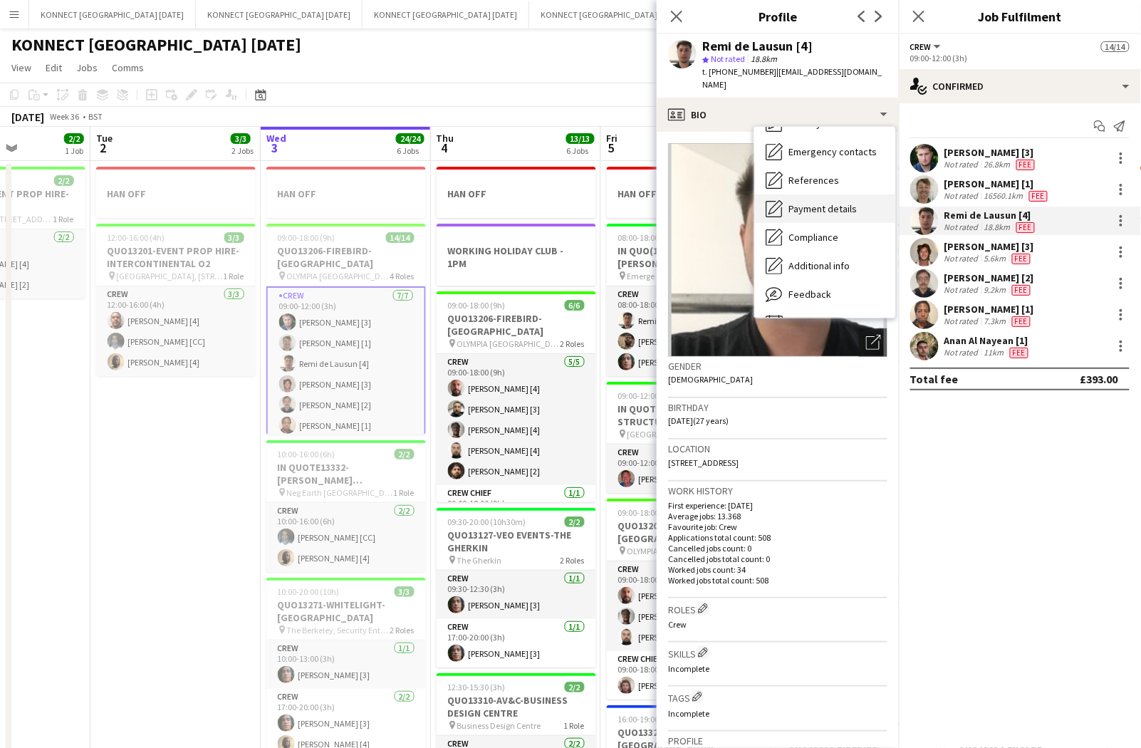
click at [827, 202] on span "Payment details" at bounding box center [822, 208] width 68 height 13
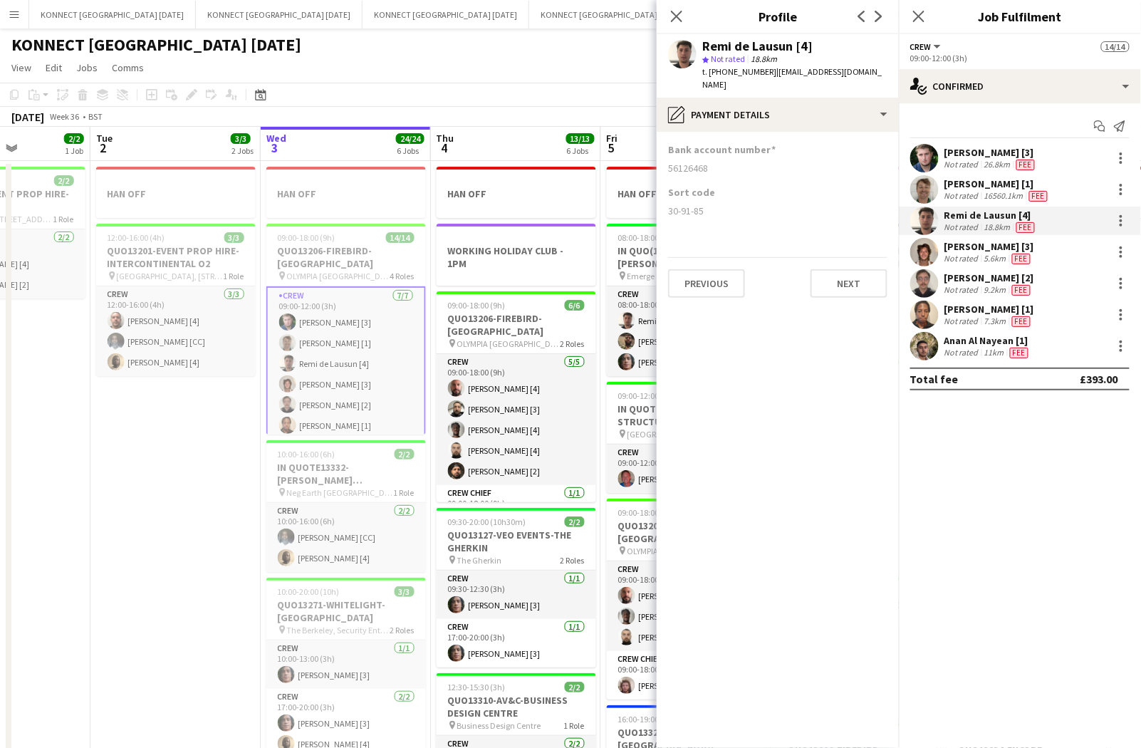
click at [970, 216] on div "Remi de Lausun [4]" at bounding box center [990, 215] width 93 height 13
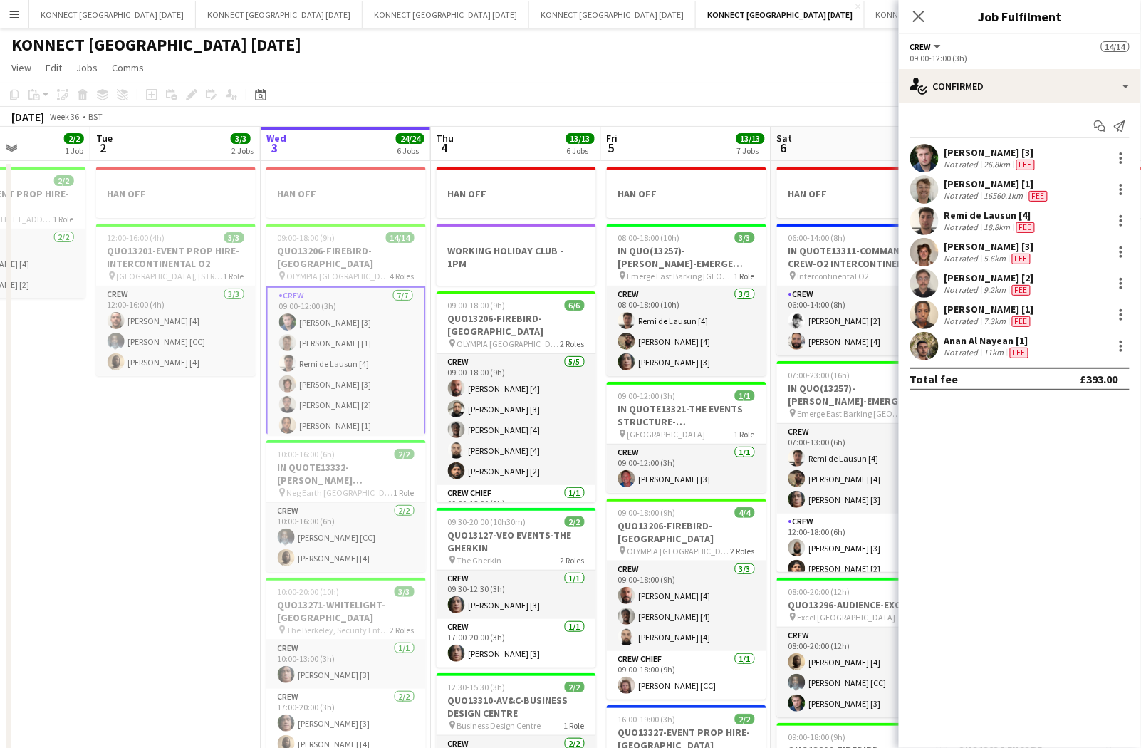
click at [970, 216] on div "Remi de Lausun [4]" at bounding box center [990, 215] width 93 height 13
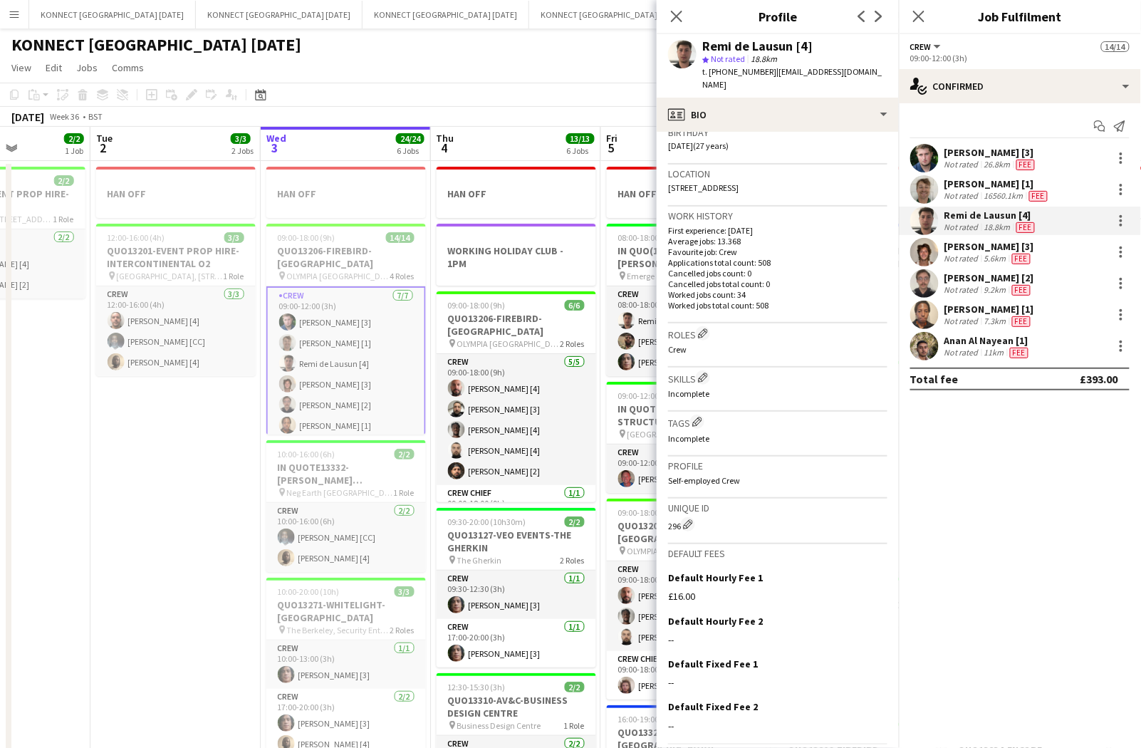
scroll to position [305, 0]
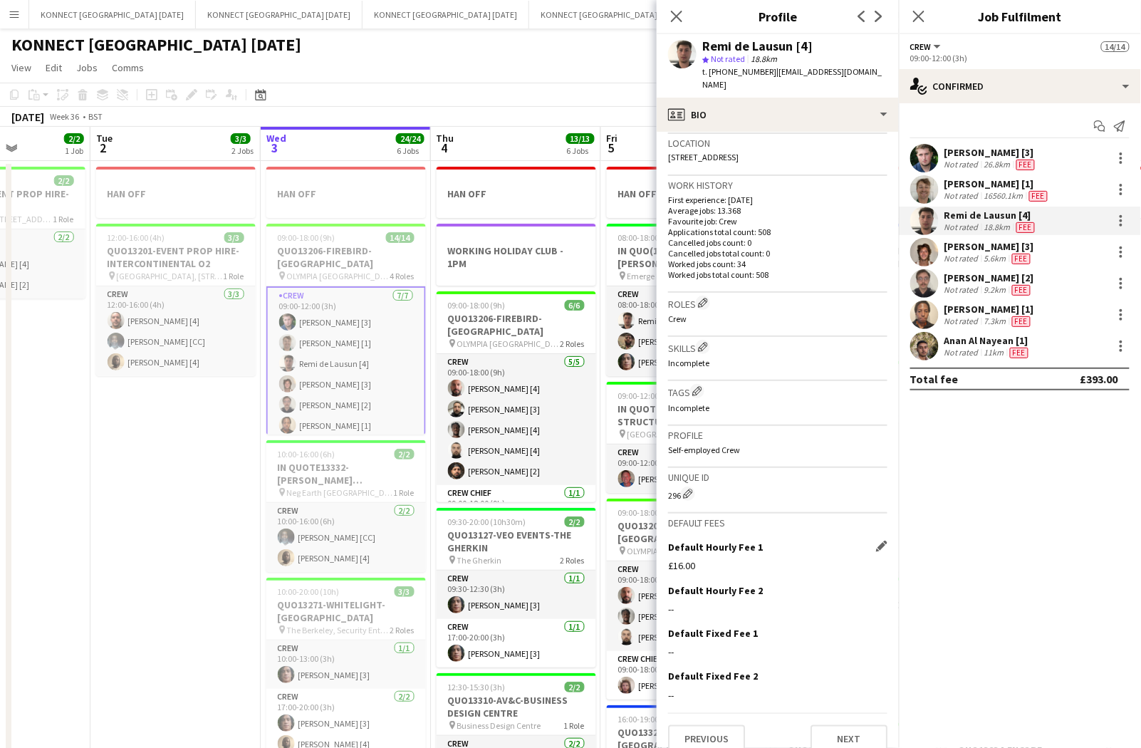
click at [682, 559] on div "£16.00" at bounding box center [777, 565] width 219 height 13
click at [878, 540] on app-icon "Edit this field" at bounding box center [881, 545] width 11 height 11
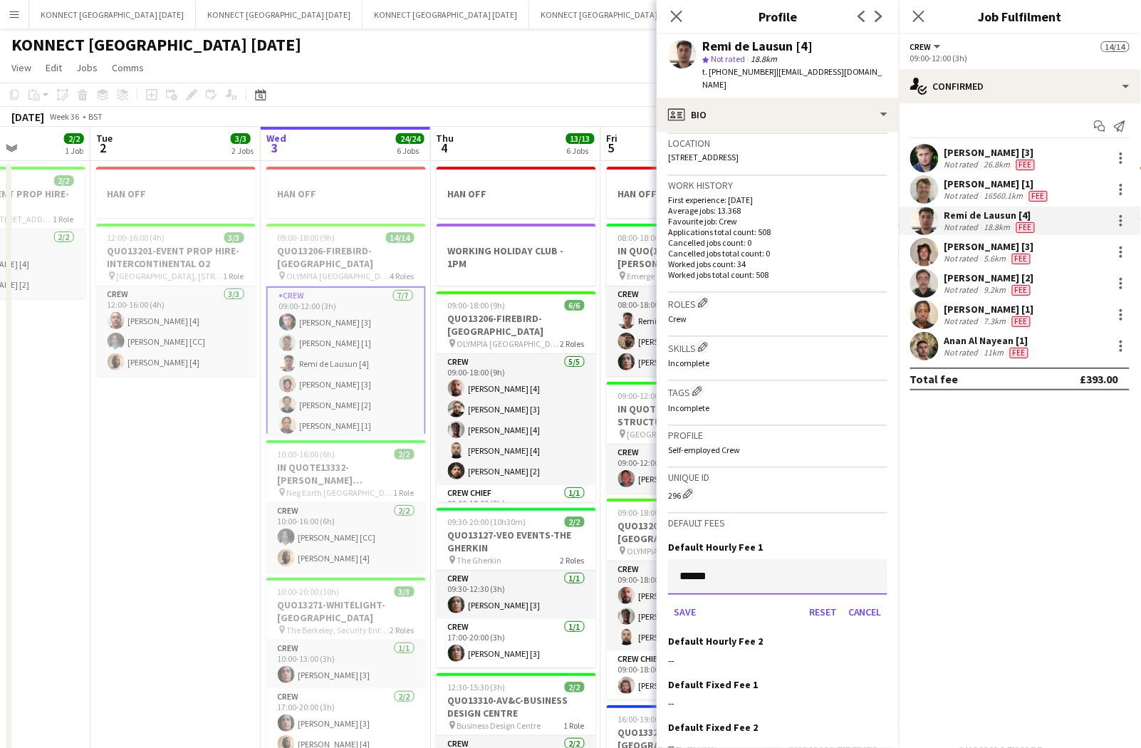
click at [696, 559] on input "******" at bounding box center [777, 577] width 219 height 36
type input "******"
click at [689, 600] on button "Save" at bounding box center [684, 611] width 33 height 23
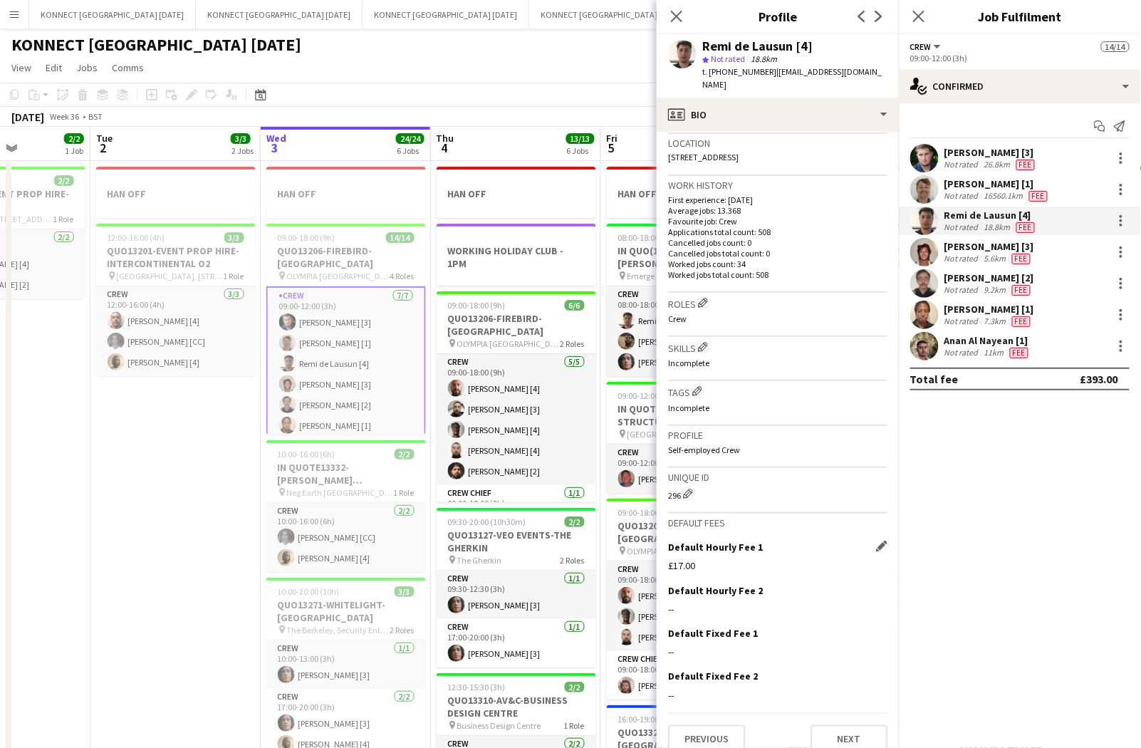
click at [577, 116] on div "[DATE] Week 36 • BST" at bounding box center [570, 117] width 1141 height 20
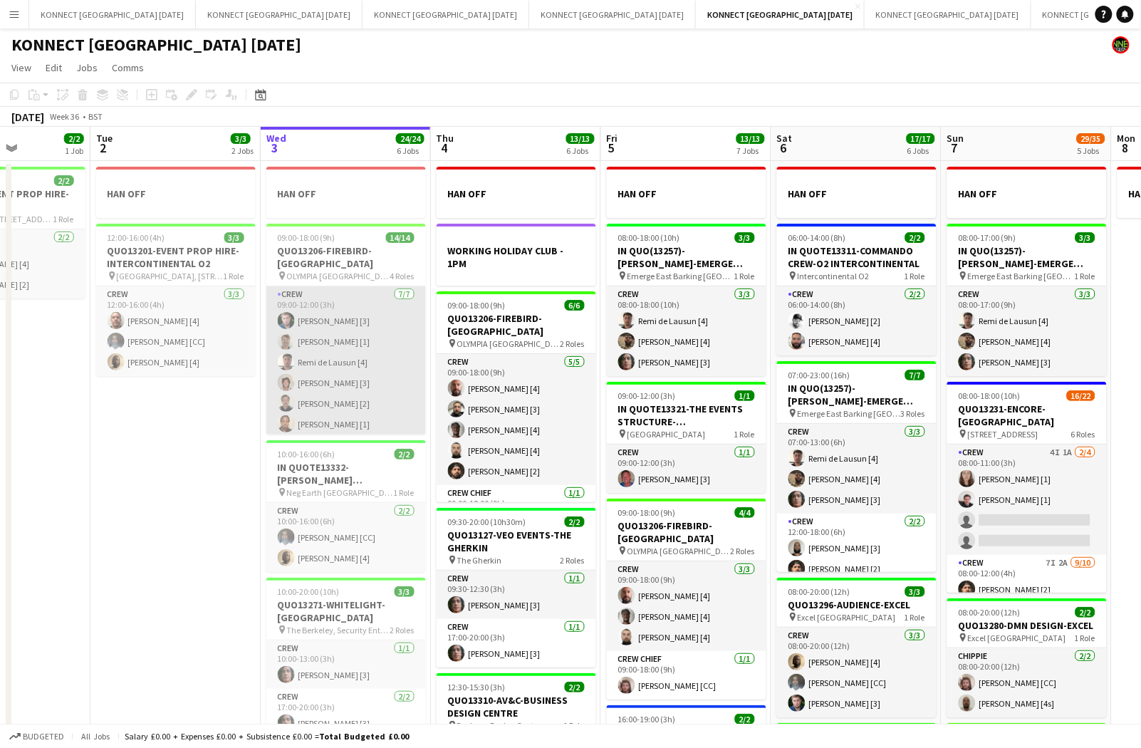
click at [333, 372] on app-card-role "Crew [DATE] 09:00-12:00 (3h) [PERSON_NAME] [3] [PERSON_NAME] [1] [PERSON_NAME] …" at bounding box center [345, 372] width 159 height 172
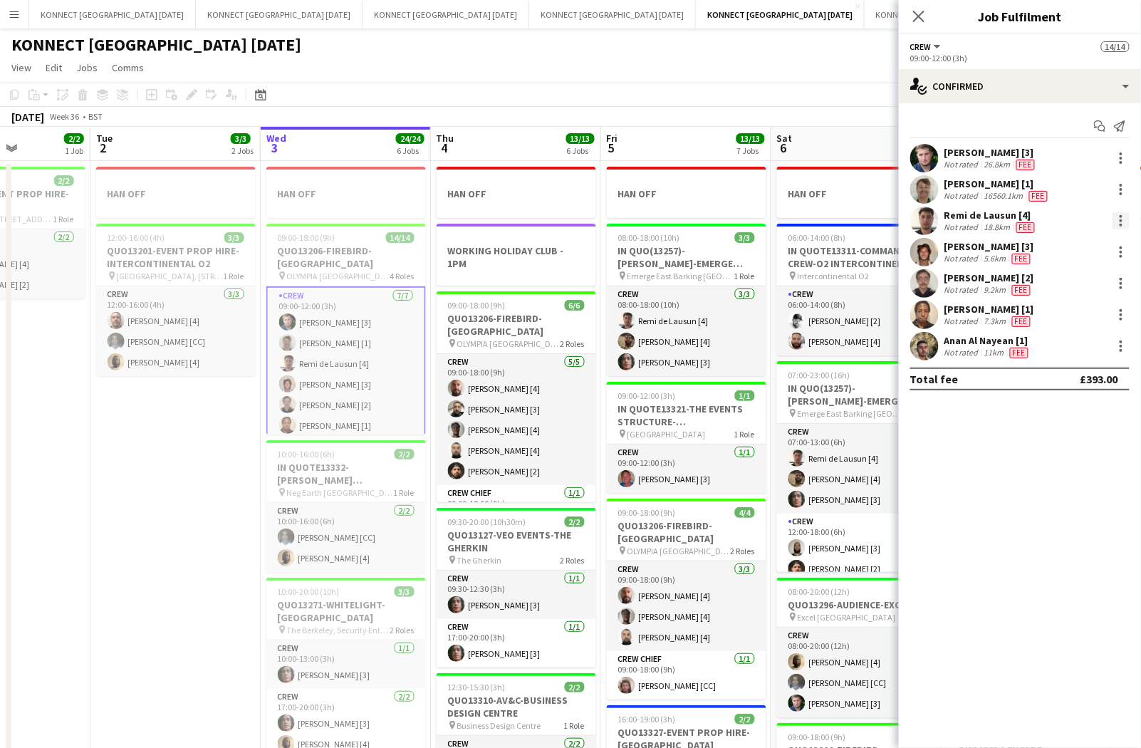
click at [1128, 222] on div at bounding box center [1120, 220] width 17 height 17
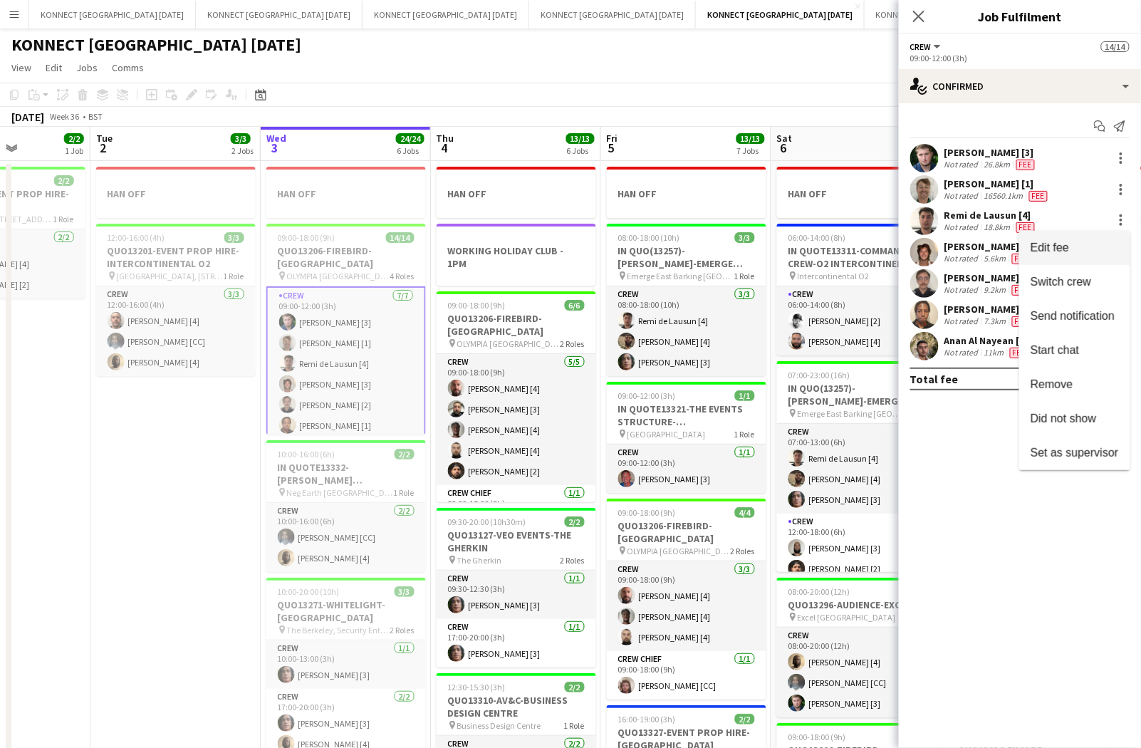
click at [1094, 250] on span "Edit fee" at bounding box center [1074, 247] width 88 height 13
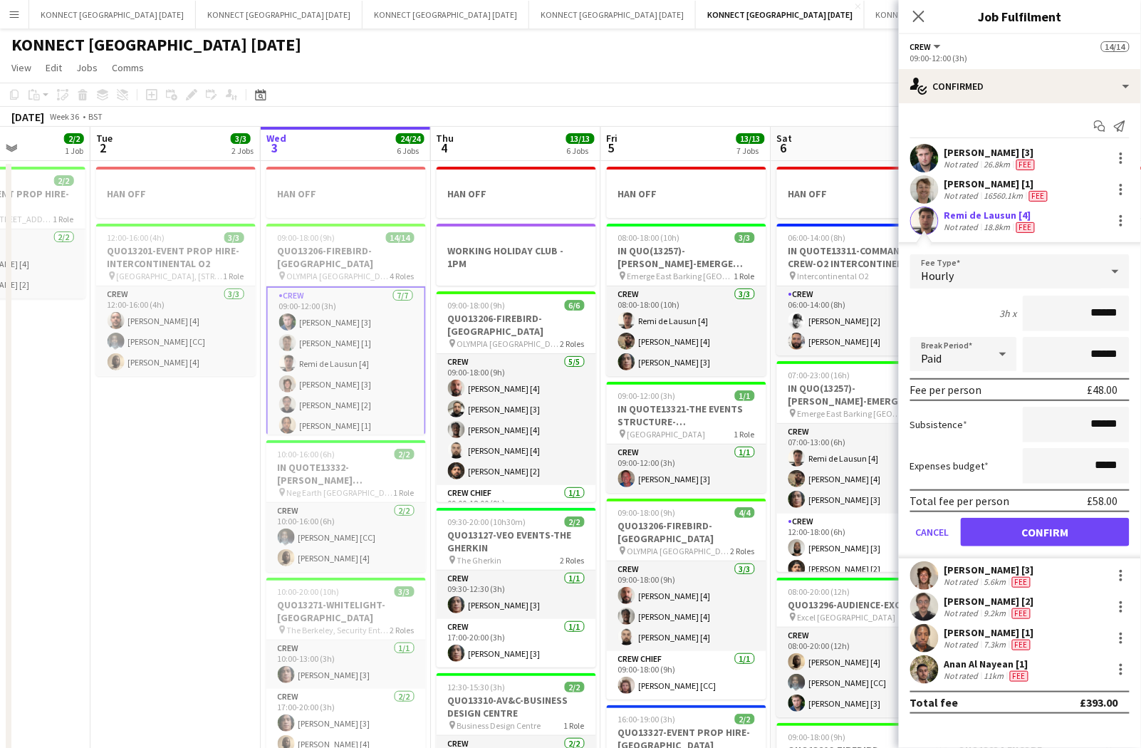
click at [1104, 312] on input "******" at bounding box center [1075, 313] width 107 height 36
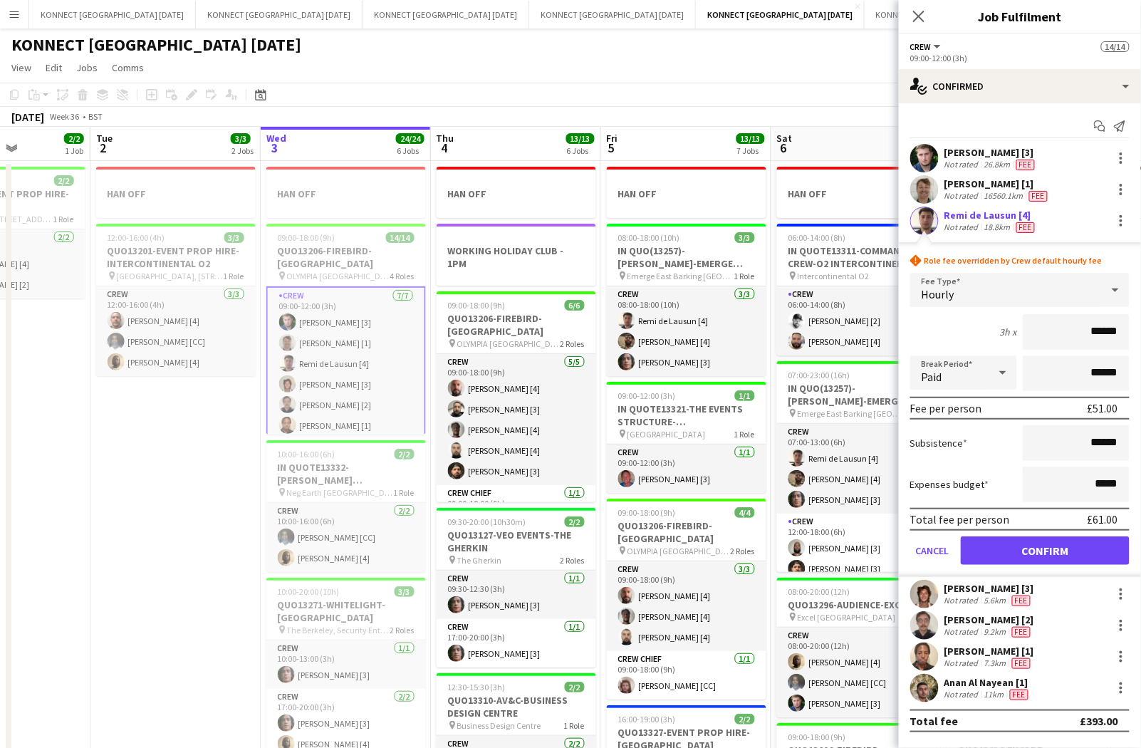
type input "******"
click at [1098, 540] on button "Confirm" at bounding box center [1044, 550] width 169 height 28
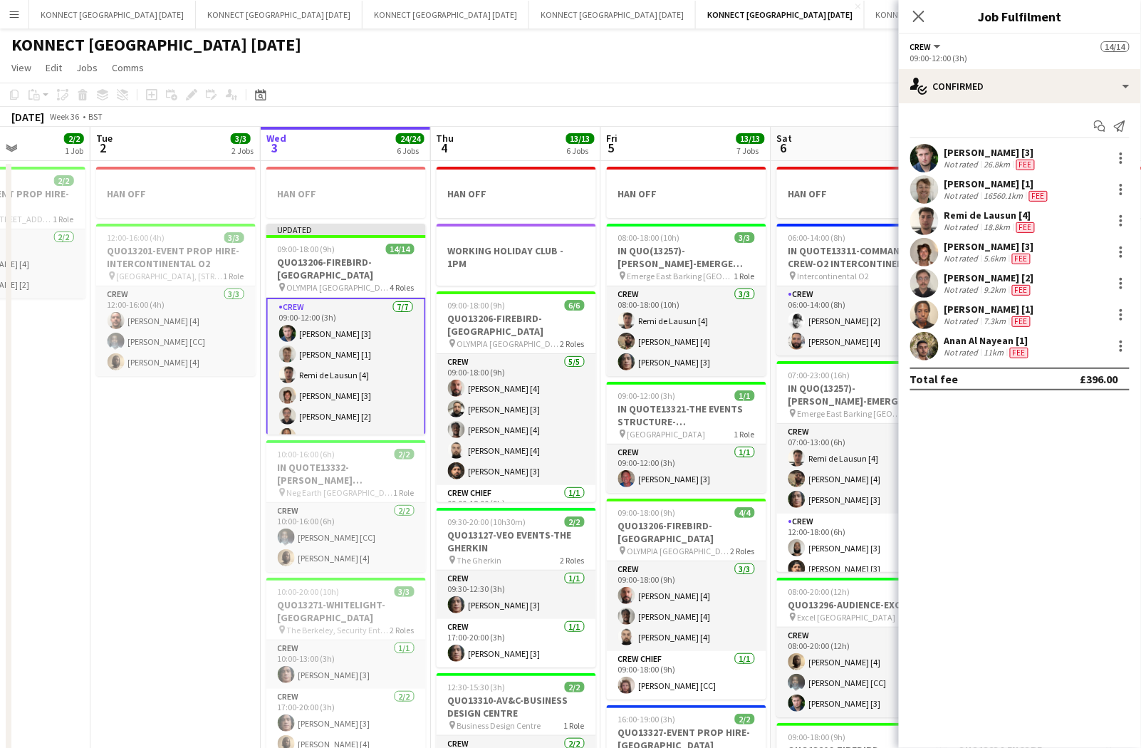
click at [813, 88] on app-toolbar "Copy Paste Paste Command V Paste with crew Command Shift V Paste linked Job [GE…" at bounding box center [570, 95] width 1141 height 24
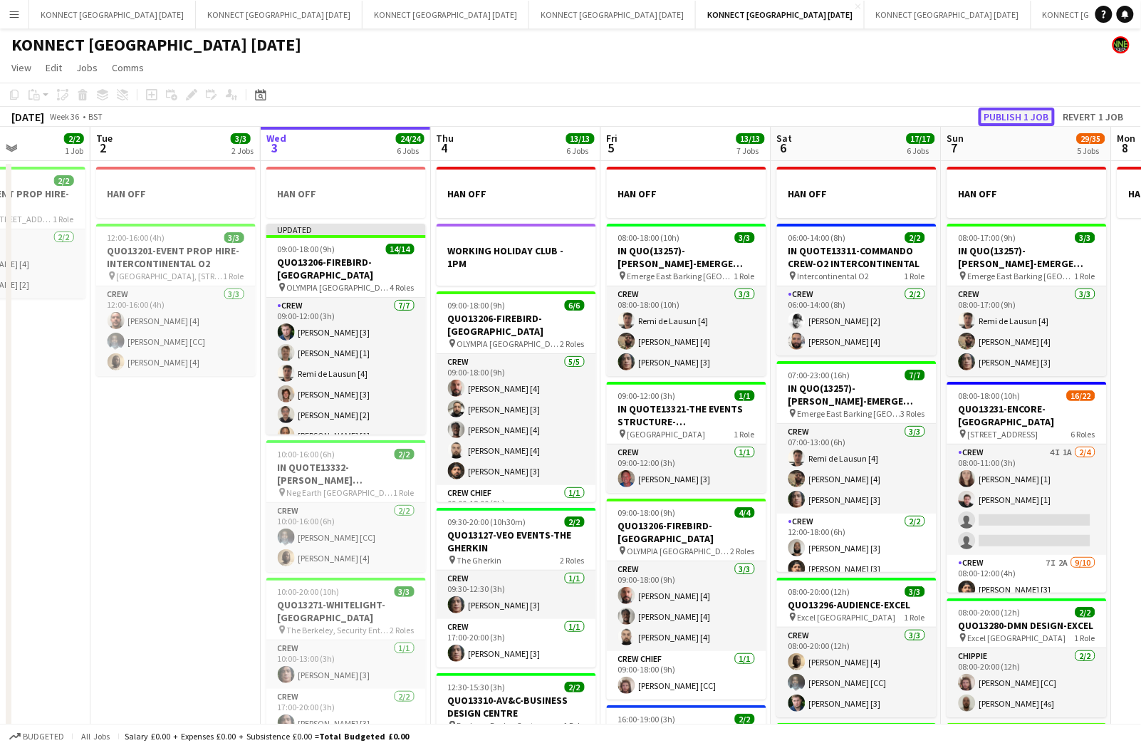
click at [1037, 122] on button "Publish 1 job" at bounding box center [1016, 117] width 76 height 19
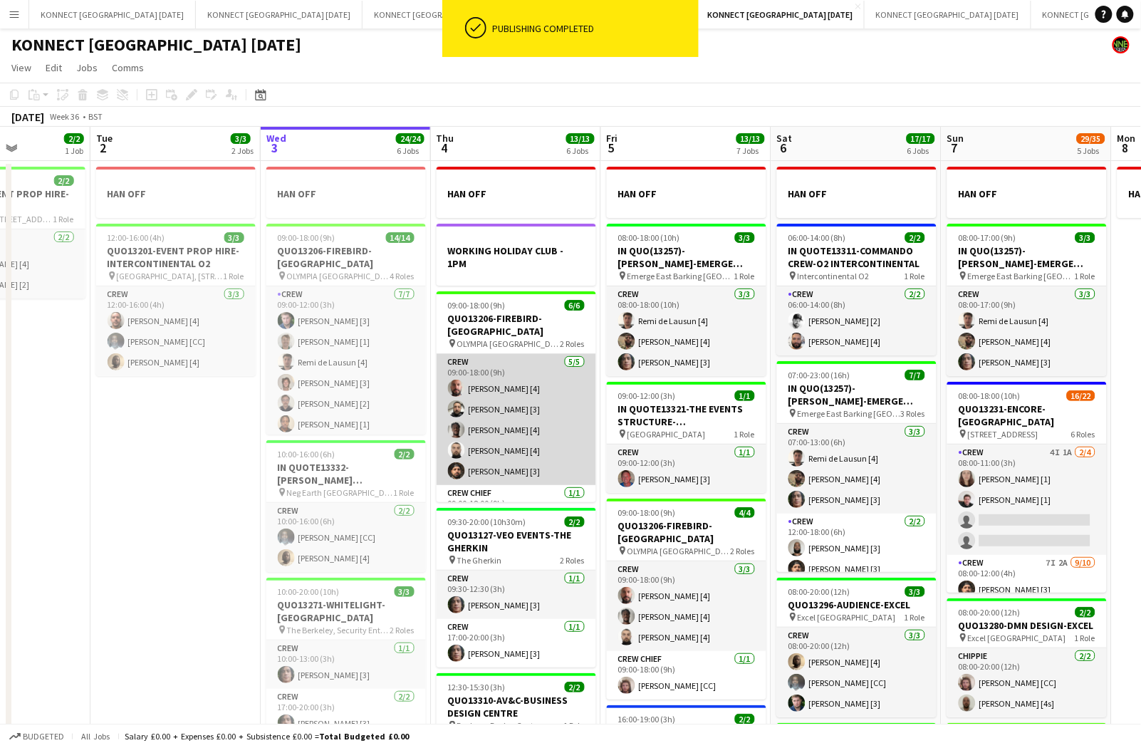
click at [557, 417] on app-card-role "Crew [DATE] 09:00-18:00 (9h) [PERSON_NAME] [4] [PERSON_NAME] [3] [PERSON_NAME] …" at bounding box center [515, 419] width 159 height 131
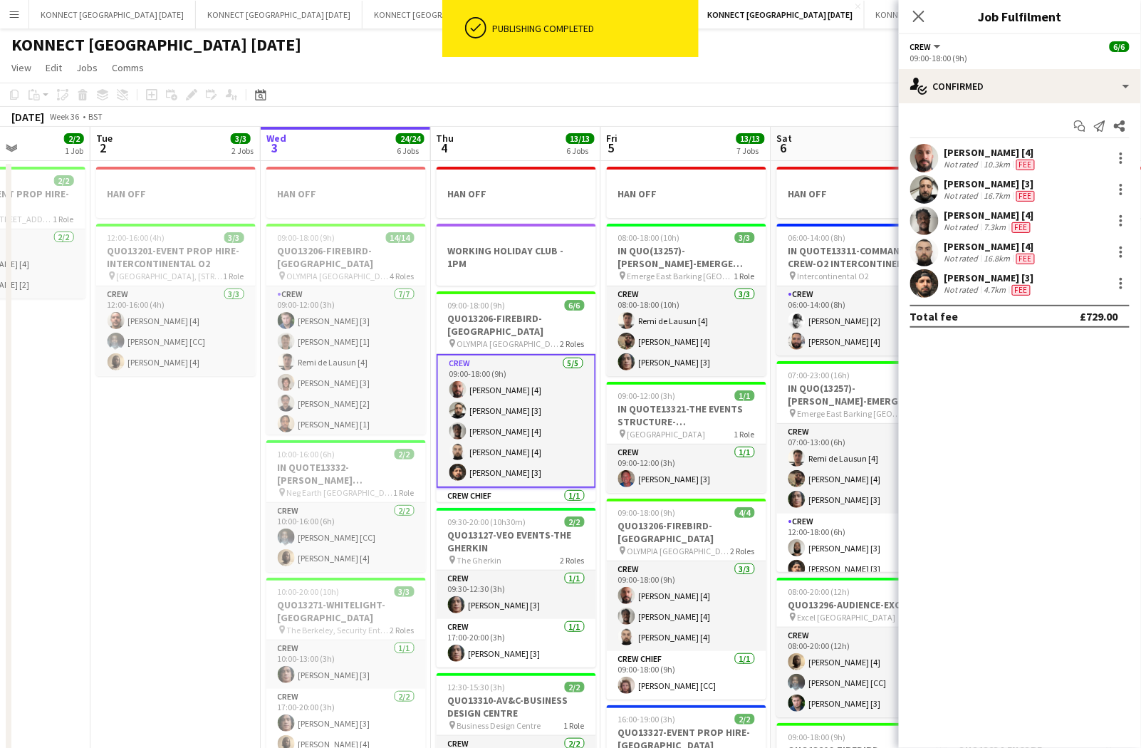
click at [993, 289] on div "4.7km" at bounding box center [995, 289] width 28 height 11
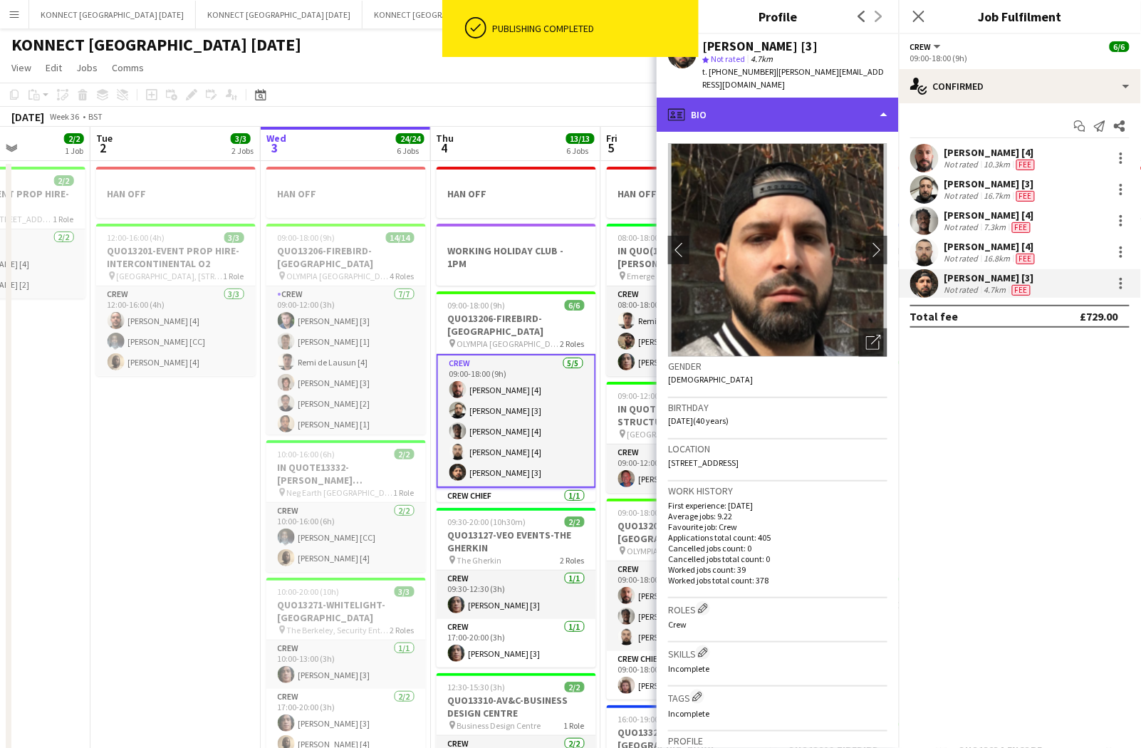
click at [774, 105] on div "profile Bio" at bounding box center [777, 115] width 242 height 34
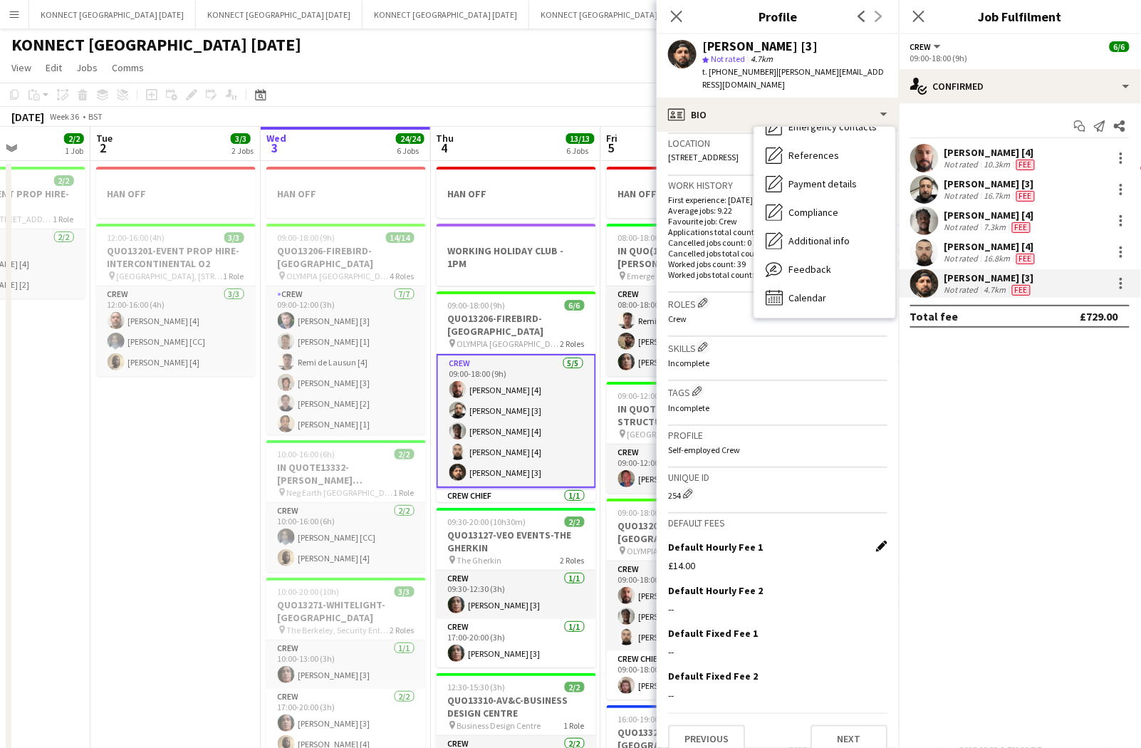
click at [882, 540] on app-icon "Edit this field" at bounding box center [881, 545] width 11 height 11
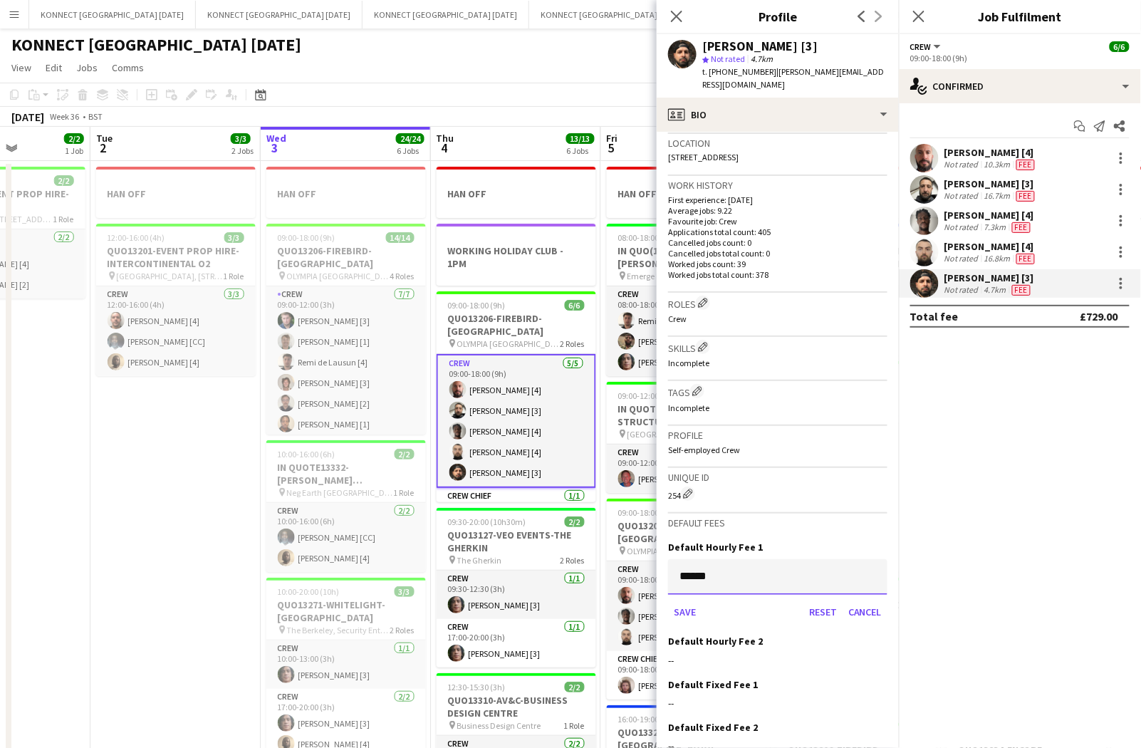
click at [696, 562] on input "******" at bounding box center [777, 577] width 219 height 36
type input "******"
click at [690, 600] on button "Save" at bounding box center [684, 611] width 33 height 23
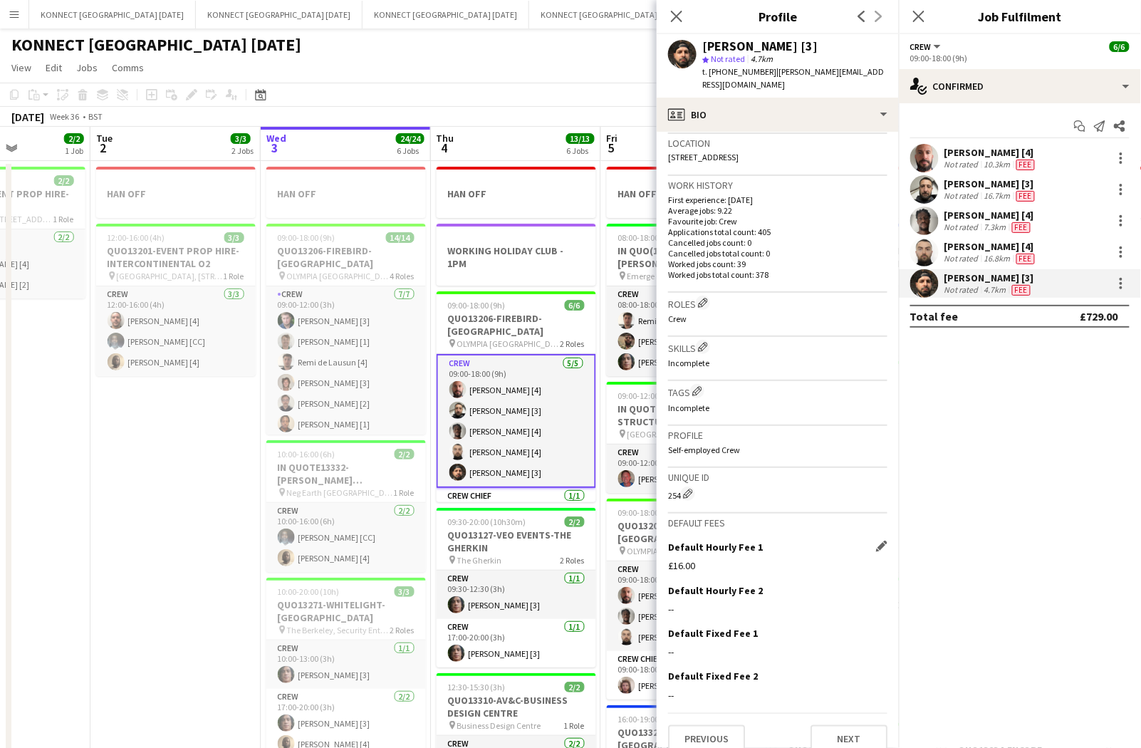
click at [567, 85] on app-toolbar "Copy Paste Paste Command V Paste with crew Command Shift V Paste linked Job [GE…" at bounding box center [570, 95] width 1141 height 24
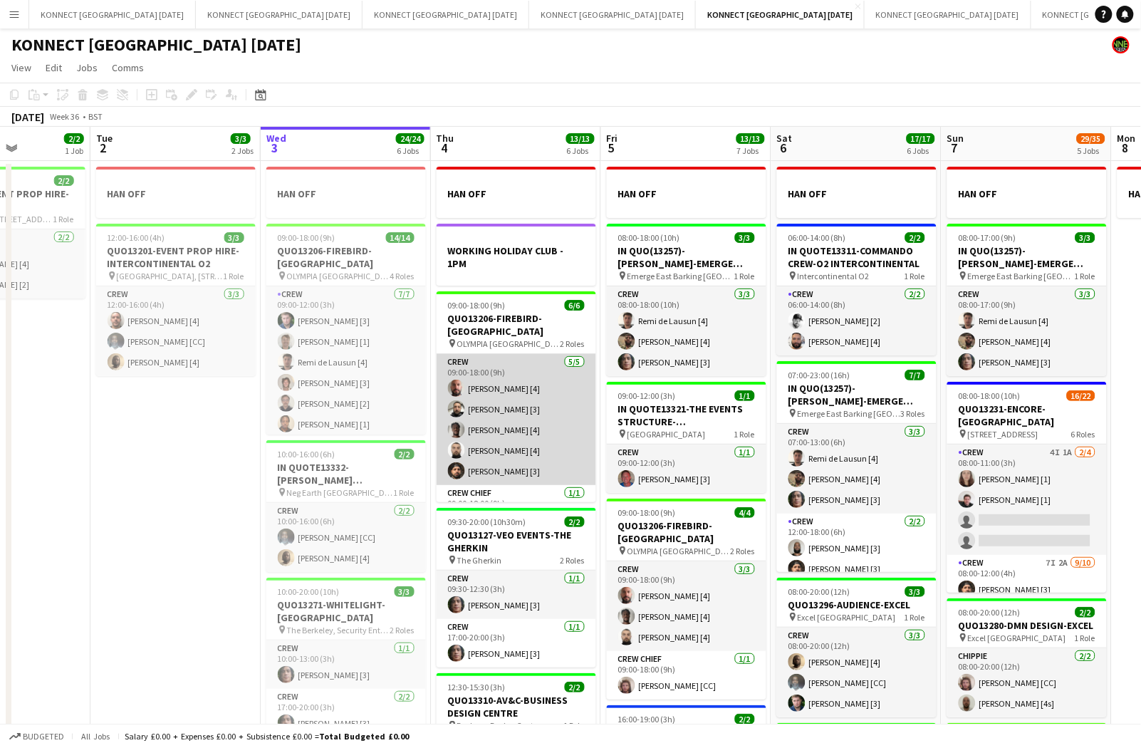
click at [508, 433] on app-card-role "Crew [DATE] 09:00-18:00 (9h) [PERSON_NAME] [4] [PERSON_NAME] [3] [PERSON_NAME] …" at bounding box center [515, 419] width 159 height 131
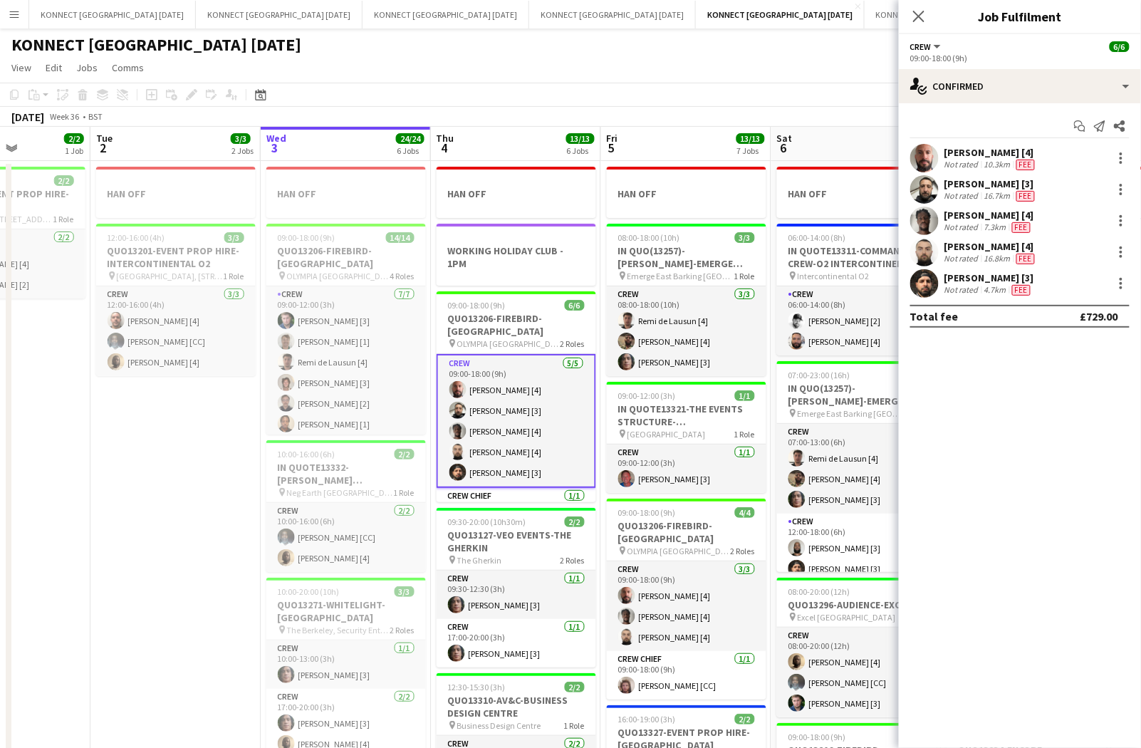
click at [995, 284] on div "4.7km" at bounding box center [995, 289] width 28 height 11
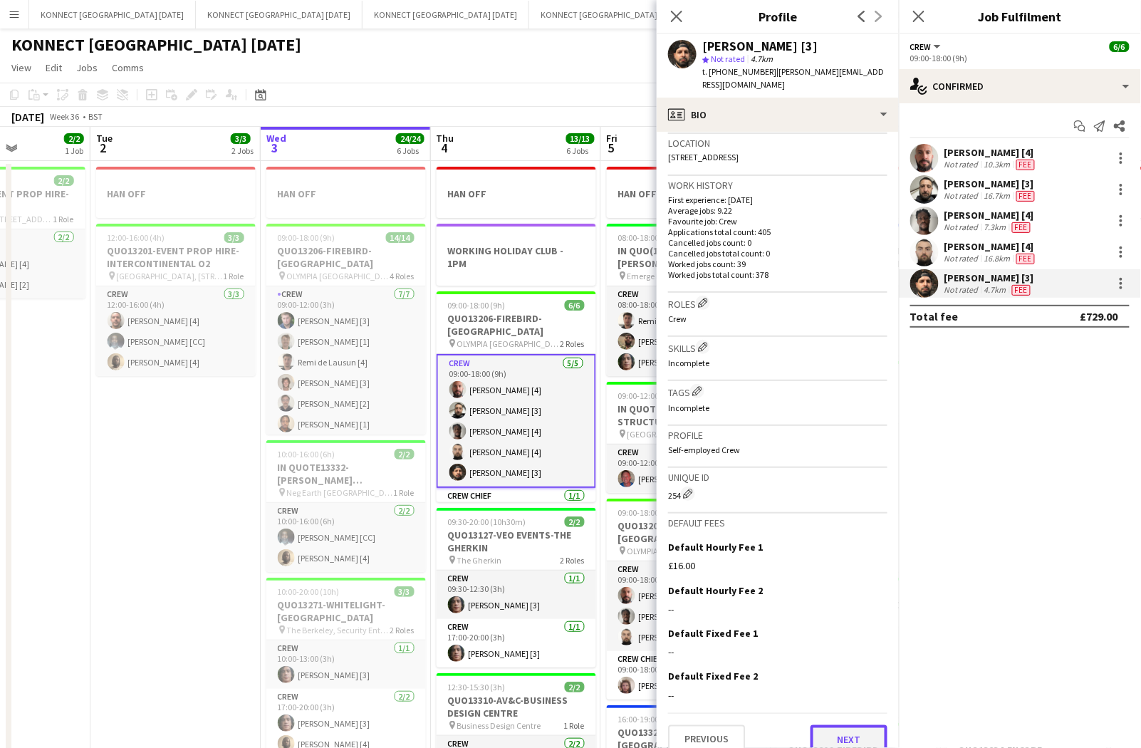
click at [852, 725] on button "Next" at bounding box center [848, 739] width 77 height 28
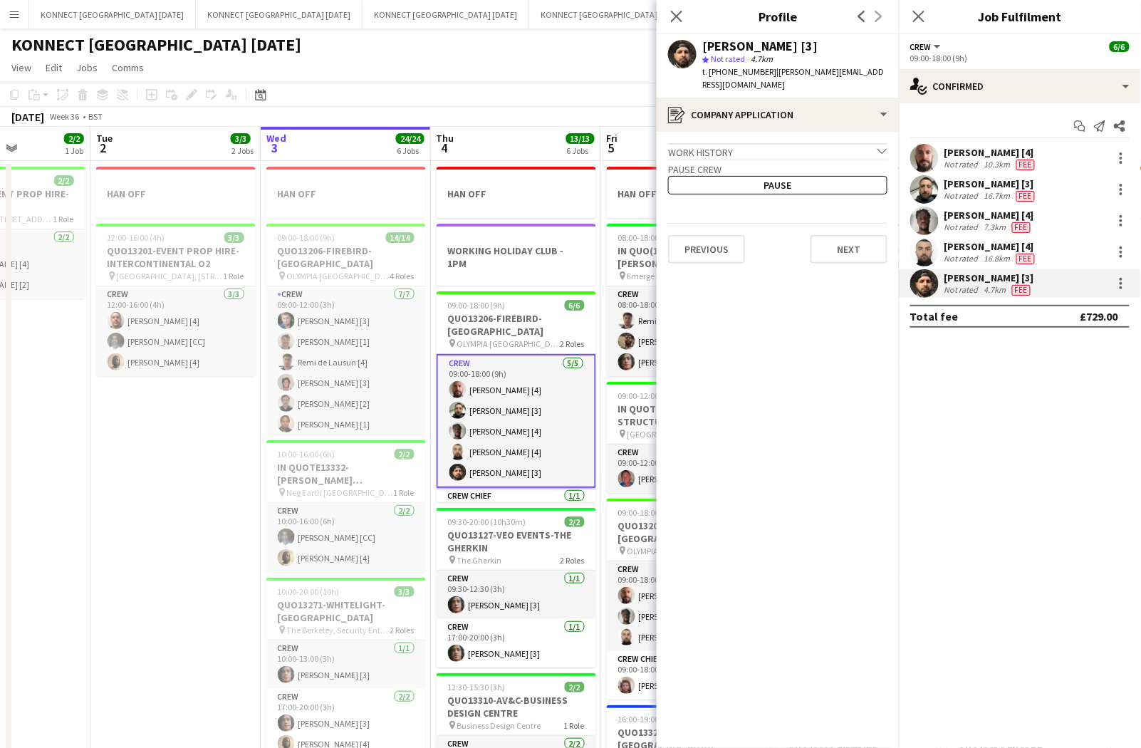
click at [571, 59] on app-page-menu "View Day view expanded Day view collapsed Month view Date picker Jump to [DATE]…" at bounding box center [570, 69] width 1141 height 27
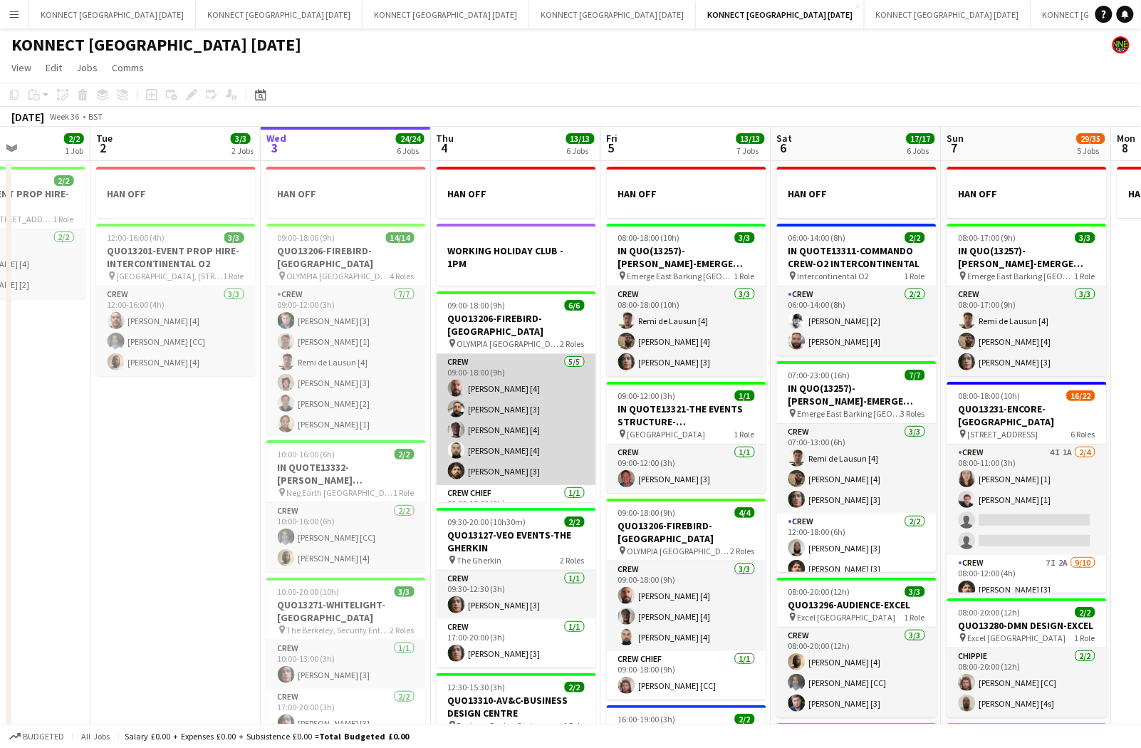
click at [510, 406] on app-card-role "Crew [DATE] 09:00-18:00 (9h) [PERSON_NAME] [4] [PERSON_NAME] [3] [PERSON_NAME] …" at bounding box center [515, 419] width 159 height 131
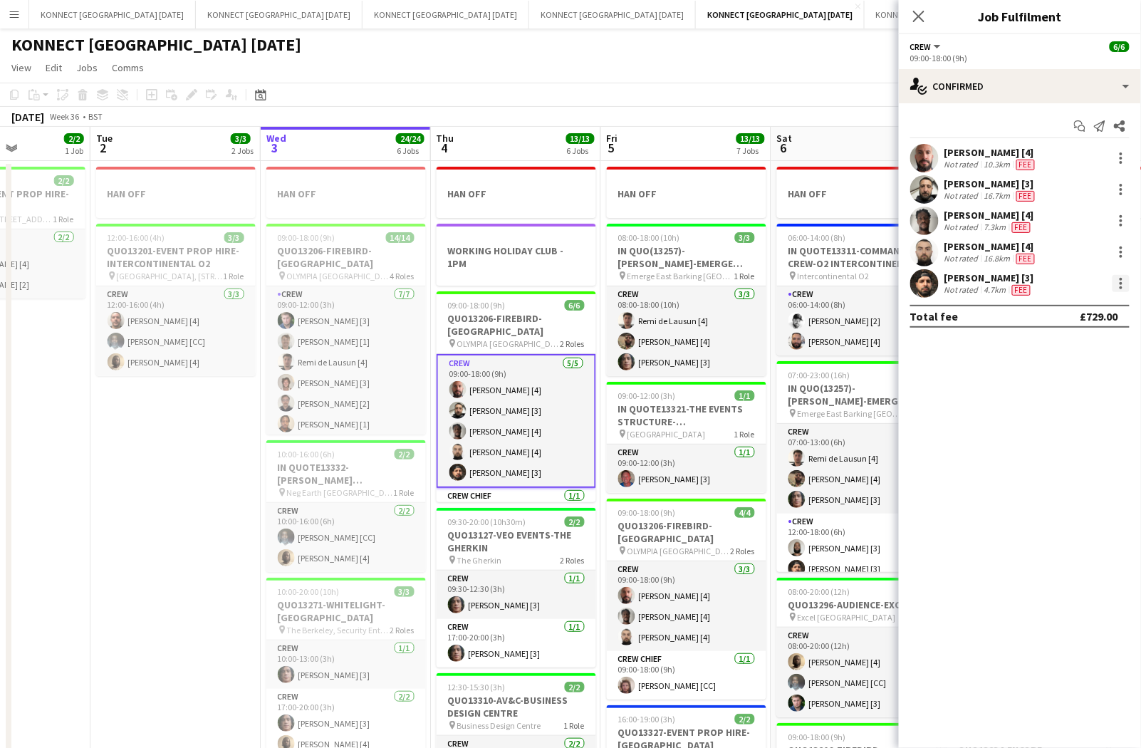
click at [1126, 290] on div at bounding box center [1120, 283] width 17 height 17
click at [1112, 303] on span "Edit fee" at bounding box center [1074, 309] width 88 height 13
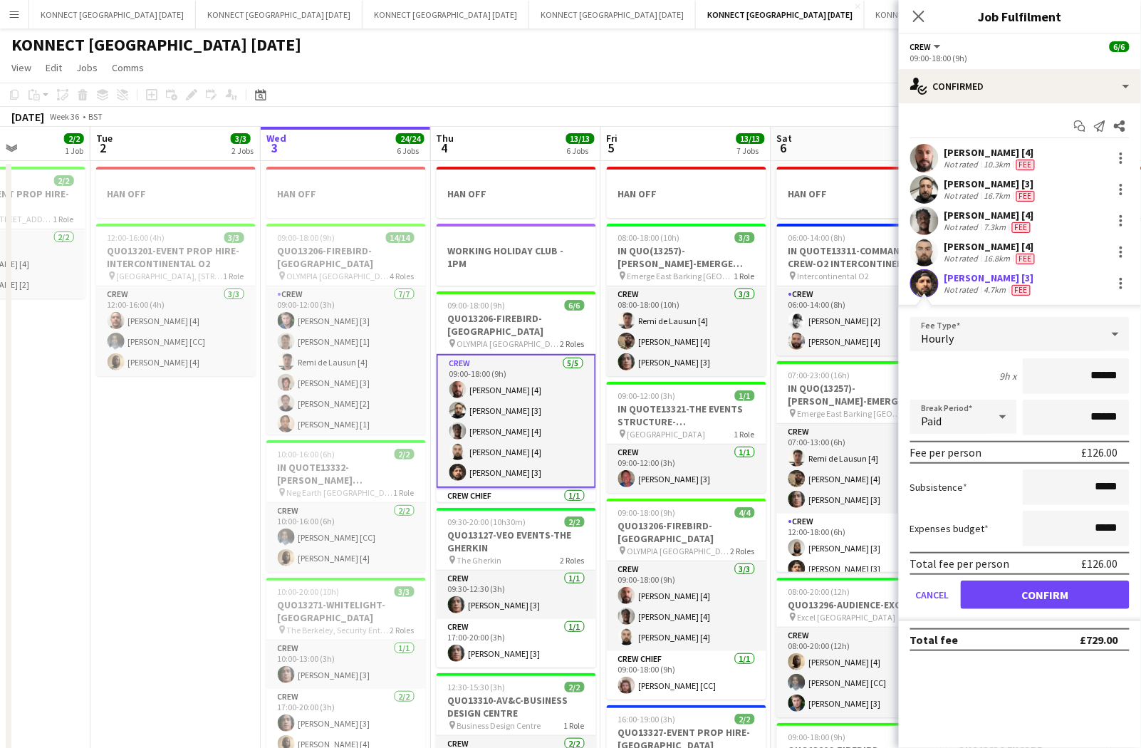
click at [1102, 374] on input "******" at bounding box center [1075, 376] width 107 height 36
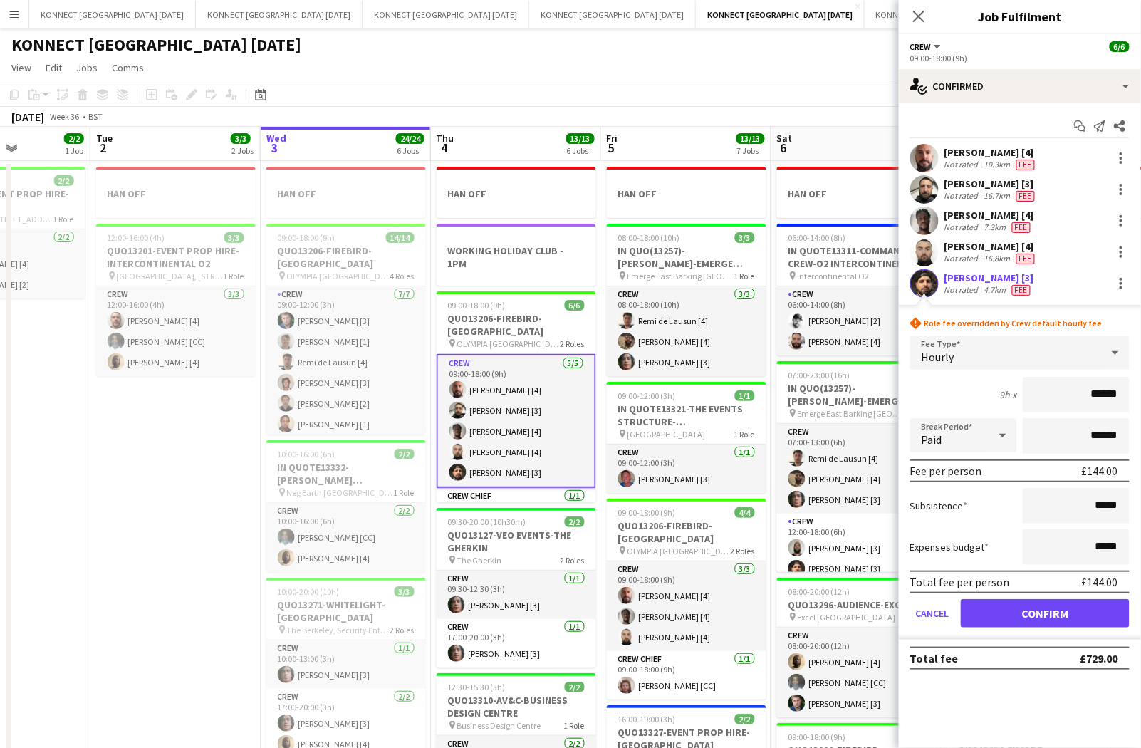
type input "******"
click at [1098, 506] on input "*****" at bounding box center [1075, 506] width 107 height 36
type input "******"
click at [1077, 610] on button "Confirm" at bounding box center [1044, 613] width 169 height 28
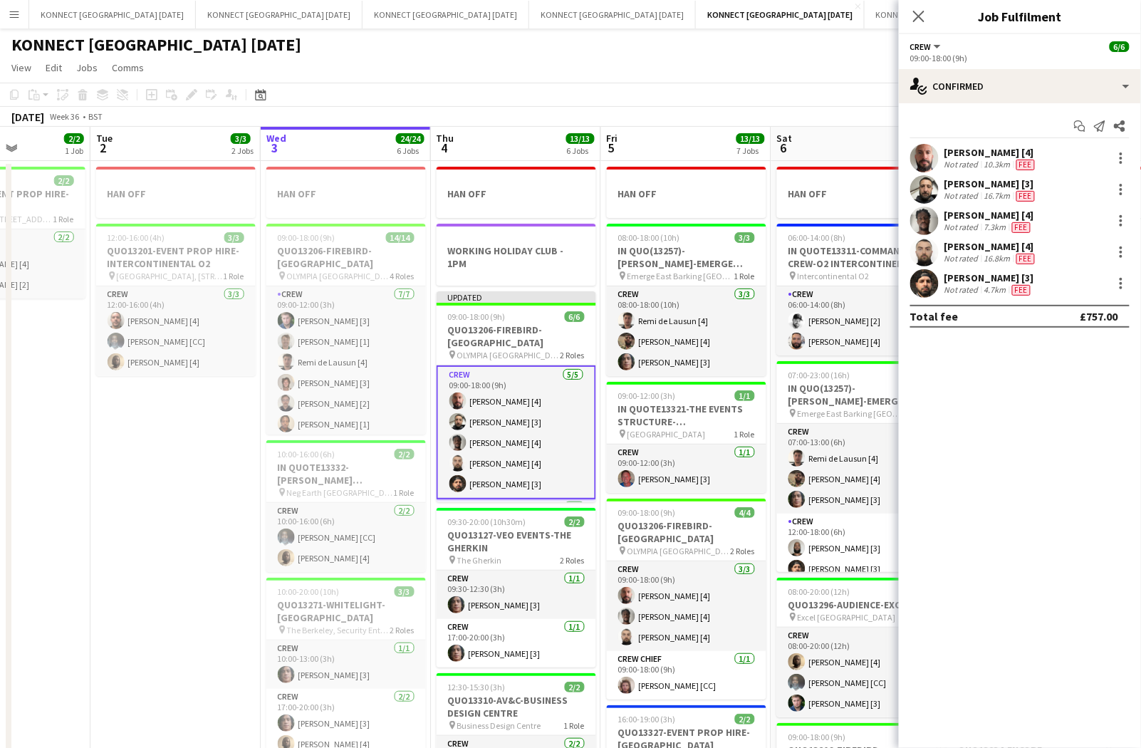
click at [767, 79] on app-page-menu "View Day view expanded Day view collapsed Month view Date picker Jump to [DATE]…" at bounding box center [570, 69] width 1141 height 27
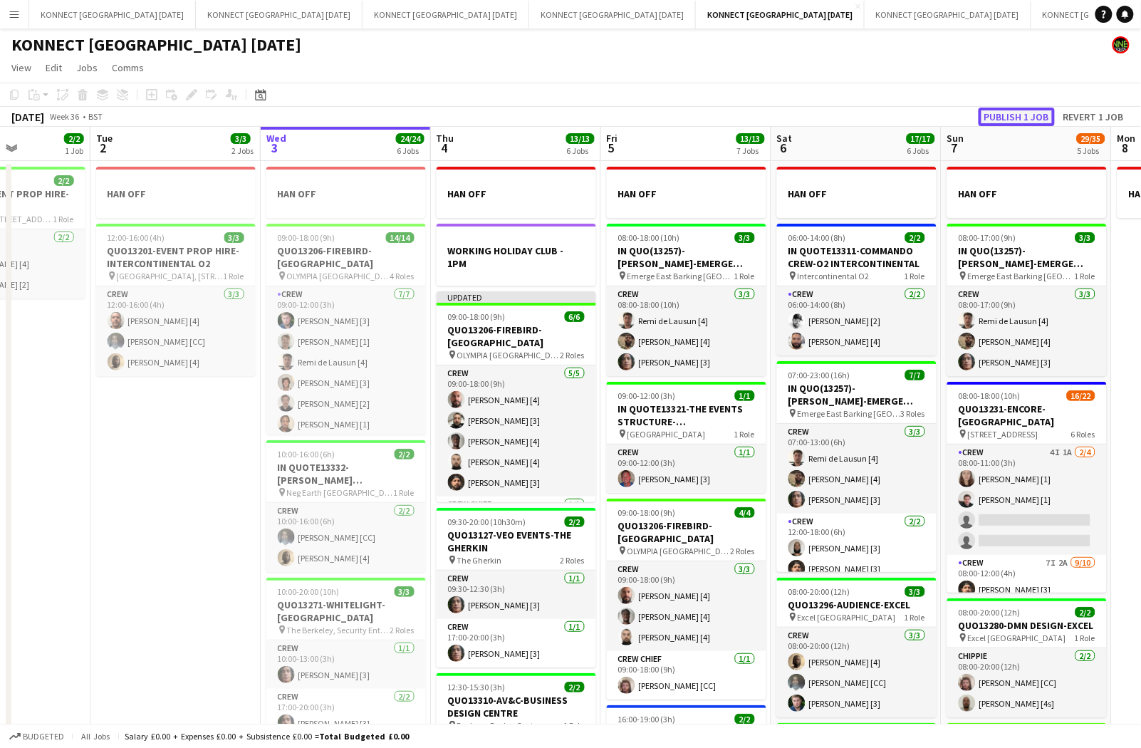
click at [988, 108] on button "Publish 1 job" at bounding box center [1016, 117] width 76 height 19
